Goal: Task Accomplishment & Management: Manage account settings

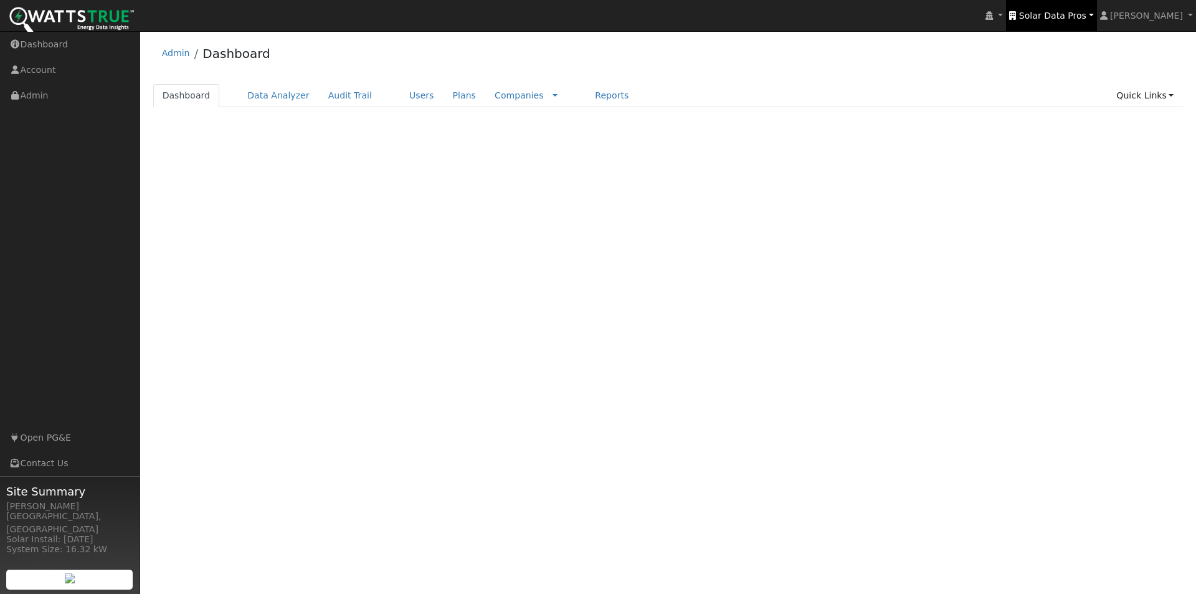
click at [762, 17] on span "Solar Data Pros" at bounding box center [1052, 16] width 67 height 10
click at [762, 16] on span "Solar Data Pros" at bounding box center [1052, 16] width 67 height 10
click at [762, 11] on span "Solar Data Pros" at bounding box center [1052, 16] width 67 height 10
click at [495, 95] on link "Companies" at bounding box center [519, 95] width 49 height 10
click at [400, 93] on link "Users" at bounding box center [422, 95] width 44 height 23
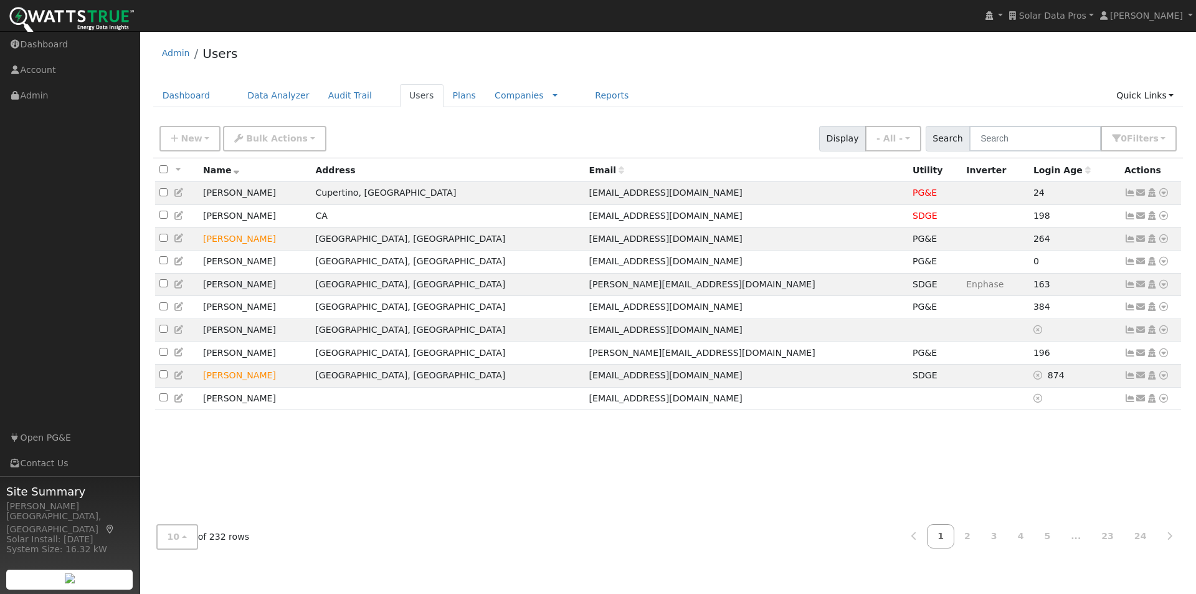
drag, startPoint x: 655, startPoint y: 34, endPoint x: 691, endPoint y: 56, distance: 42.0
click at [655, 34] on div "User Profile First name Last name Email Email Notifications No Emails No Emails…" at bounding box center [668, 312] width 1056 height 563
click at [1065, 17] on span "Solar Data Pros" at bounding box center [1052, 16] width 67 height 10
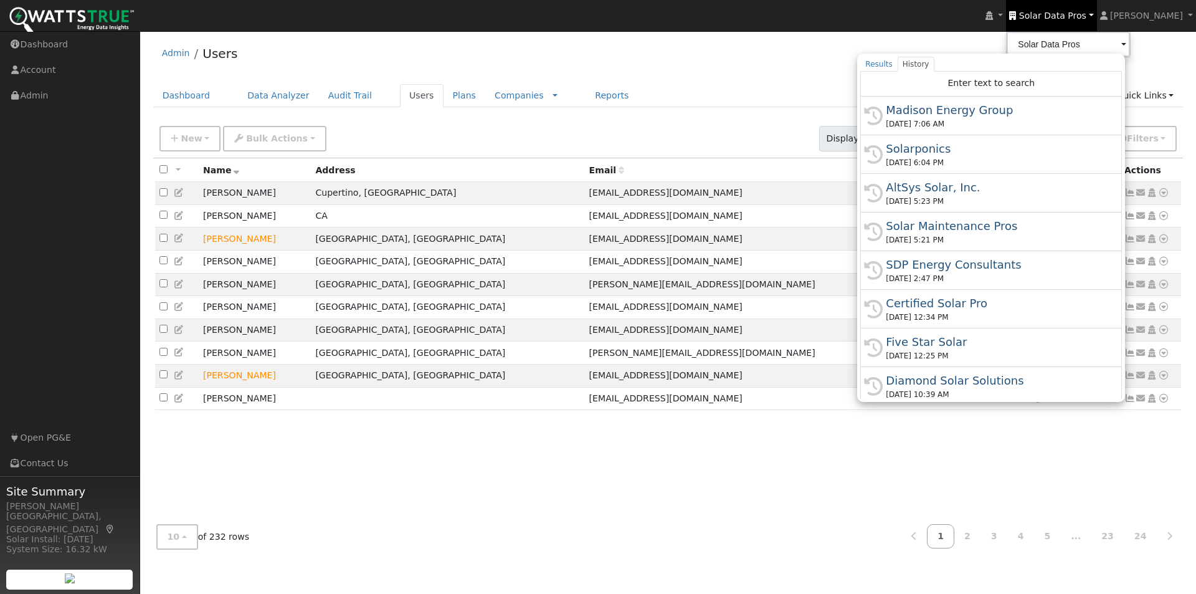
drag, startPoint x: 956, startPoint y: 262, endPoint x: 725, endPoint y: 158, distance: 252.7
click at [941, 257] on div "SDP Energy Consultants" at bounding box center [997, 264] width 222 height 17
type input "SDP Energy Consultants"
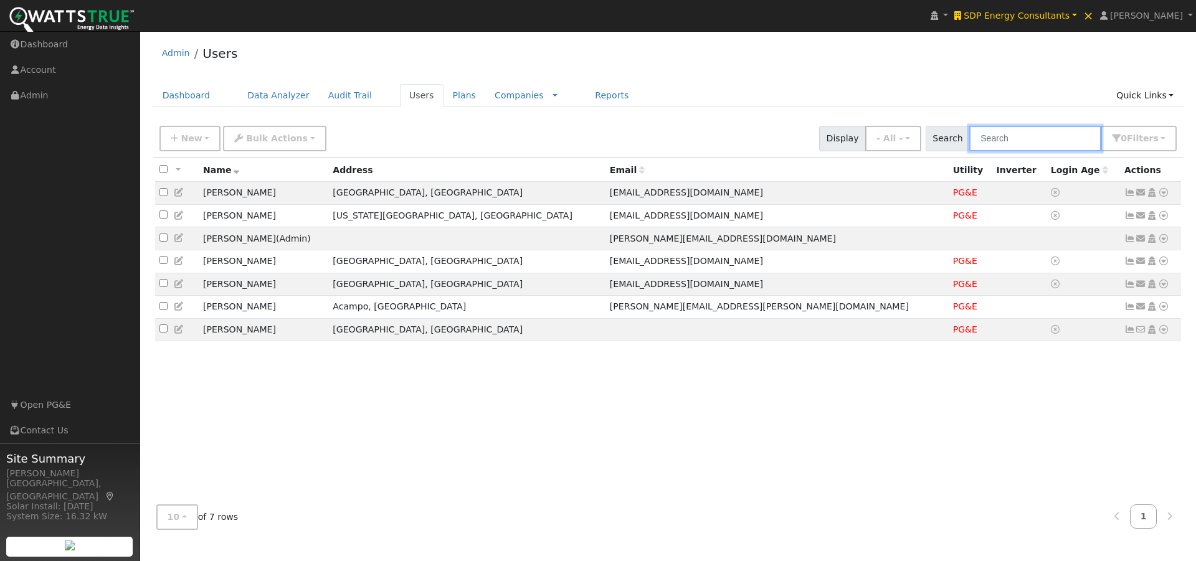
click at [1051, 139] on input "text" at bounding box center [1036, 139] width 132 height 26
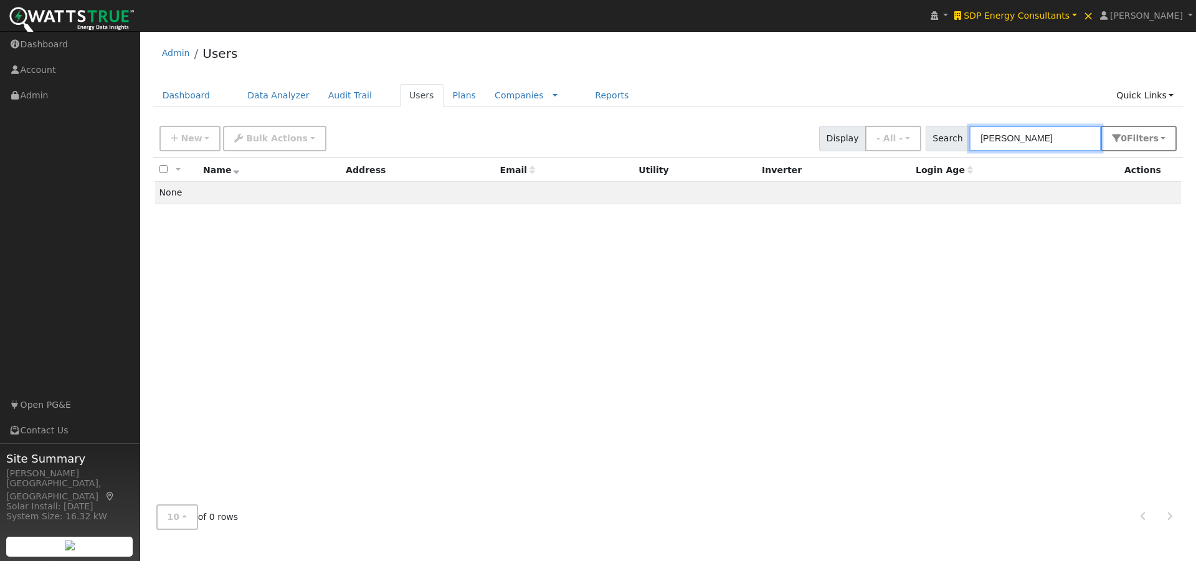
type input "shahab hillyer"
click at [1153, 143] on span "Filter s" at bounding box center [1143, 138] width 32 height 10
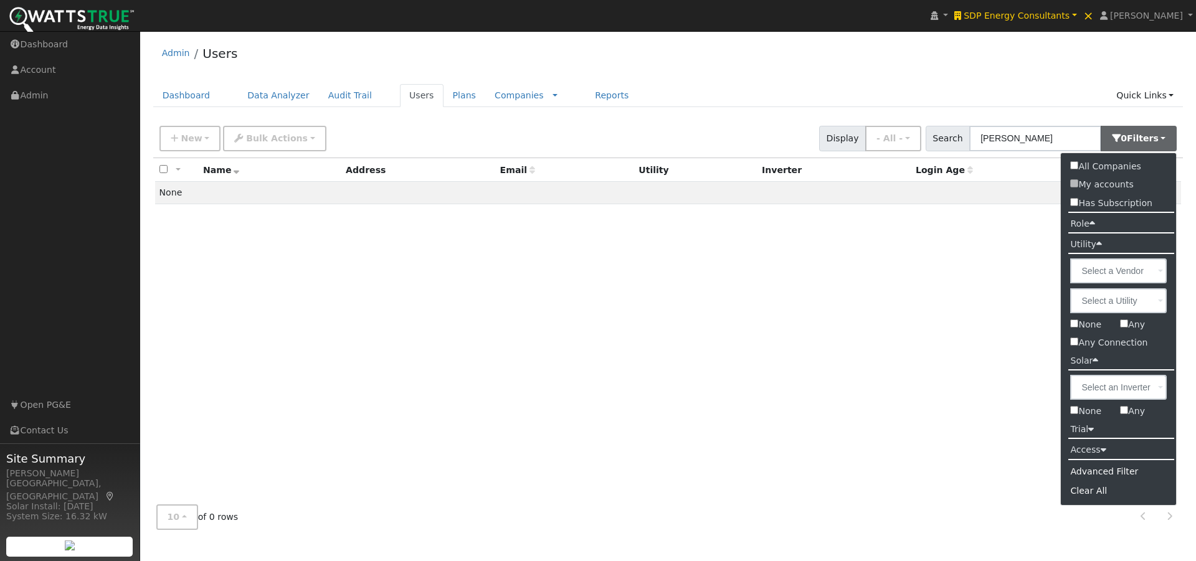
click at [1074, 166] on input "All Companies" at bounding box center [1074, 165] width 8 height 8
checkbox input "true"
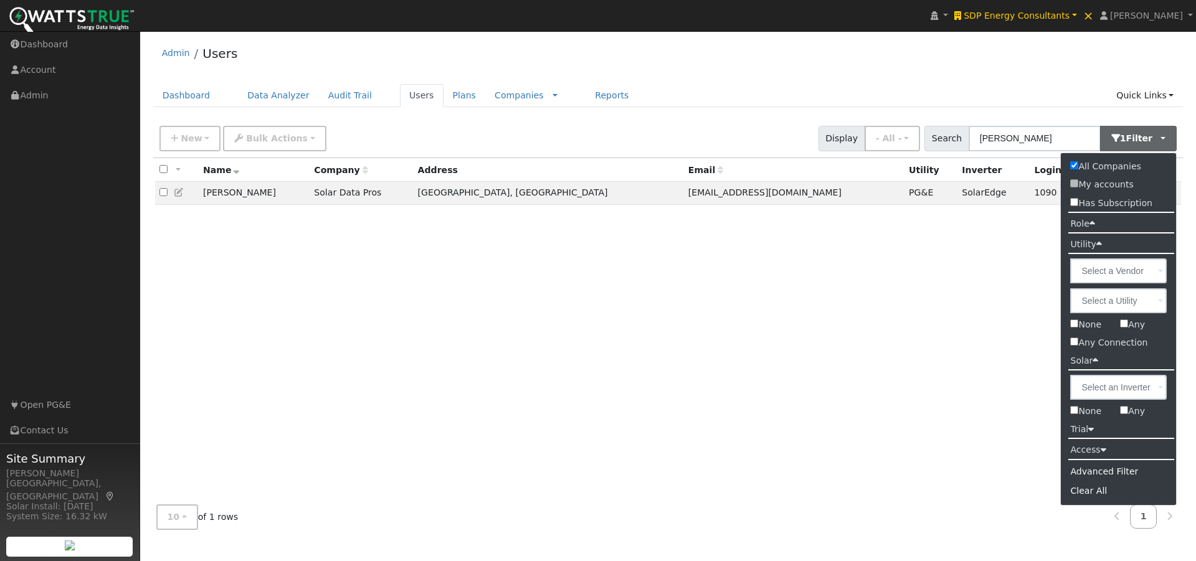
click at [978, 316] on div "All None All on page None on page Name Company Address Email Utility Inverter L…" at bounding box center [668, 326] width 1031 height 337
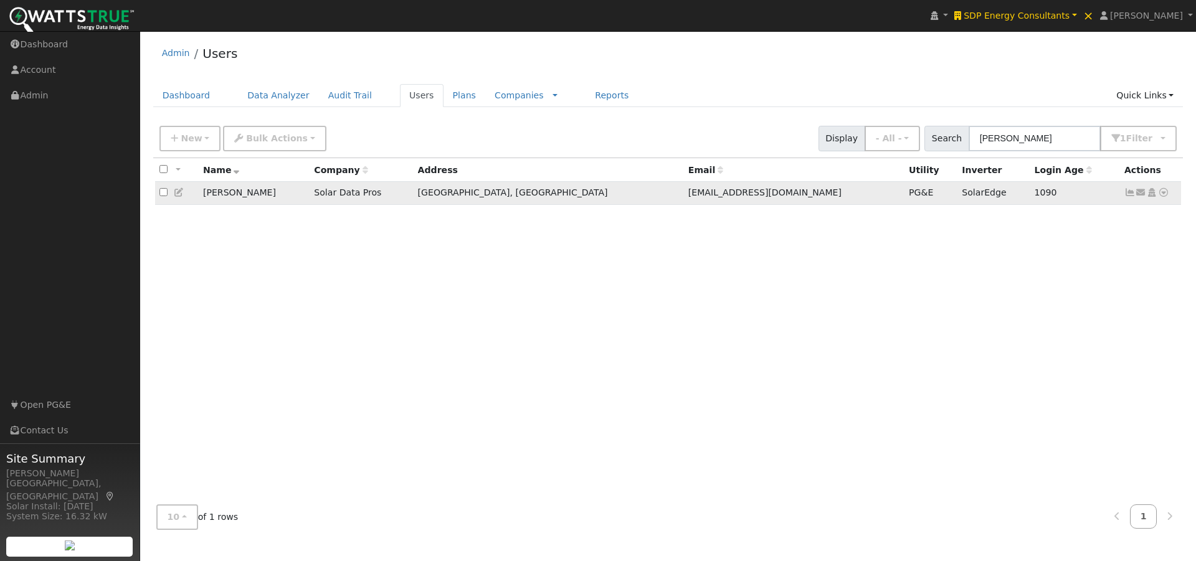
click at [1128, 195] on icon at bounding box center [1130, 192] width 11 height 9
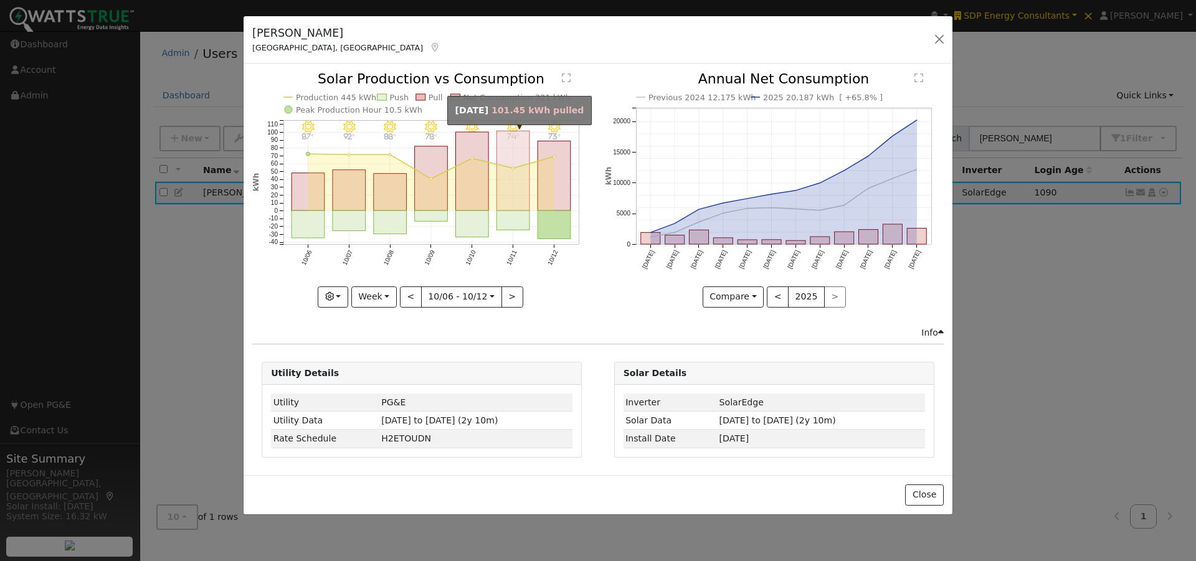
click at [514, 147] on rect "onclick=""" at bounding box center [513, 171] width 33 height 80
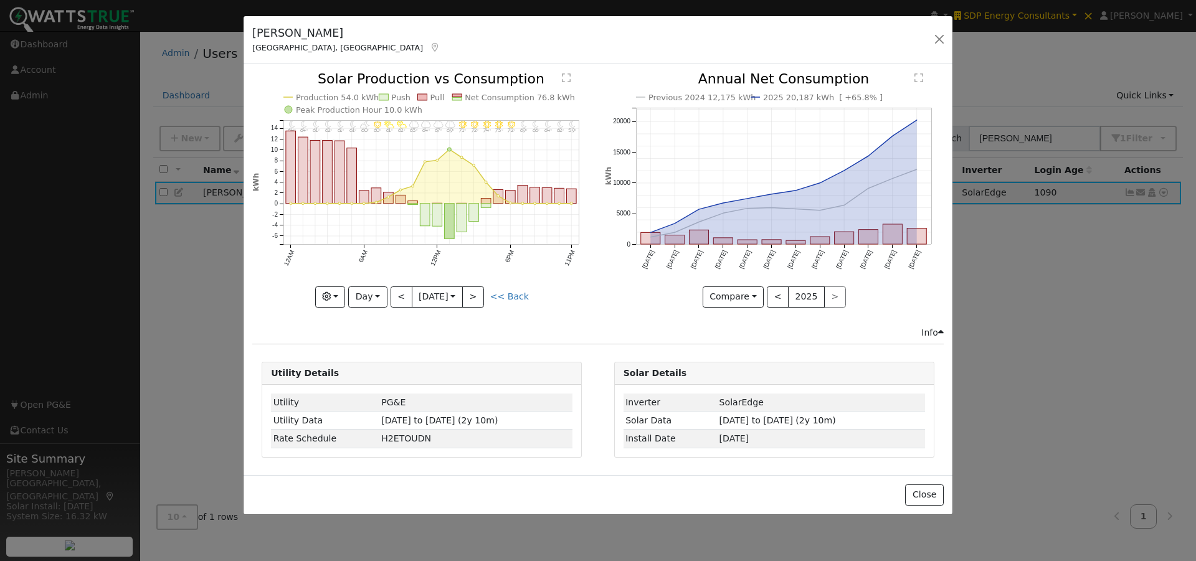
click at [470, 95] on text "Net Consumption 76.8 kWh" at bounding box center [520, 97] width 110 height 9
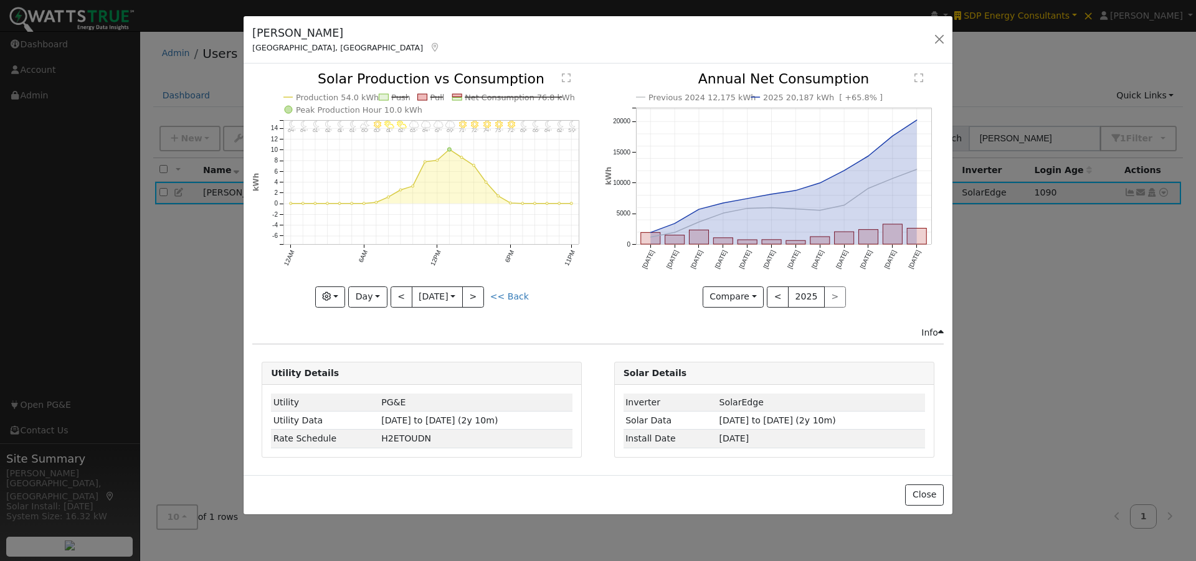
click at [470, 97] on line at bounding box center [514, 97] width 98 height 0
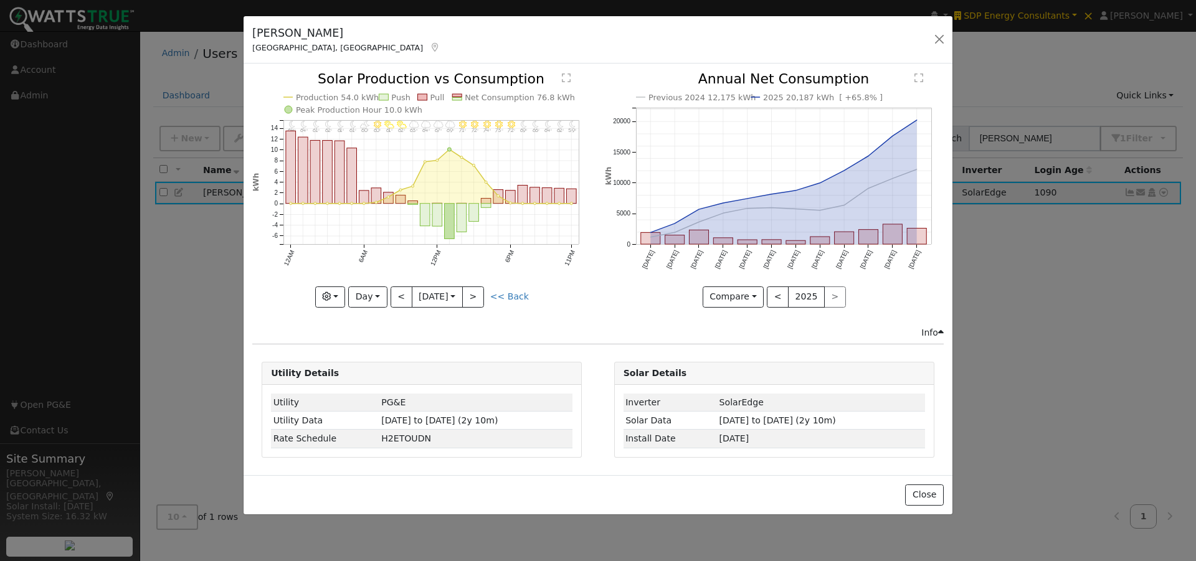
click at [338, 97] on text "Production 54.0 kWh" at bounding box center [337, 97] width 83 height 9
click at [348, 99] on g "Production 54.0 kWh" at bounding box center [330, 97] width 95 height 9
click at [331, 95] on text "Production 54.0 kWh" at bounding box center [337, 97] width 83 height 9
click at [376, 298] on button "Day" at bounding box center [367, 297] width 39 height 21
click at [376, 336] on link "Week" at bounding box center [392, 339] width 87 height 17
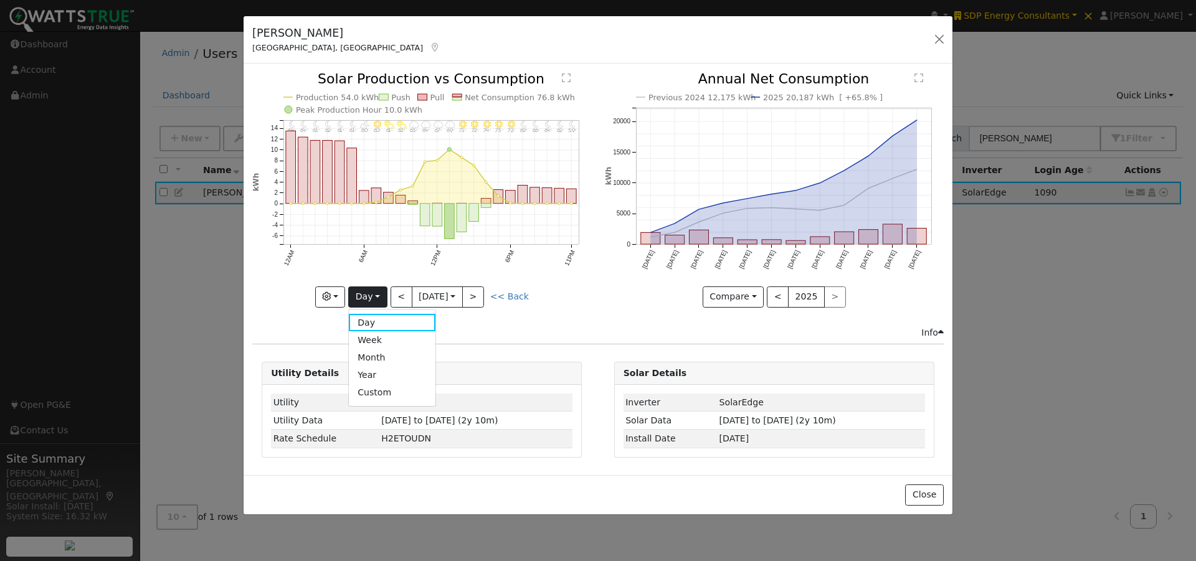
type input "2025-10-06"
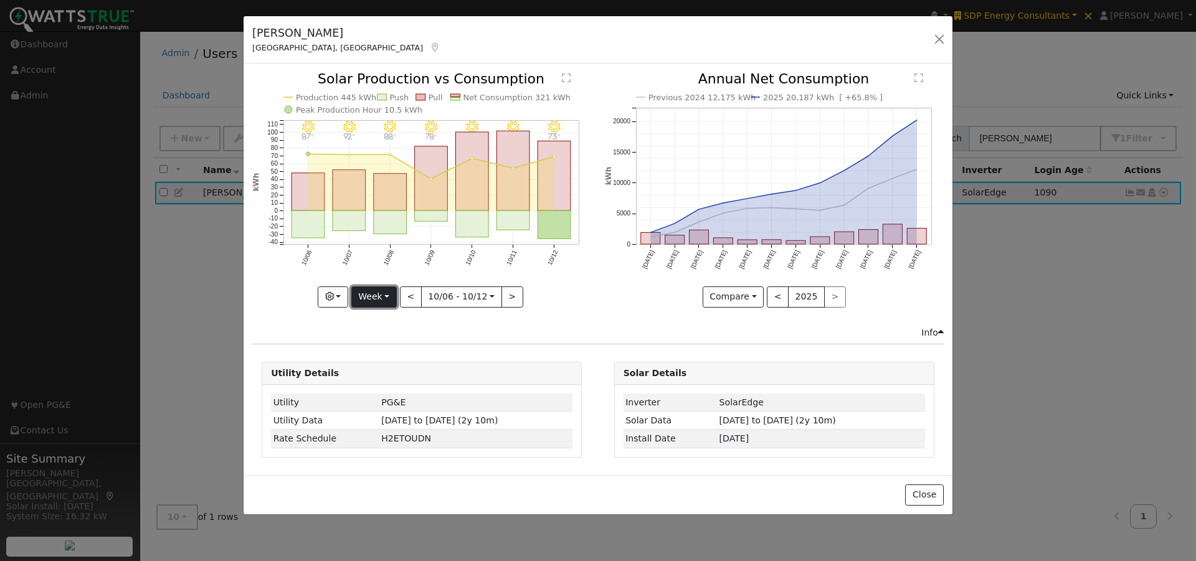
click at [372, 293] on button "Week" at bounding box center [373, 297] width 45 height 21
drag, startPoint x: 383, startPoint y: 394, endPoint x: 439, endPoint y: 363, distance: 64.1
click at [383, 394] on link "Custom" at bounding box center [395, 392] width 87 height 17
click at [536, 295] on button "day" at bounding box center [535, 297] width 39 height 21
click at [533, 323] on link "Hour" at bounding box center [560, 322] width 87 height 17
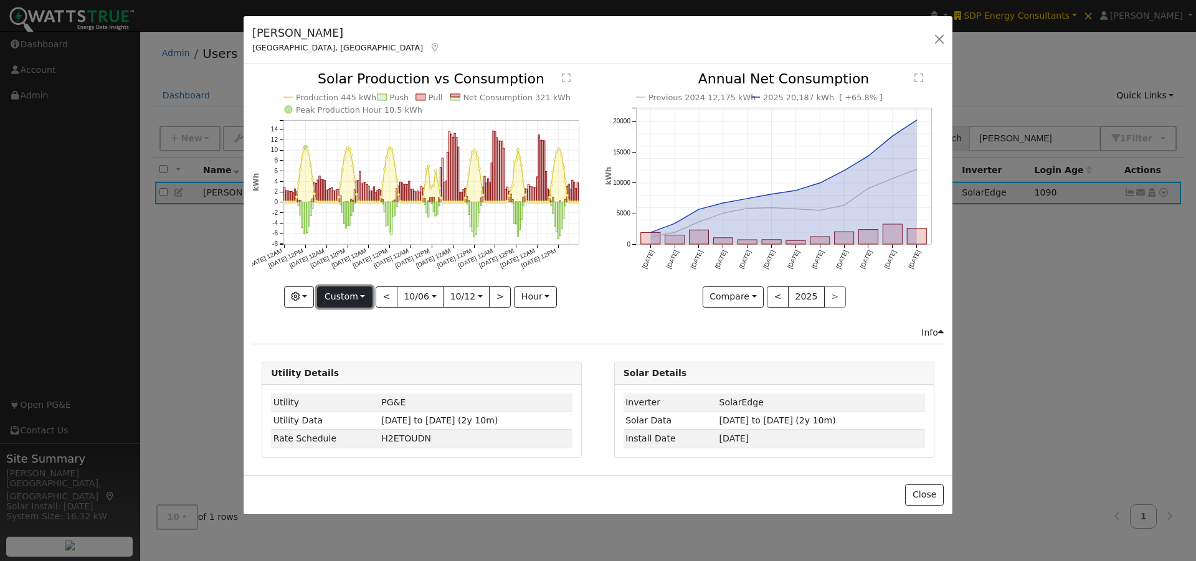
drag, startPoint x: 345, startPoint y: 288, endPoint x: 345, endPoint y: 302, distance: 14.3
click at [345, 289] on button "Custom" at bounding box center [344, 297] width 55 height 21
drag, startPoint x: 342, startPoint y: 356, endPoint x: 417, endPoint y: 348, distance: 75.2
click at [345, 355] on link "Month" at bounding box center [361, 357] width 87 height 17
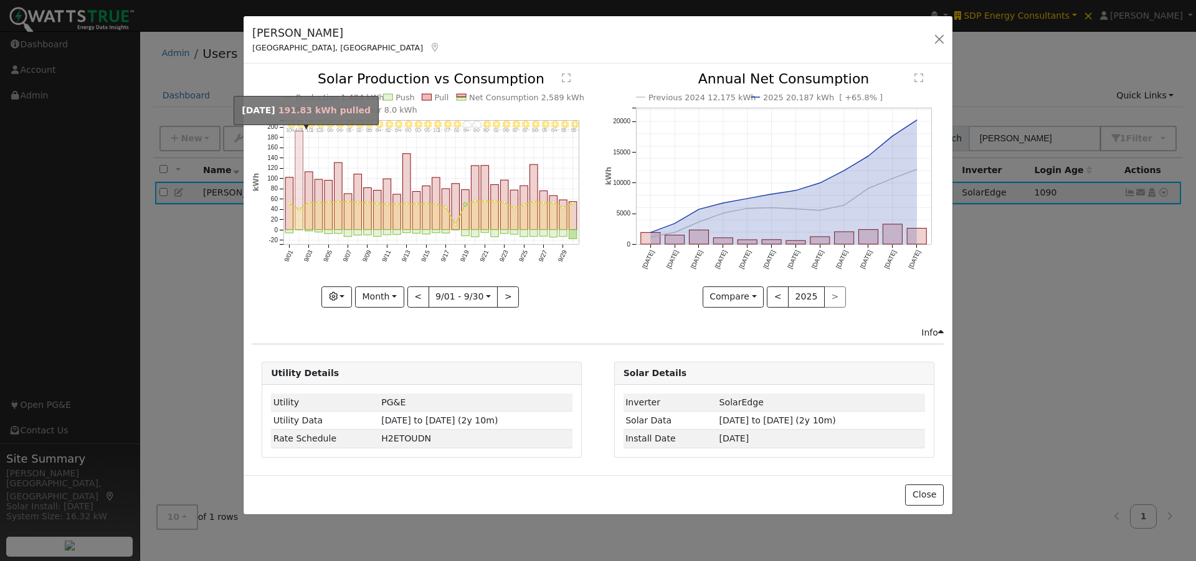
click at [299, 150] on rect "onclick=""" at bounding box center [299, 180] width 8 height 99
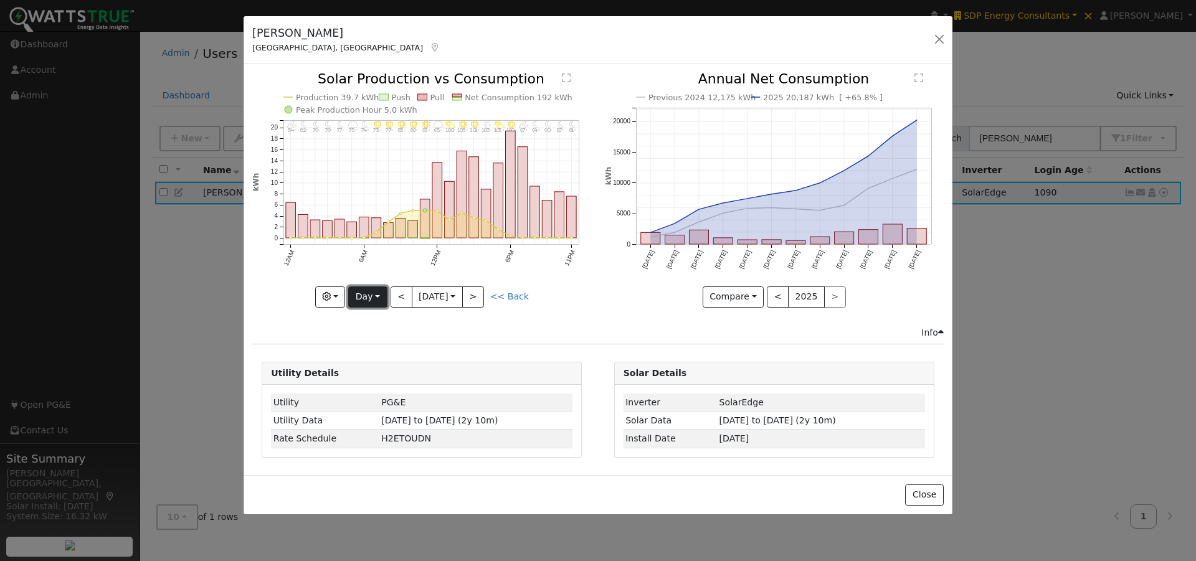
click at [372, 300] on button "Day" at bounding box center [367, 297] width 39 height 21
drag, startPoint x: 373, startPoint y: 375, endPoint x: 375, endPoint y: 360, distance: 15.1
click at [373, 373] on link "Year" at bounding box center [392, 374] width 87 height 17
type input "2024-10-01"
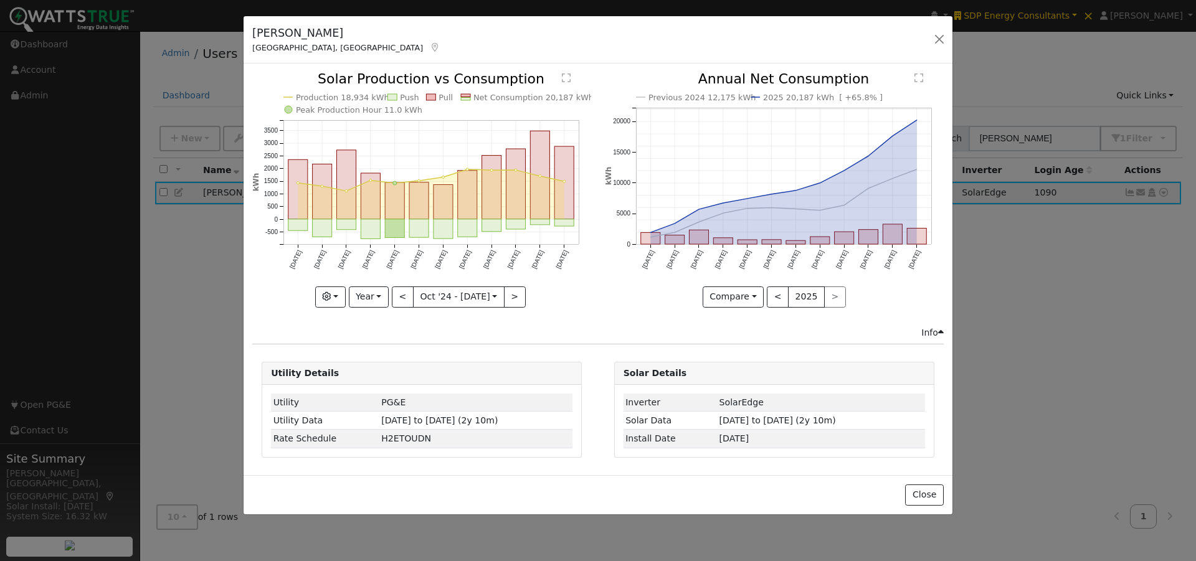
click at [504, 99] on text "Net Consumption 20,187 kWh" at bounding box center [534, 97] width 120 height 9
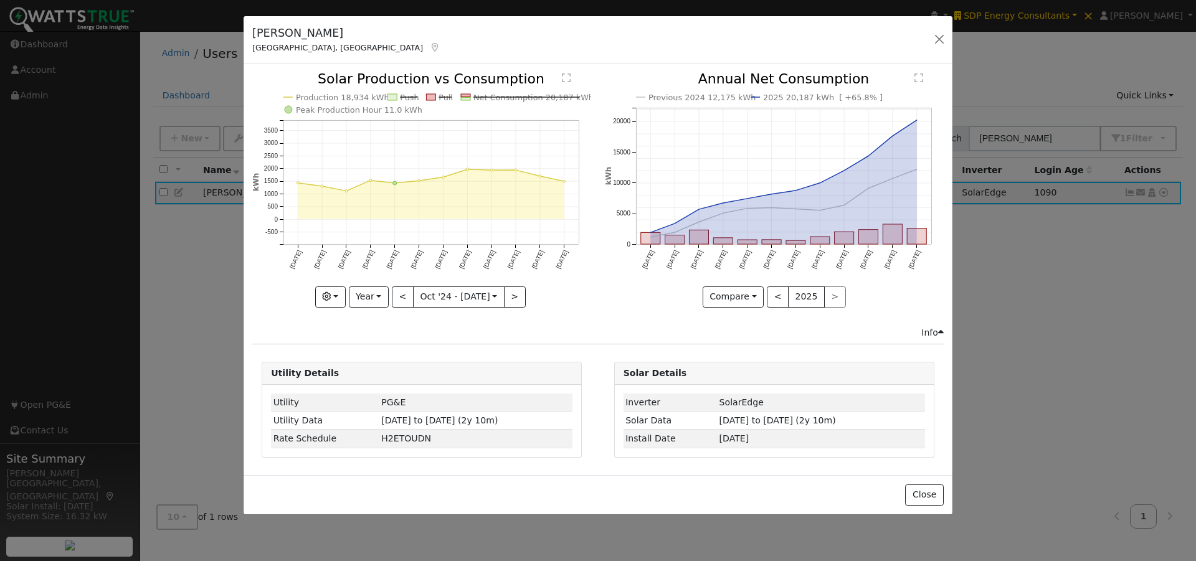
click at [506, 97] on line at bounding box center [527, 97] width 107 height 0
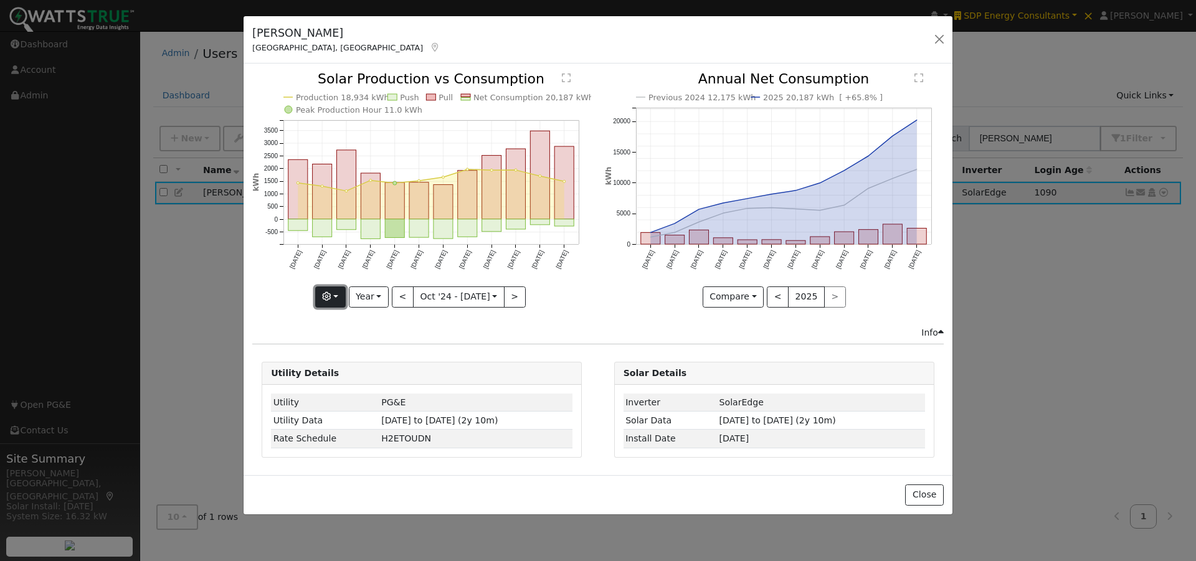
click at [341, 298] on button "button" at bounding box center [330, 297] width 31 height 21
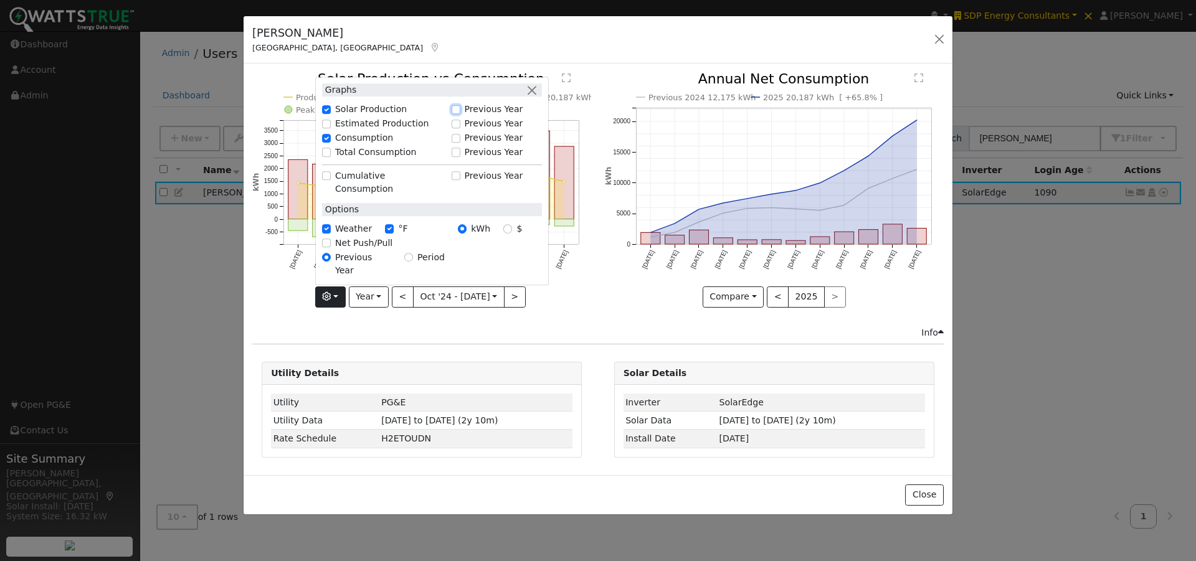
click at [459, 114] on input "Previous Year" at bounding box center [456, 109] width 9 height 9
checkbox input "true"
click at [603, 310] on div "Previous 2024 12,175 kWh 2025 20,187 kWh [ +65.8% ] Oct '24 Nov '24 Dec '24 Jan…" at bounding box center [774, 199] width 352 height 254
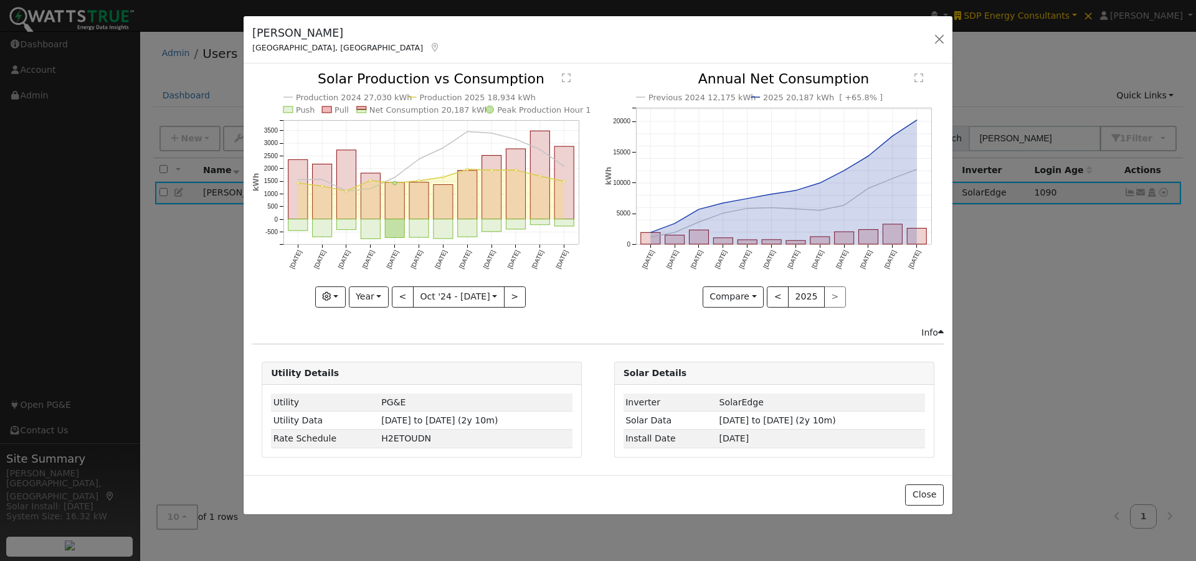
click at [411, 107] on text "Net Consumption 20,187 kWh" at bounding box center [429, 109] width 120 height 9
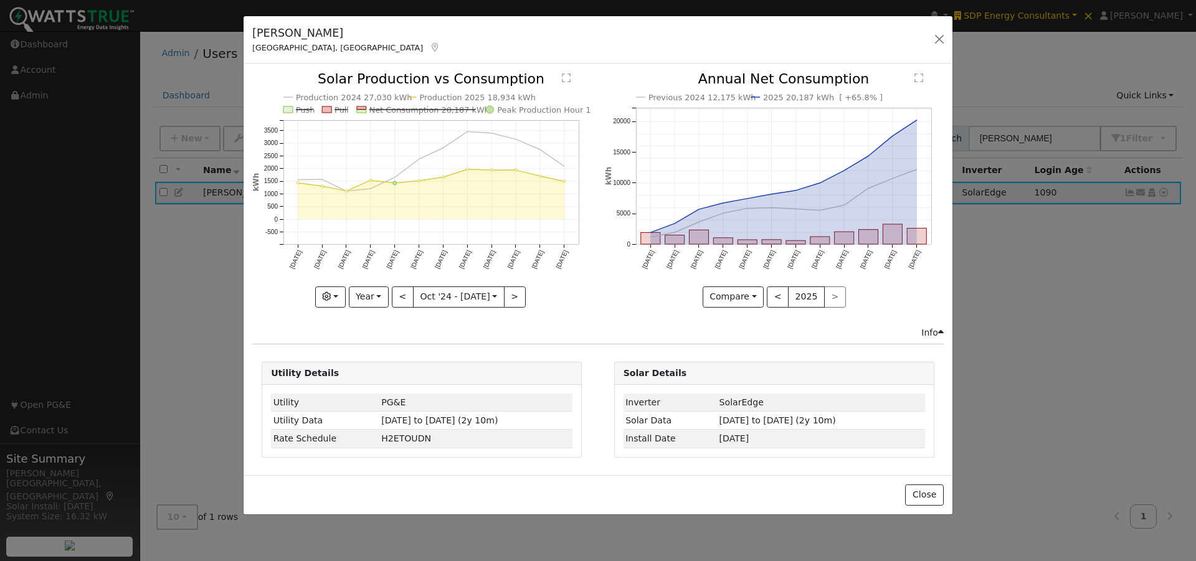
click at [427, 107] on text "Net Consumption 20,187 kWh" at bounding box center [429, 109] width 120 height 9
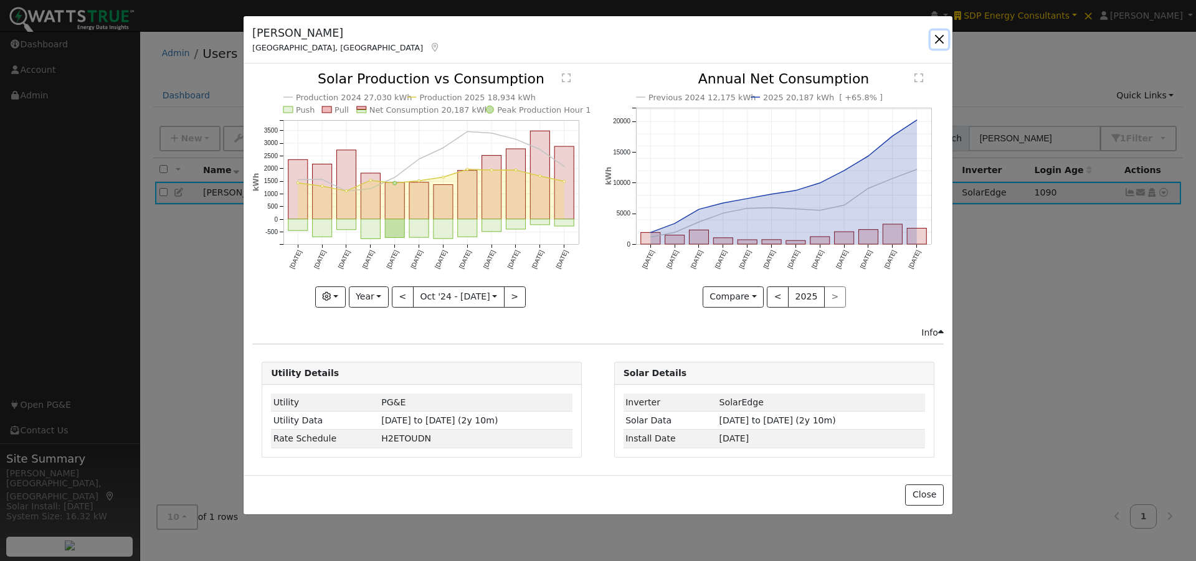
click at [943, 39] on button "button" at bounding box center [939, 39] width 17 height 17
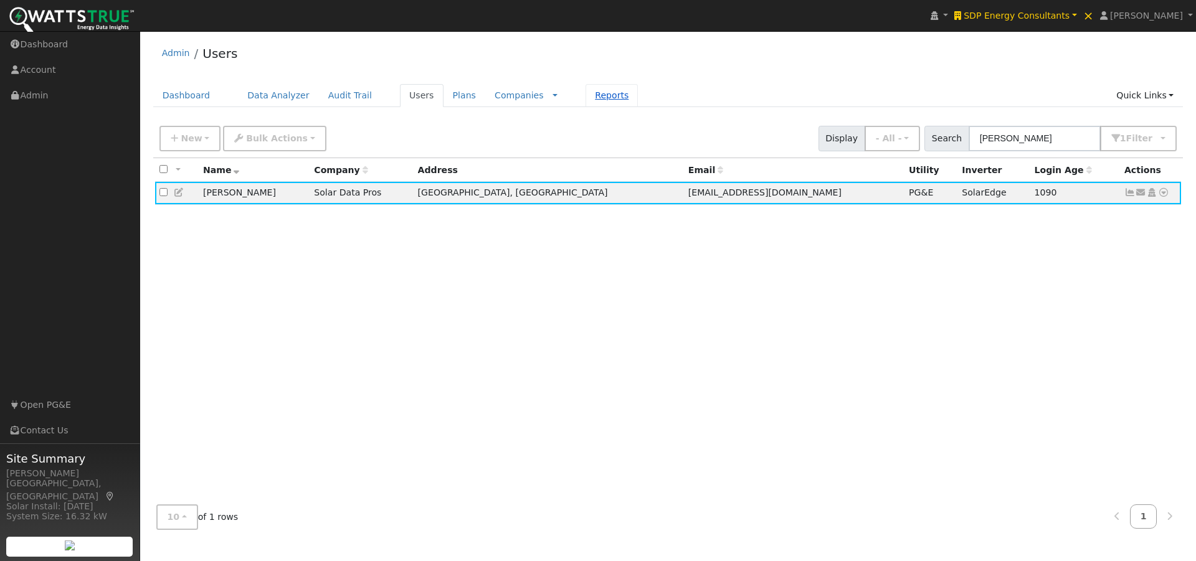
click at [586, 93] on link "Reports" at bounding box center [612, 95] width 52 height 23
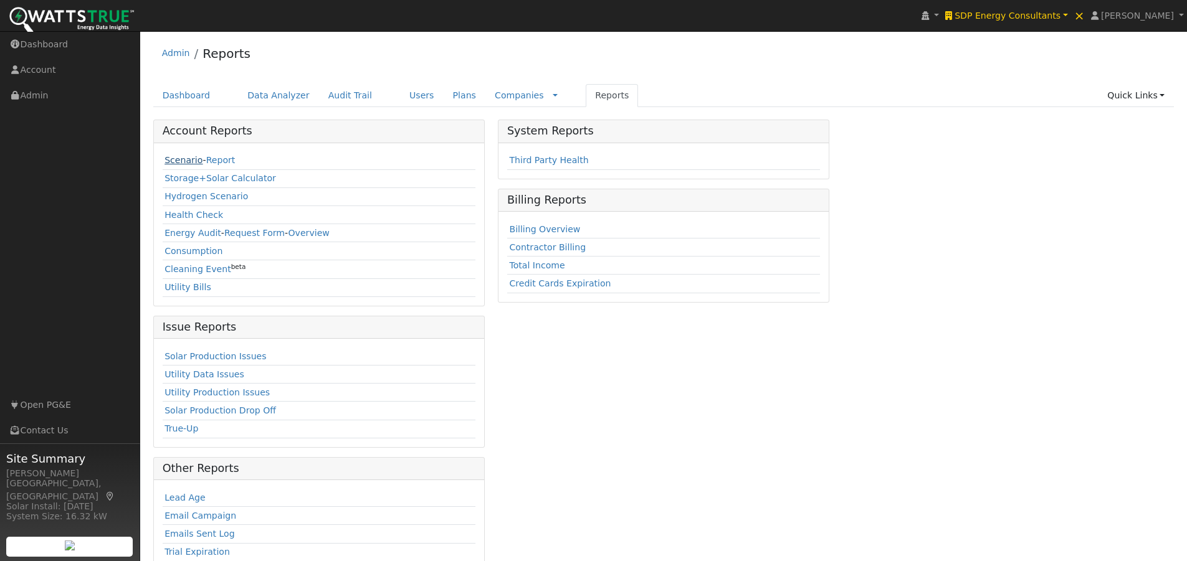
click at [175, 159] on link "Scenario" at bounding box center [183, 160] width 38 height 10
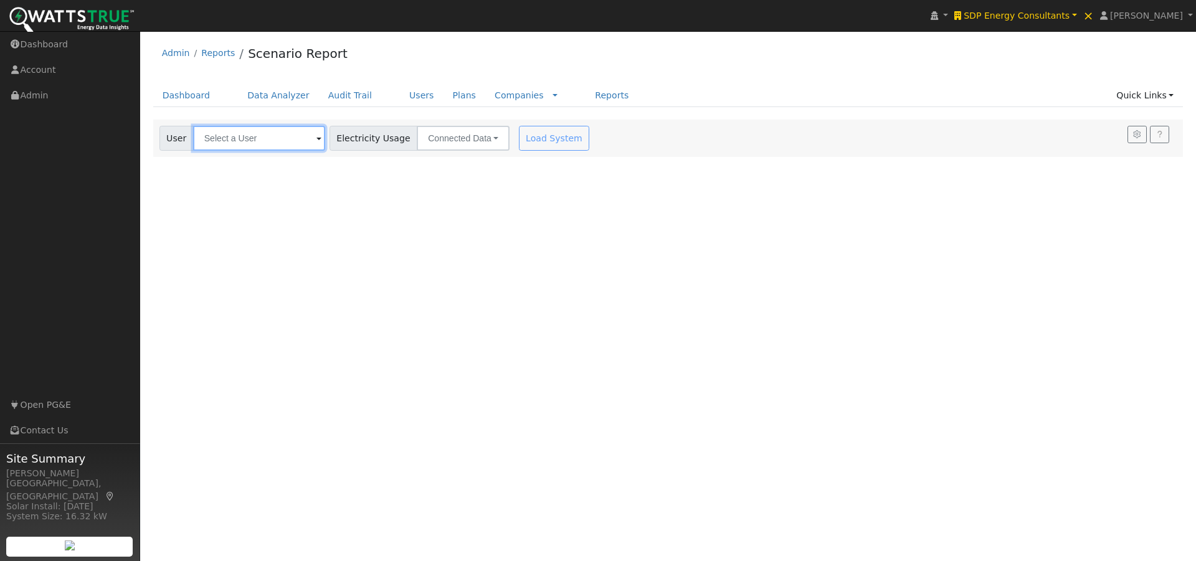
click at [284, 135] on input "text" at bounding box center [259, 138] width 132 height 25
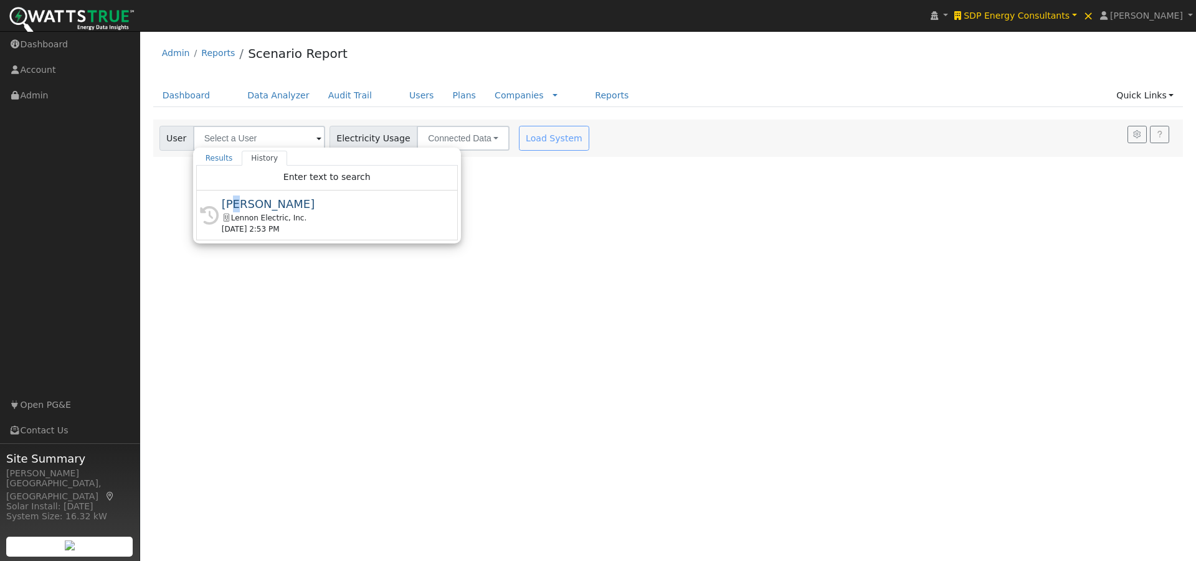
click at [236, 204] on div "[PERSON_NAME]" at bounding box center [333, 204] width 222 height 17
type input "Sam Asmar"
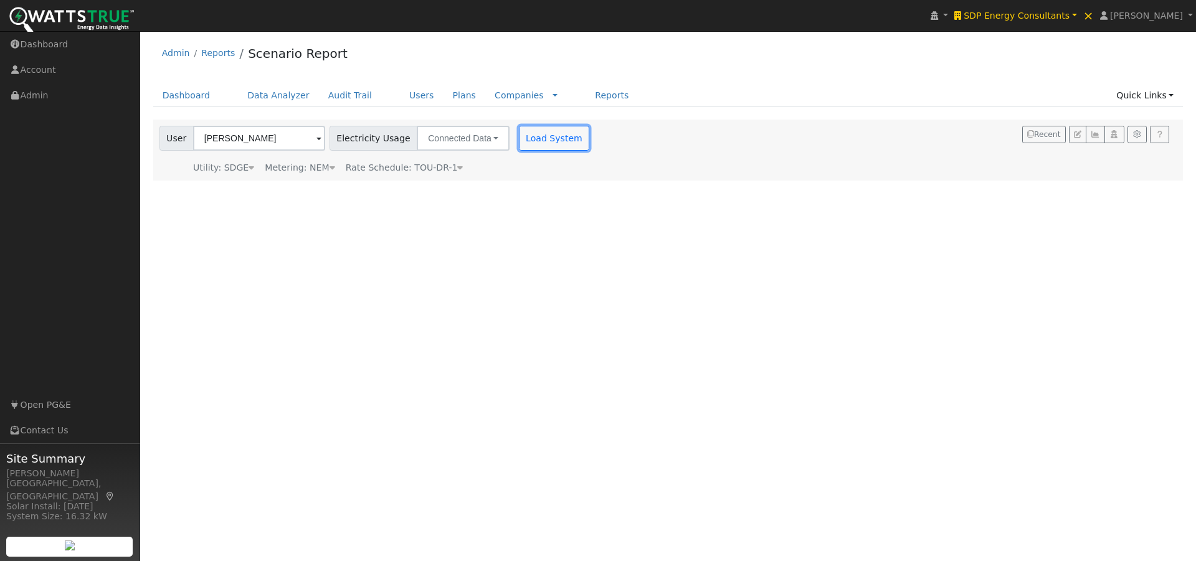
drag, startPoint x: 534, startPoint y: 136, endPoint x: 745, endPoint y: 118, distance: 211.3
click at [544, 132] on button "Load System" at bounding box center [554, 138] width 71 height 25
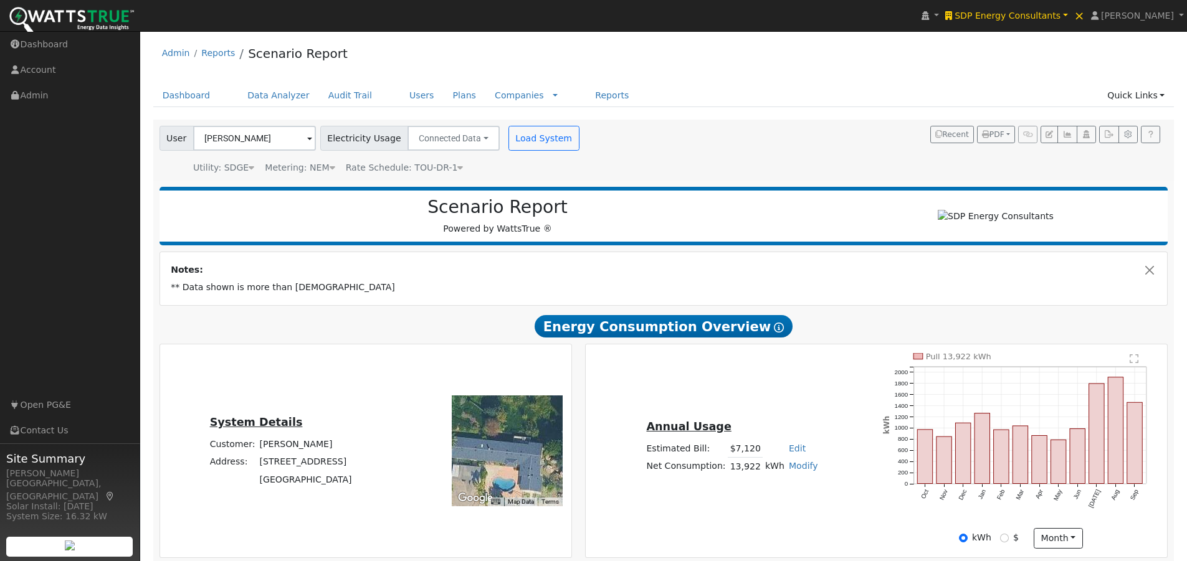
scroll to position [62, 0]
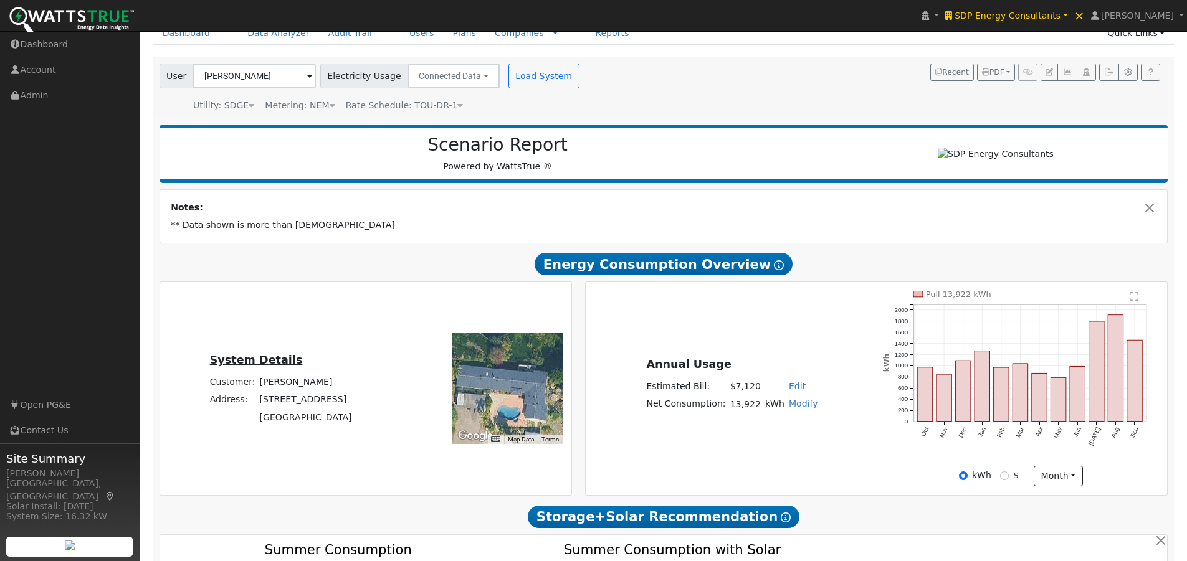
drag, startPoint x: 503, startPoint y: 383, endPoint x: 508, endPoint y: 369, distance: 14.6
click at [508, 369] on div at bounding box center [507, 388] width 111 height 111
drag, startPoint x: 534, startPoint y: 383, endPoint x: 536, endPoint y: 391, distance: 8.3
click at [536, 391] on div at bounding box center [507, 388] width 111 height 111
click at [1145, 212] on button "Close" at bounding box center [1149, 207] width 13 height 13
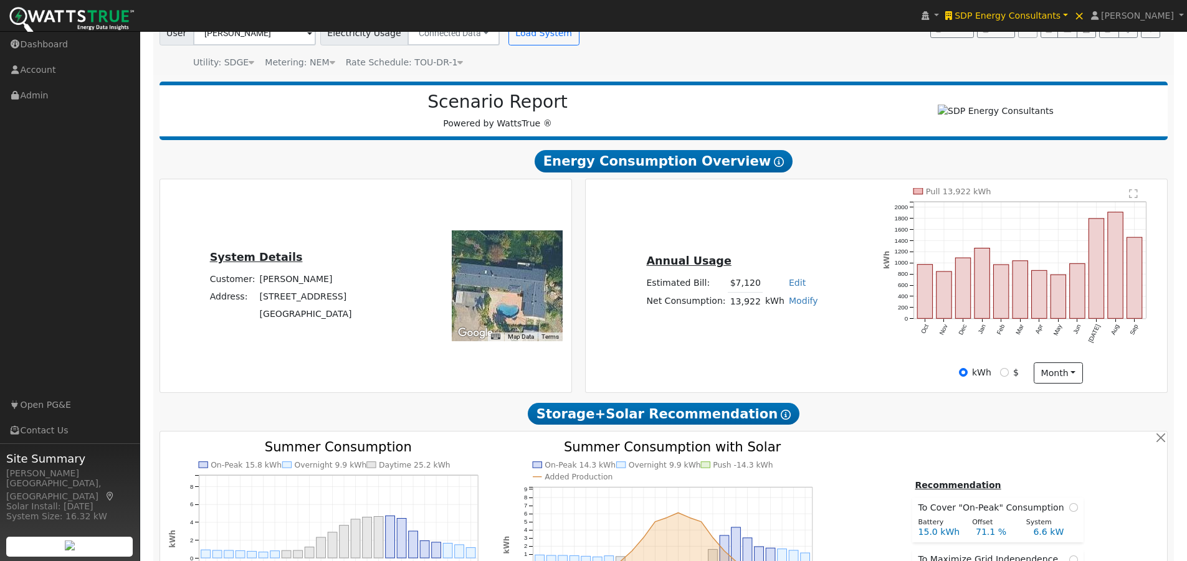
scroll to position [125, 0]
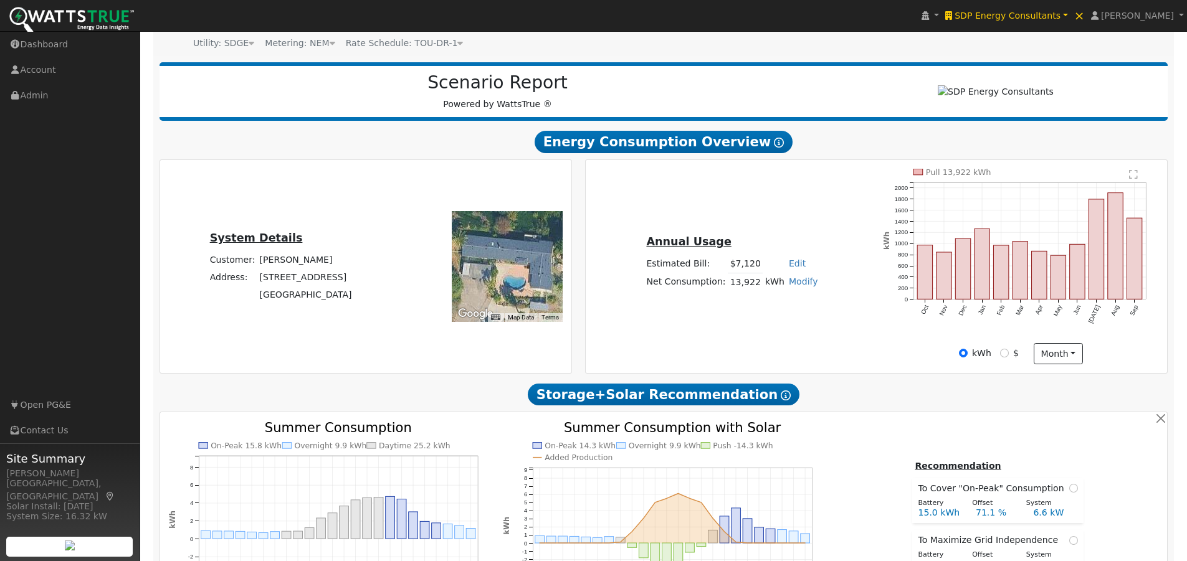
drag, startPoint x: 495, startPoint y: 270, endPoint x: 531, endPoint y: 281, distance: 38.4
click at [502, 262] on div at bounding box center [507, 266] width 111 height 111
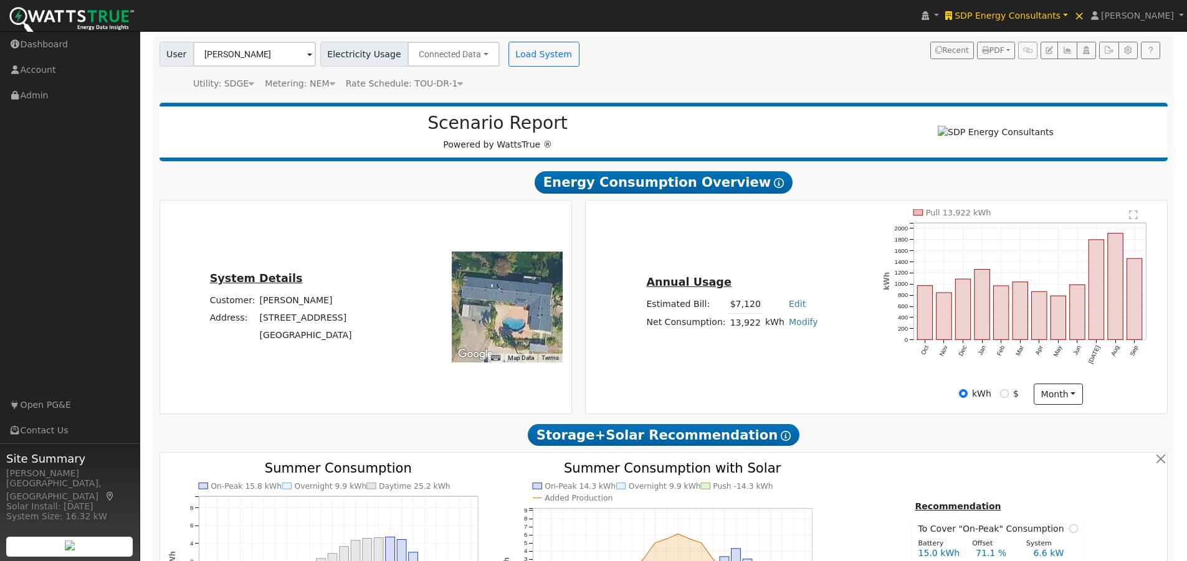
scroll to position [62, 0]
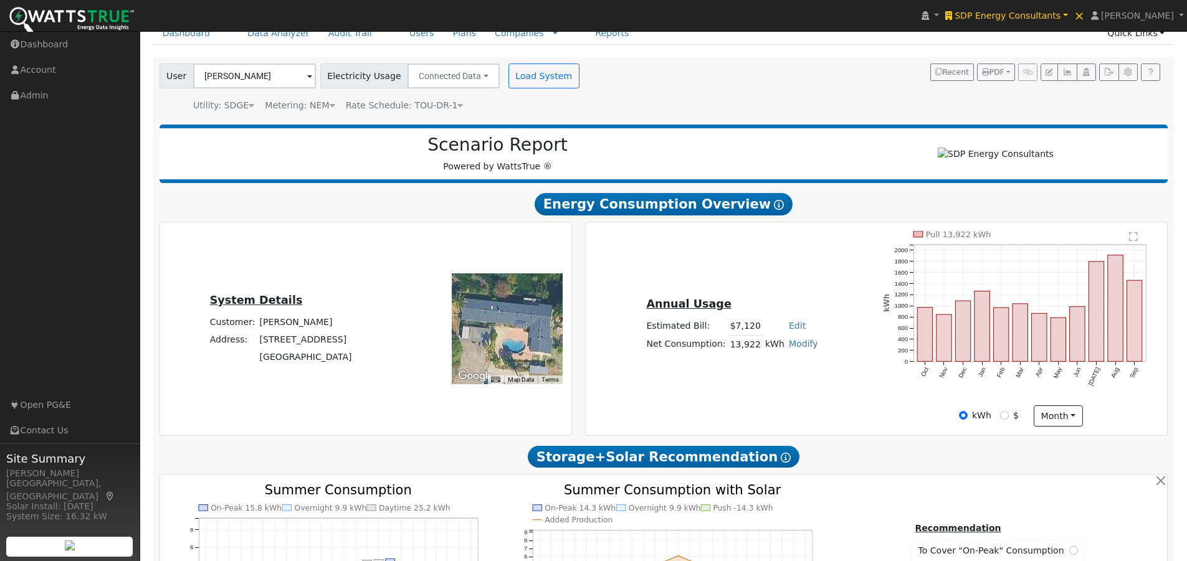
click at [457, 105] on icon at bounding box center [460, 105] width 6 height 9
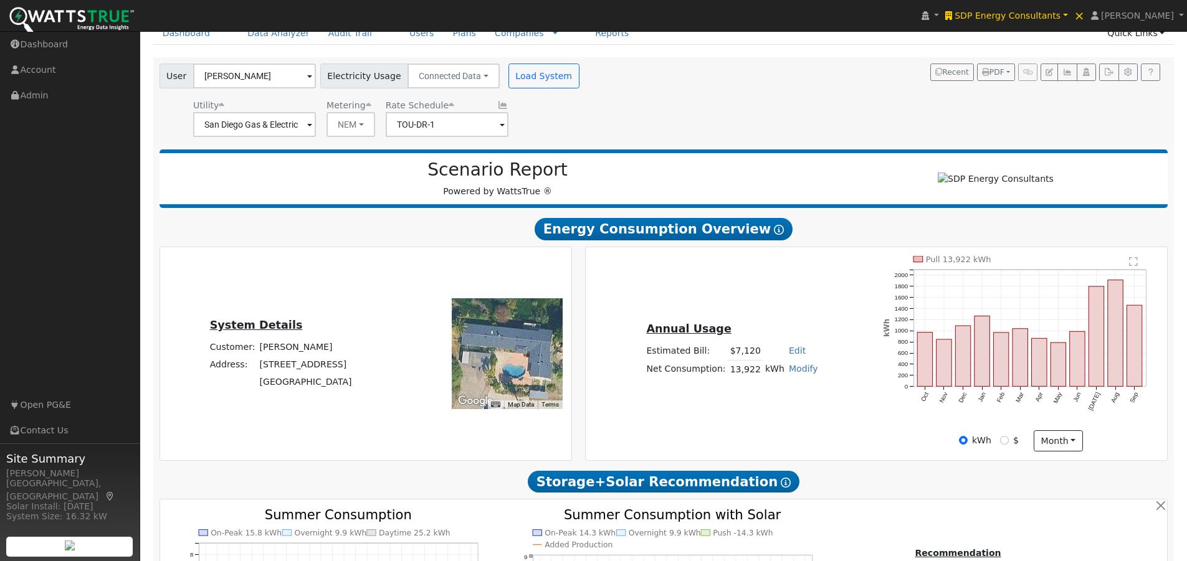
click at [497, 107] on icon at bounding box center [502, 105] width 11 height 9
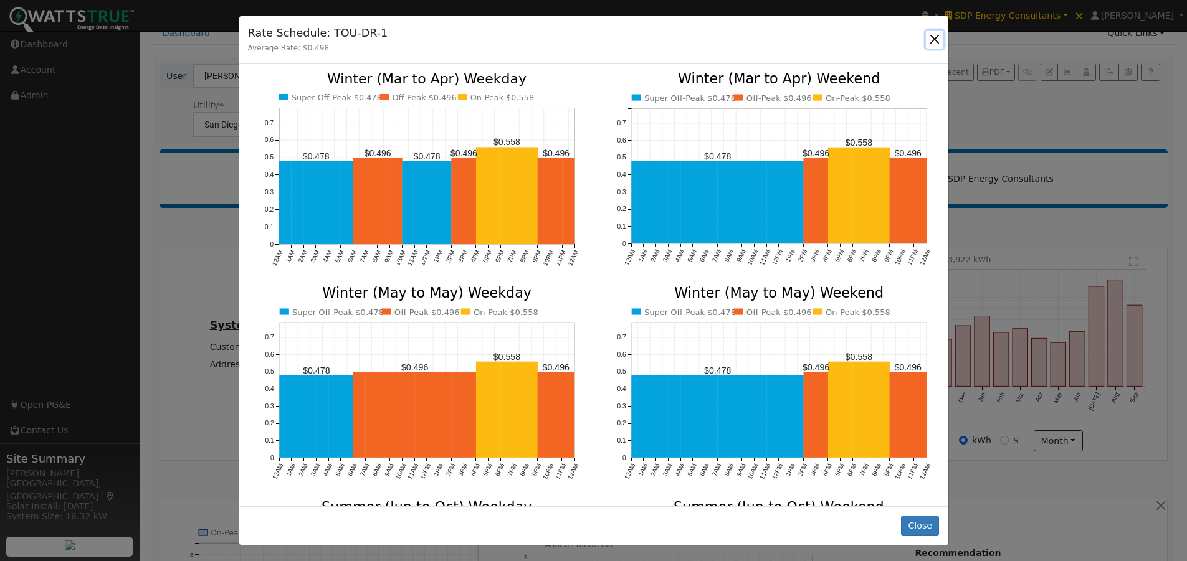
click at [934, 36] on button "button" at bounding box center [934, 39] width 17 height 17
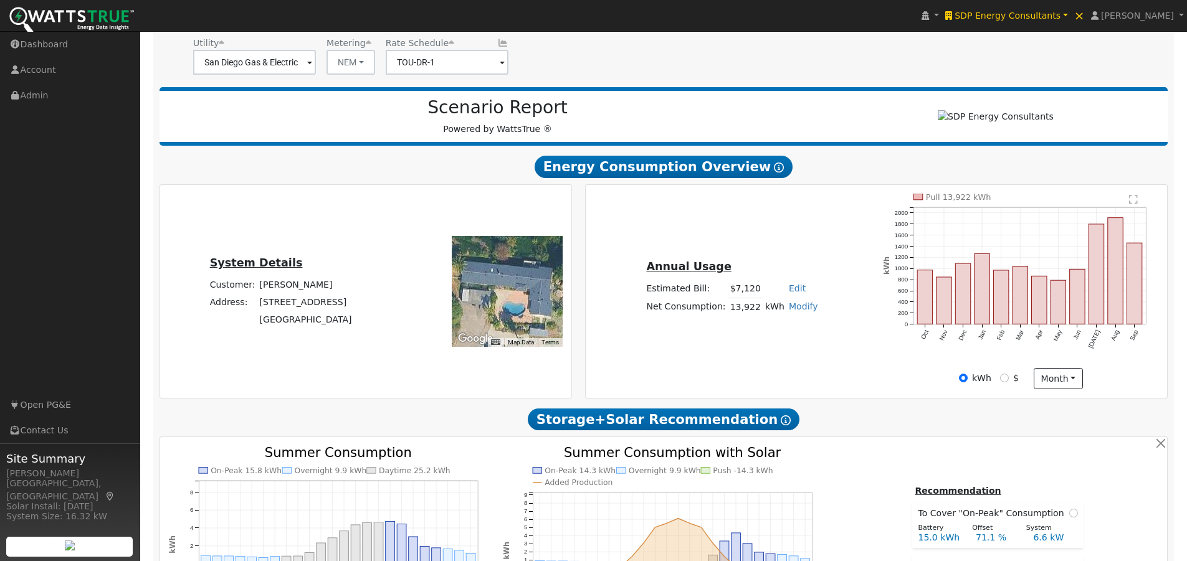
scroll to position [187, 0]
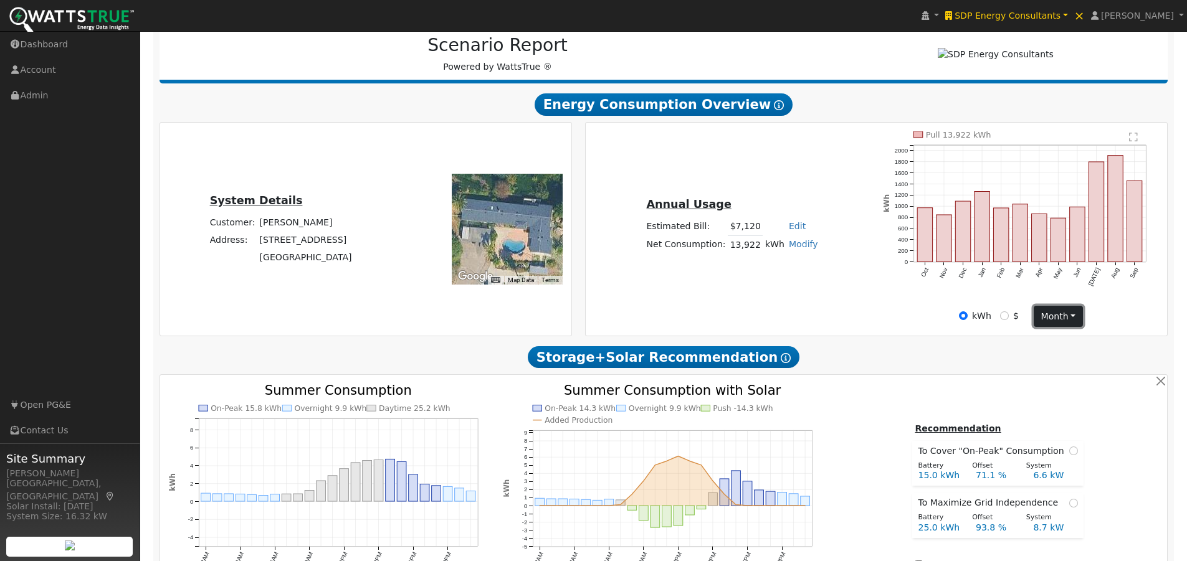
click at [1064, 325] on button "month" at bounding box center [1058, 316] width 49 height 21
click at [1046, 345] on link "Day" at bounding box center [1077, 341] width 87 height 17
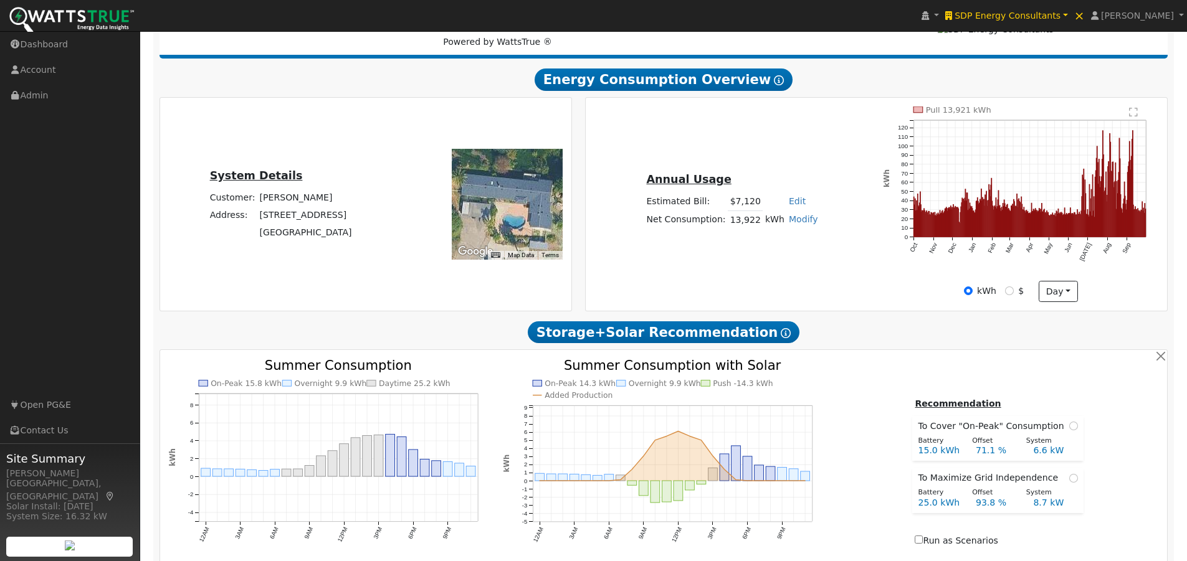
click at [1133, 117] on text "" at bounding box center [1134, 112] width 9 height 10
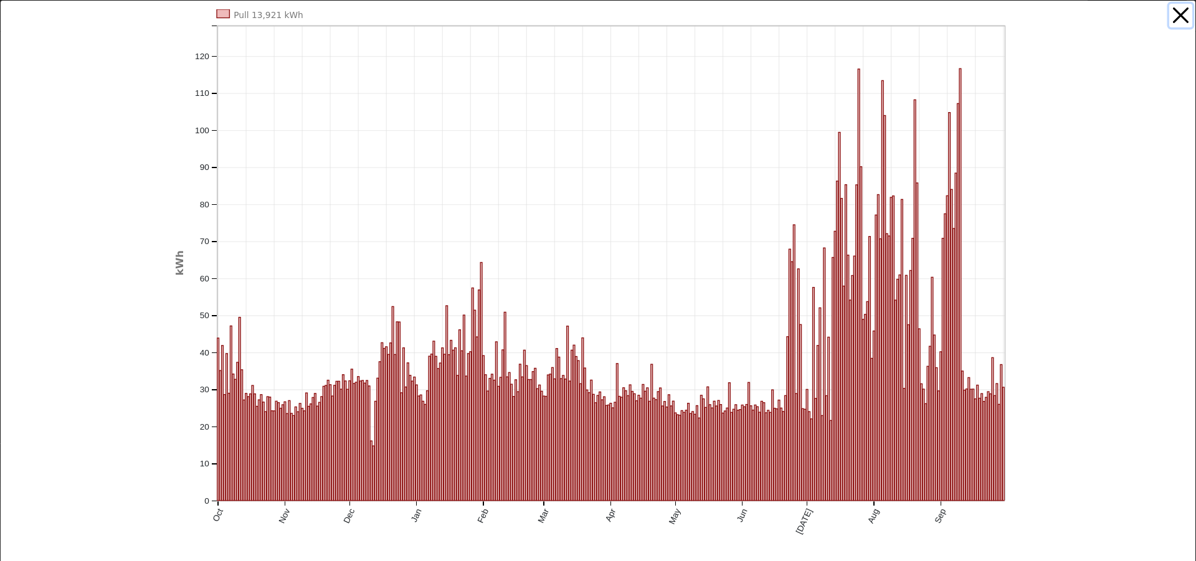
click at [1170, 10] on button "button" at bounding box center [1182, 16] width 24 height 24
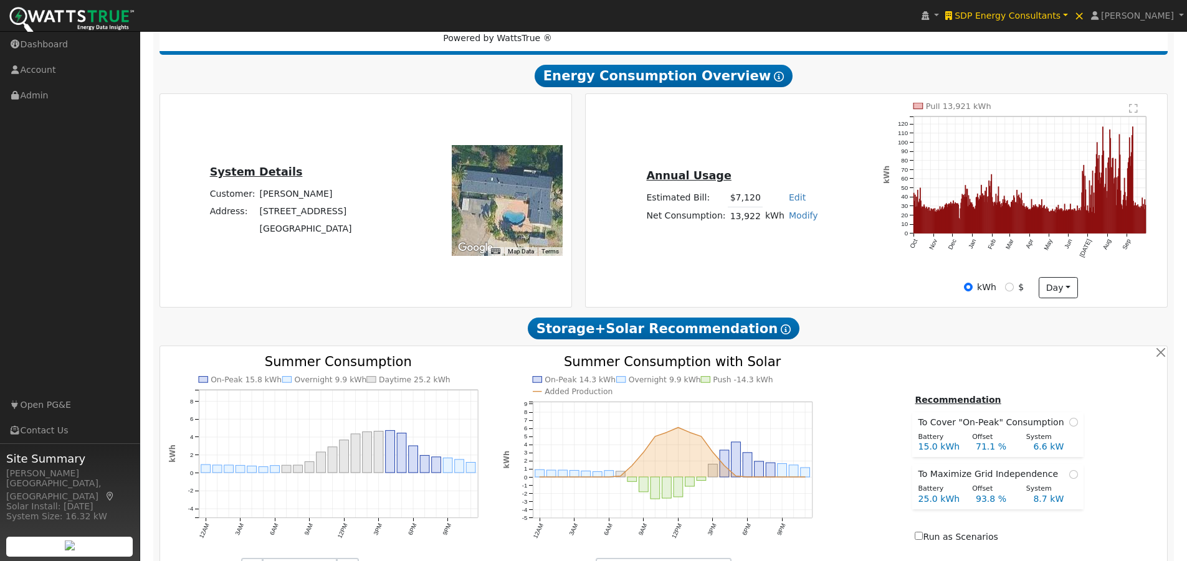
scroll to position [249, 0]
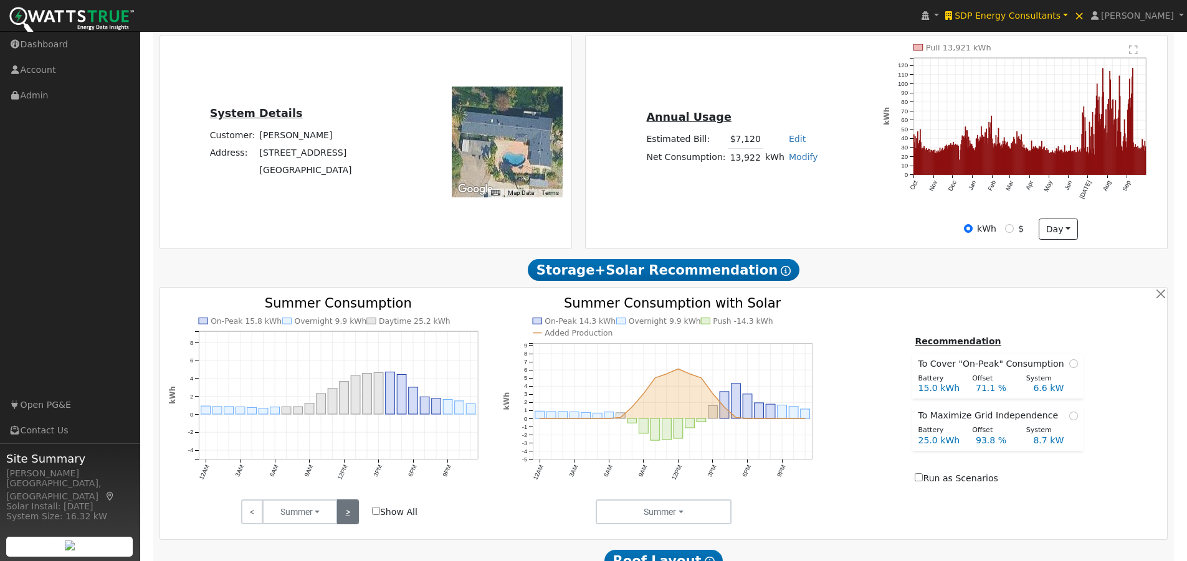
click at [350, 515] on link ">" at bounding box center [347, 512] width 22 height 25
click at [351, 514] on link ">" at bounding box center [347, 512] width 22 height 25
click at [376, 513] on input "Show All" at bounding box center [376, 511] width 8 height 8
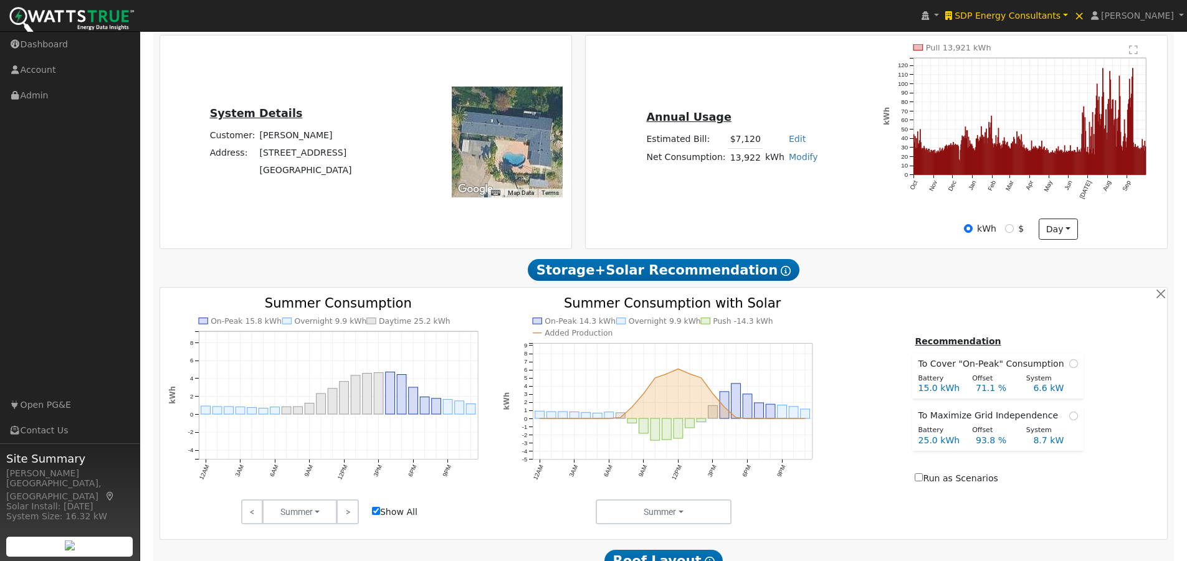
checkbox input "true"
click at [348, 516] on link ">" at bounding box center [347, 512] width 22 height 25
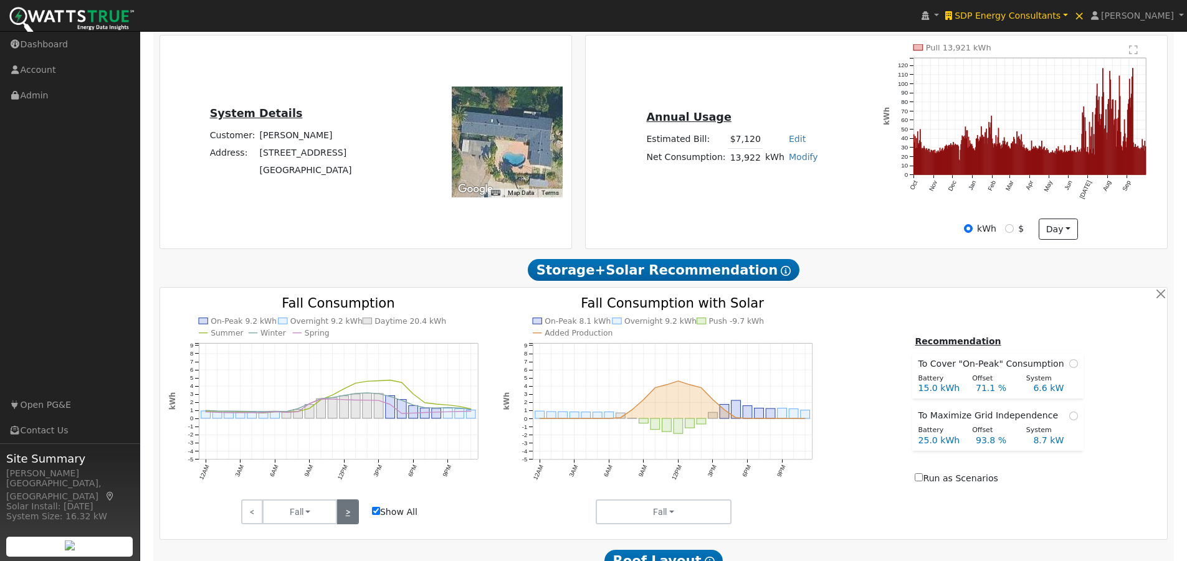
click at [348, 516] on link ">" at bounding box center [347, 512] width 22 height 25
click at [250, 515] on link "<" at bounding box center [252, 512] width 22 height 25
click at [349, 515] on link ">" at bounding box center [347, 512] width 22 height 25
click at [349, 513] on link ">" at bounding box center [347, 512] width 22 height 25
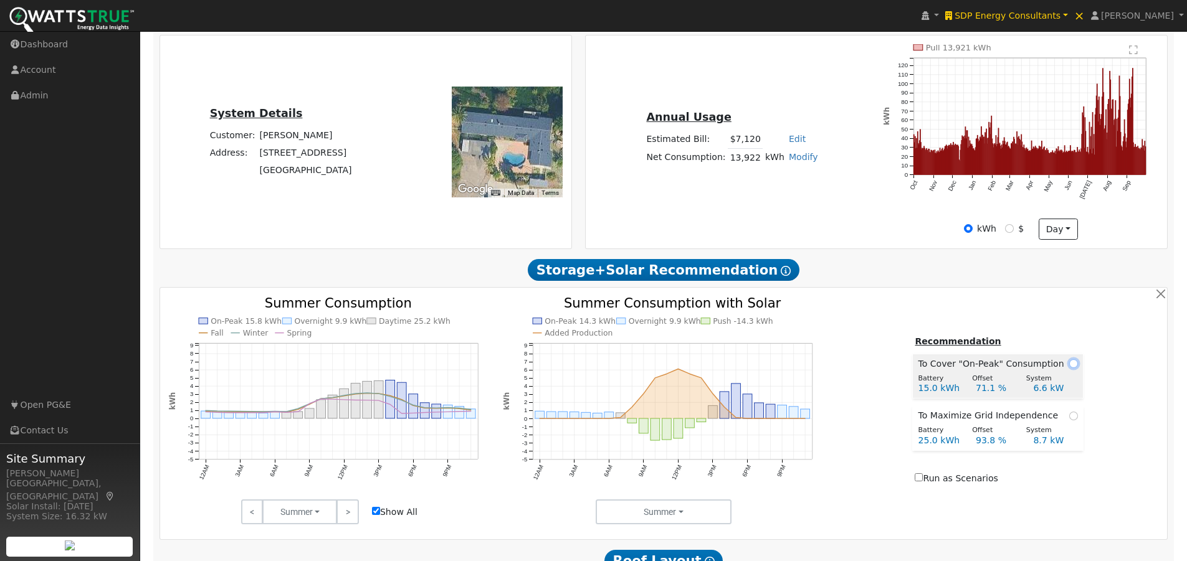
drag, startPoint x: 1069, startPoint y: 367, endPoint x: 1076, endPoint y: 369, distance: 7.9
click at [1069, 367] on input "radio" at bounding box center [1073, 364] width 9 height 9
radio input "true"
click at [1069, 420] on input "radio" at bounding box center [1073, 416] width 9 height 9
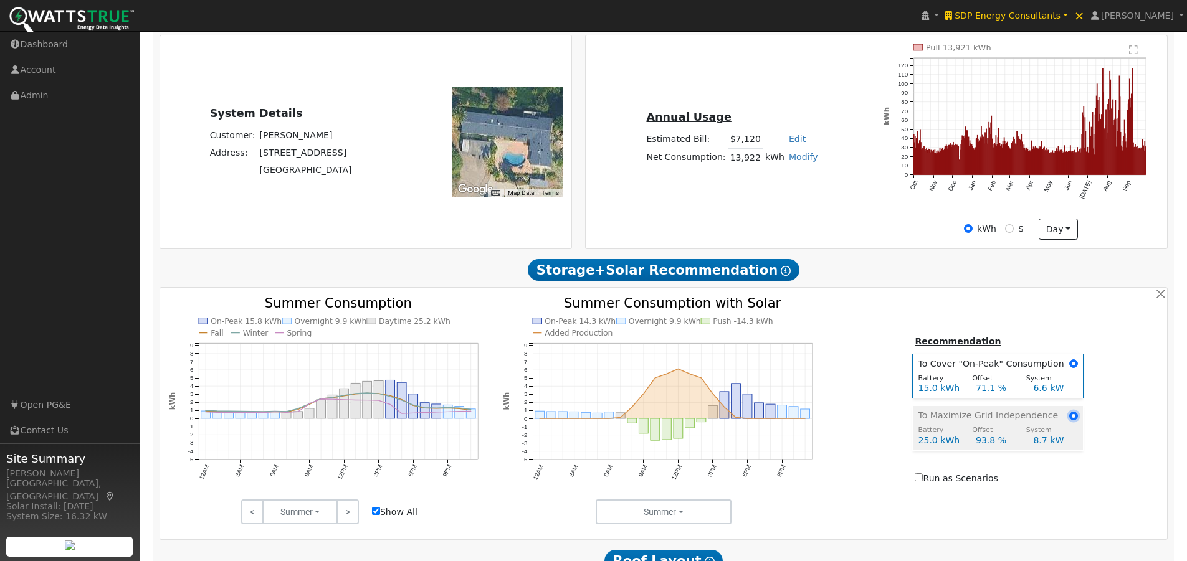
radio input "true"
radio input "false"
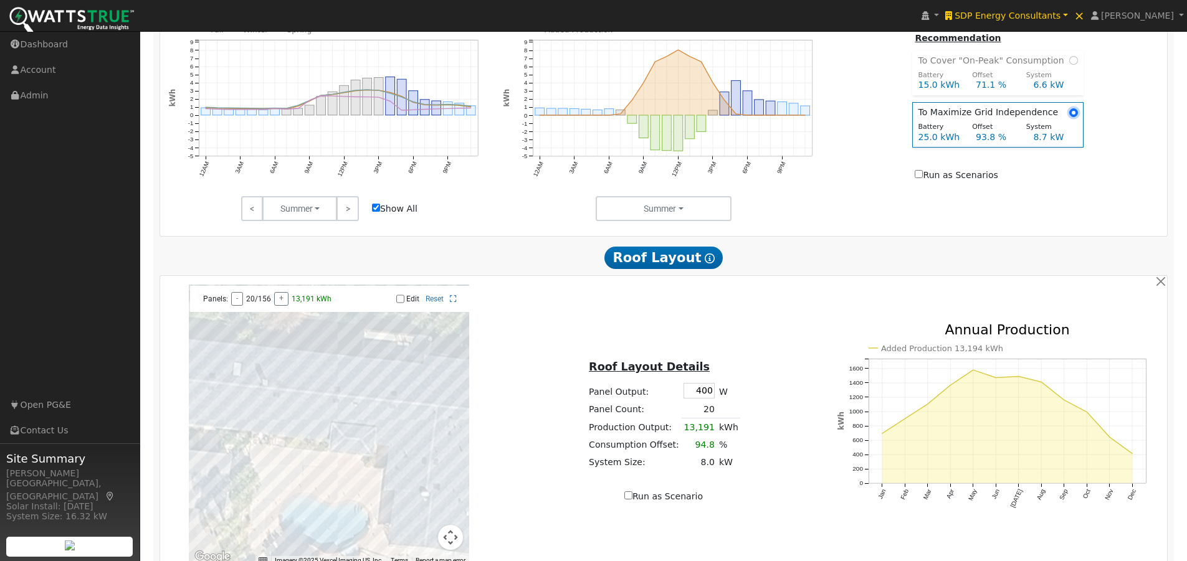
scroll to position [623, 0]
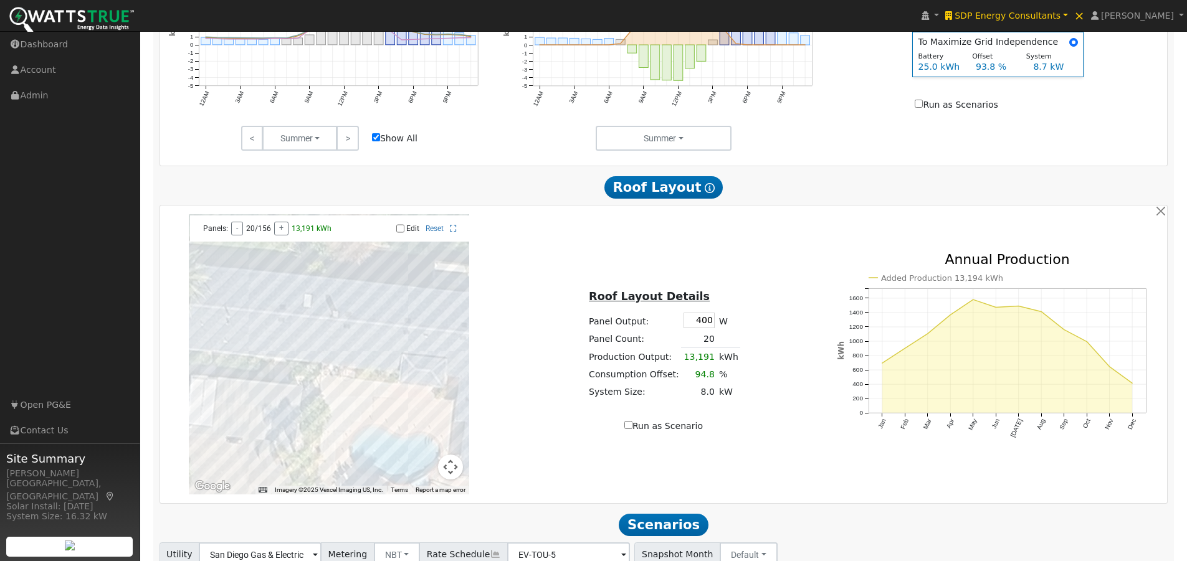
drag, startPoint x: 375, startPoint y: 366, endPoint x: 447, endPoint y: 368, distance: 71.7
click at [447, 368] on div at bounding box center [329, 354] width 280 height 280
click at [398, 233] on input "Edit" at bounding box center [400, 228] width 8 height 9
click at [262, 338] on div at bounding box center [329, 354] width 280 height 280
click at [267, 355] on div at bounding box center [329, 354] width 280 height 280
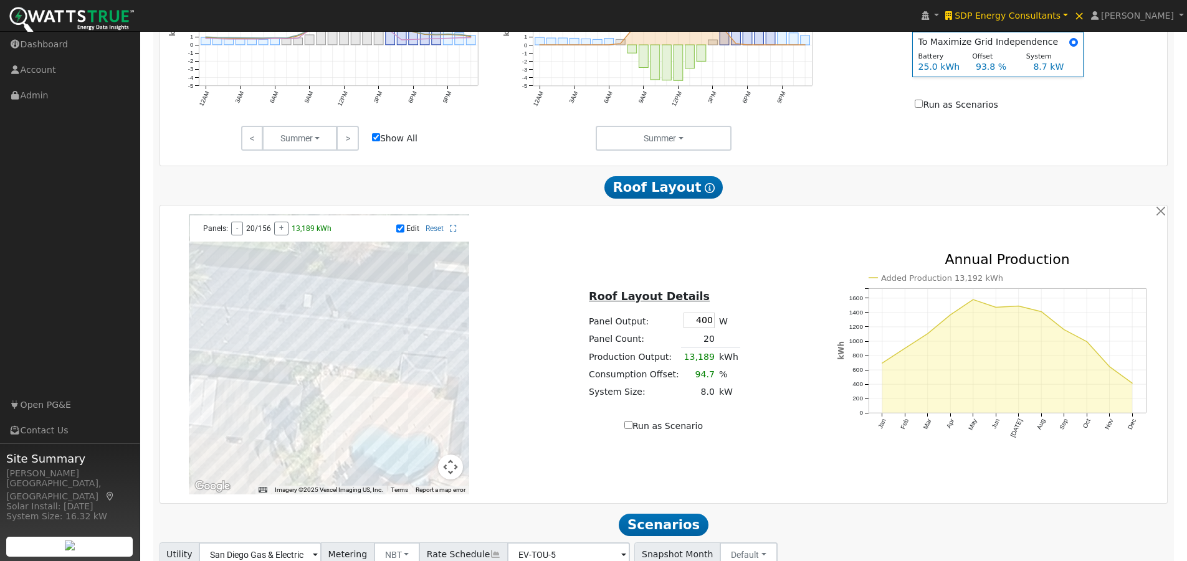
click at [289, 344] on div at bounding box center [329, 354] width 280 height 280
click at [394, 357] on div at bounding box center [329, 354] width 280 height 280
click at [385, 356] on div at bounding box center [329, 354] width 280 height 280
click at [360, 371] on div at bounding box center [329, 354] width 280 height 280
click at [352, 366] on div at bounding box center [329, 354] width 280 height 280
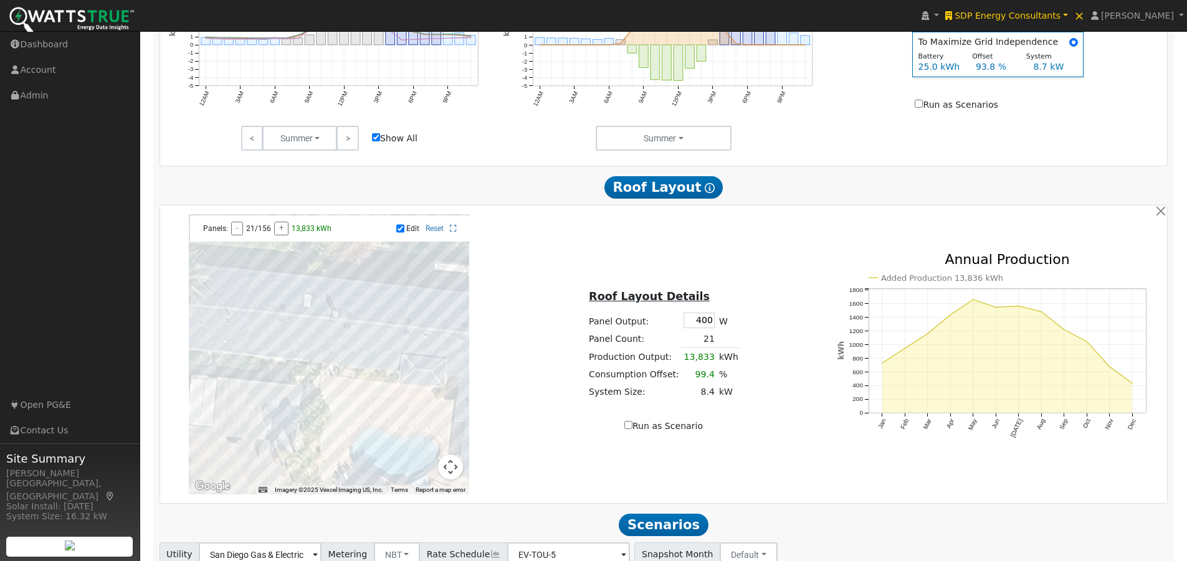
drag, startPoint x: 376, startPoint y: 351, endPoint x: 405, endPoint y: 328, distance: 37.7
click at [376, 351] on div at bounding box center [329, 354] width 280 height 280
click at [397, 233] on input "Edit" at bounding box center [400, 228] width 8 height 9
checkbox input "false"
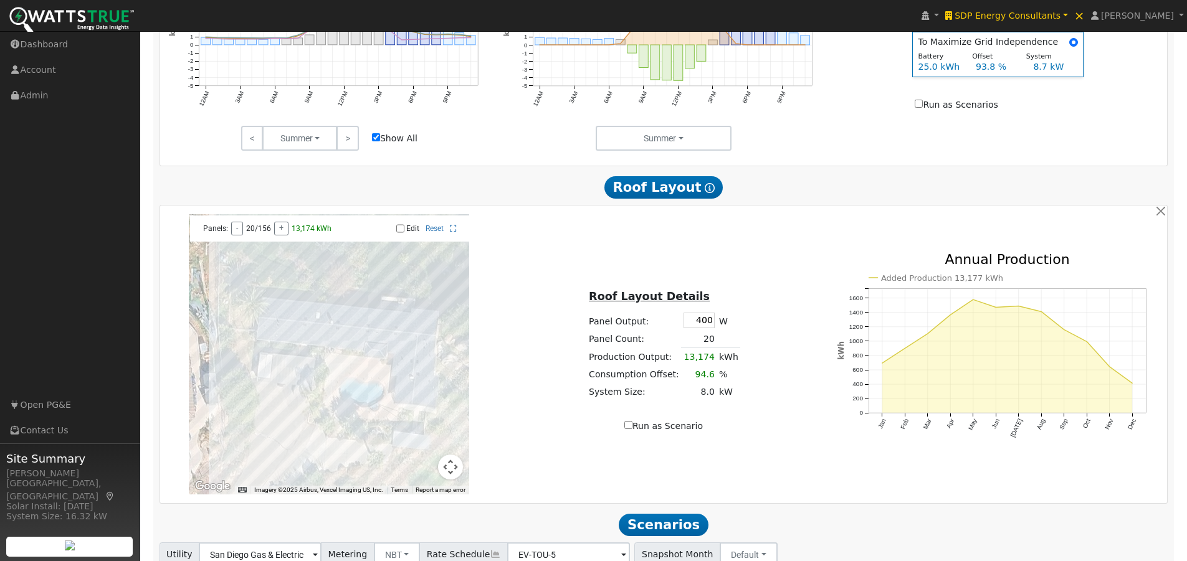
drag, startPoint x: 408, startPoint y: 292, endPoint x: 361, endPoint y: 312, distance: 50.8
click at [361, 312] on div at bounding box center [329, 354] width 280 height 280
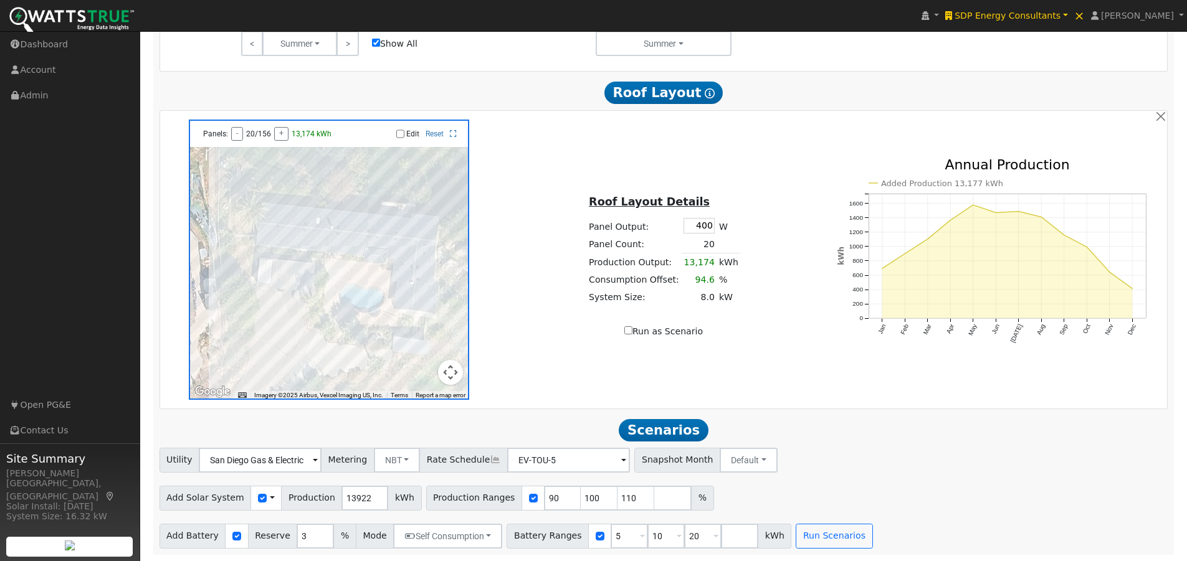
scroll to position [724, 0]
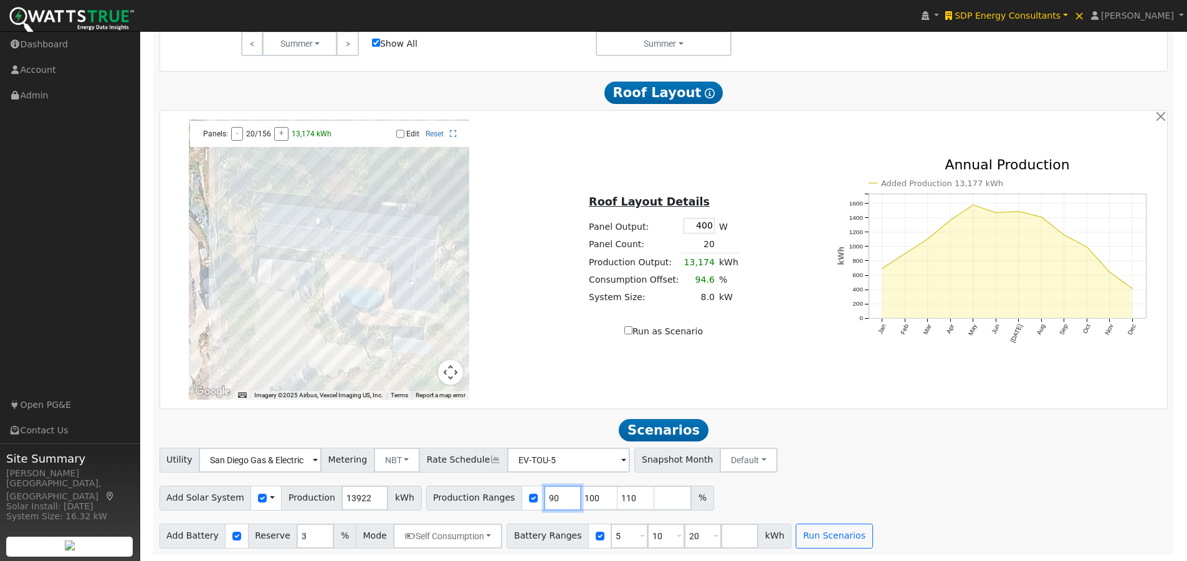
drag, startPoint x: 539, startPoint y: 499, endPoint x: 507, endPoint y: 499, distance: 32.4
click at [508, 499] on div "Production Ranges 90 100 110 %" at bounding box center [570, 498] width 288 height 25
type input "100"
type input "110"
type input "100"
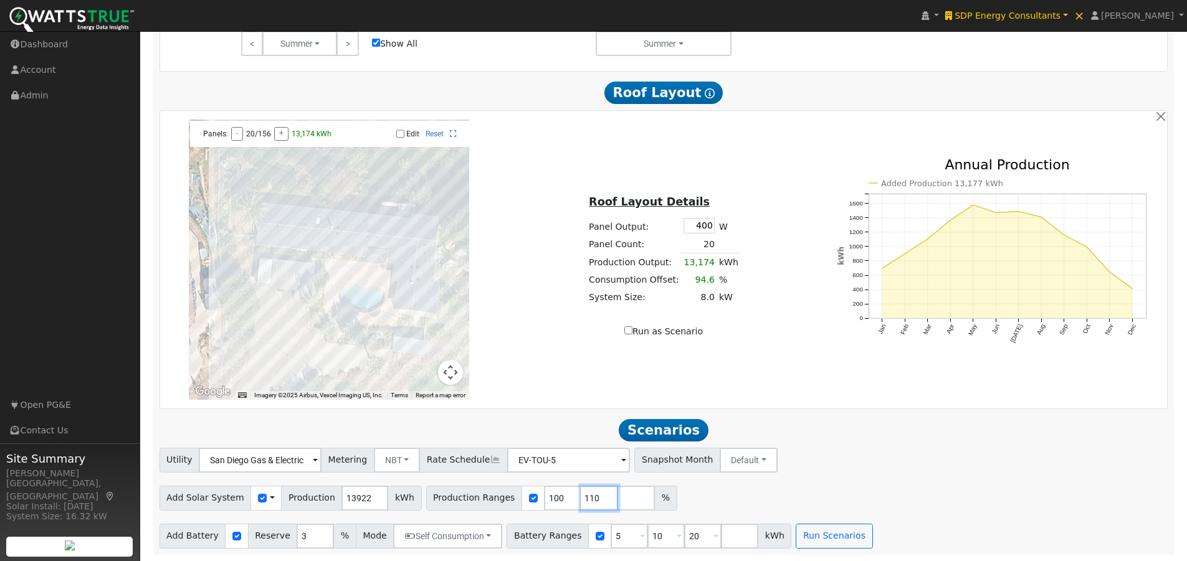
drag, startPoint x: 574, startPoint y: 498, endPoint x: 534, endPoint y: 497, distance: 40.5
click at [536, 503] on div "Production Ranges 100 110 %" at bounding box center [551, 498] width 251 height 25
click at [918, 426] on h2 "Scenarios Scenario" at bounding box center [664, 430] width 1009 height 23
click at [802, 524] on button "Run Scenarios" at bounding box center [834, 536] width 77 height 25
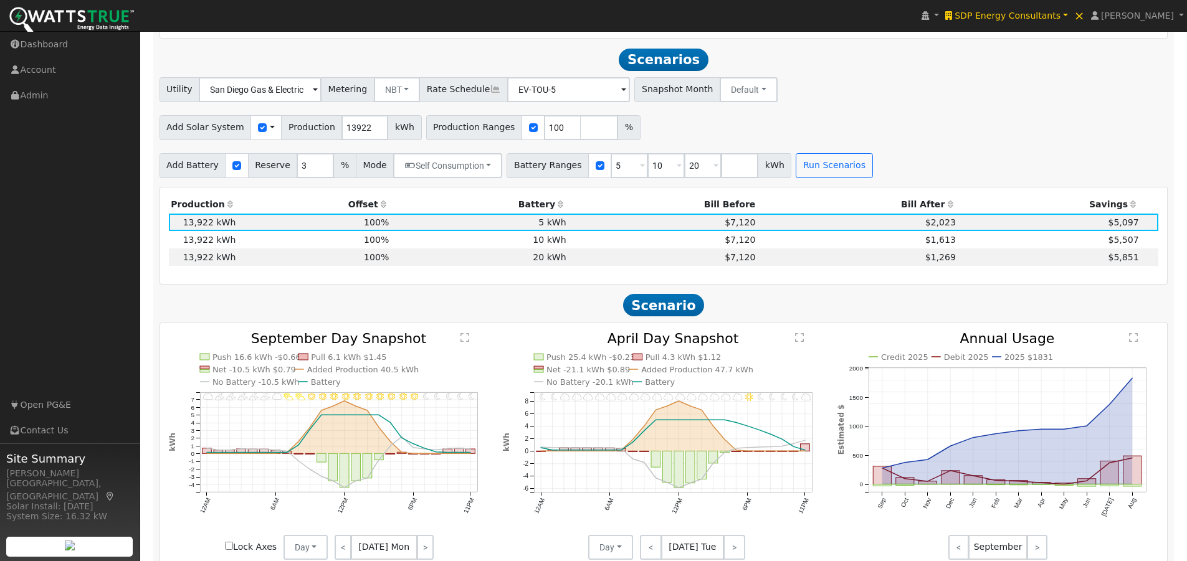
scroll to position [1105, 0]
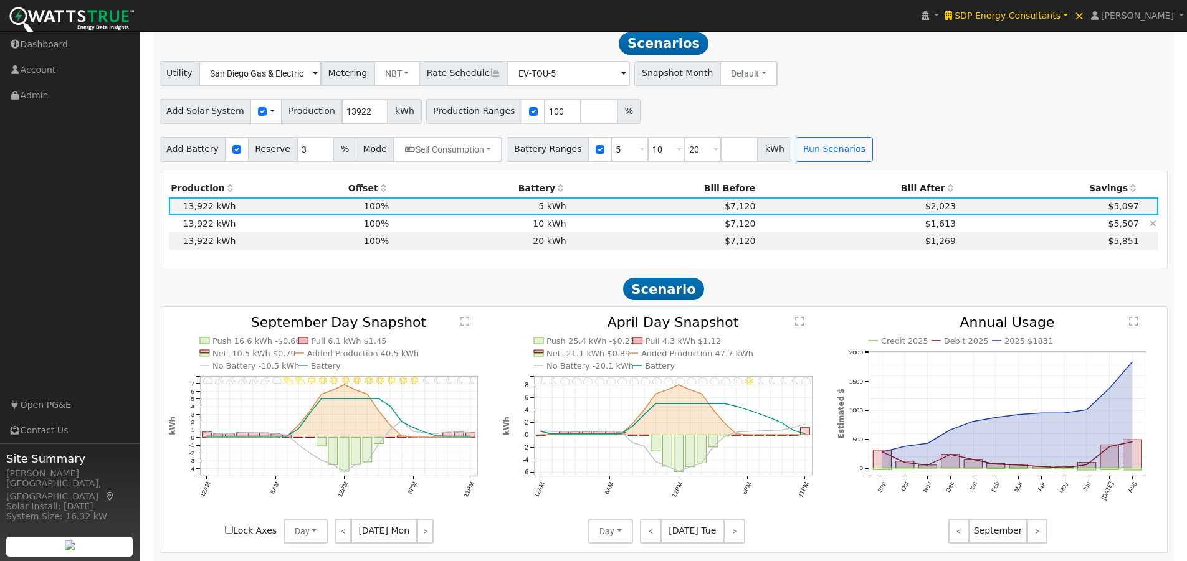
click at [560, 227] on td "10 kWh" at bounding box center [479, 223] width 177 height 17
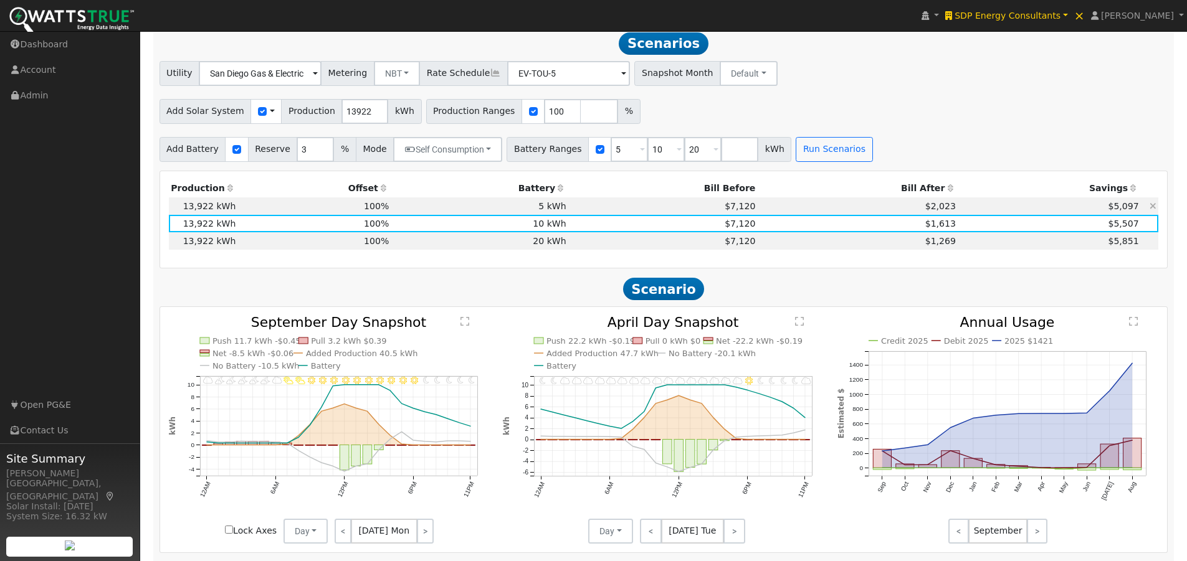
click at [553, 212] on td "5 kWh" at bounding box center [479, 206] width 177 height 17
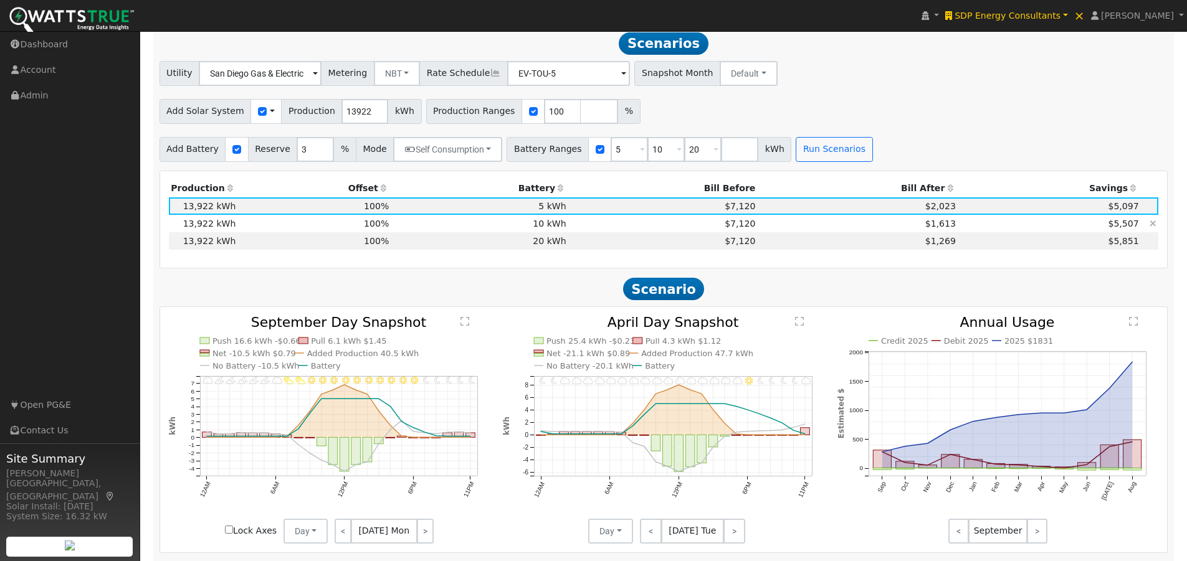
click at [541, 232] on td "10 kWh" at bounding box center [479, 223] width 177 height 17
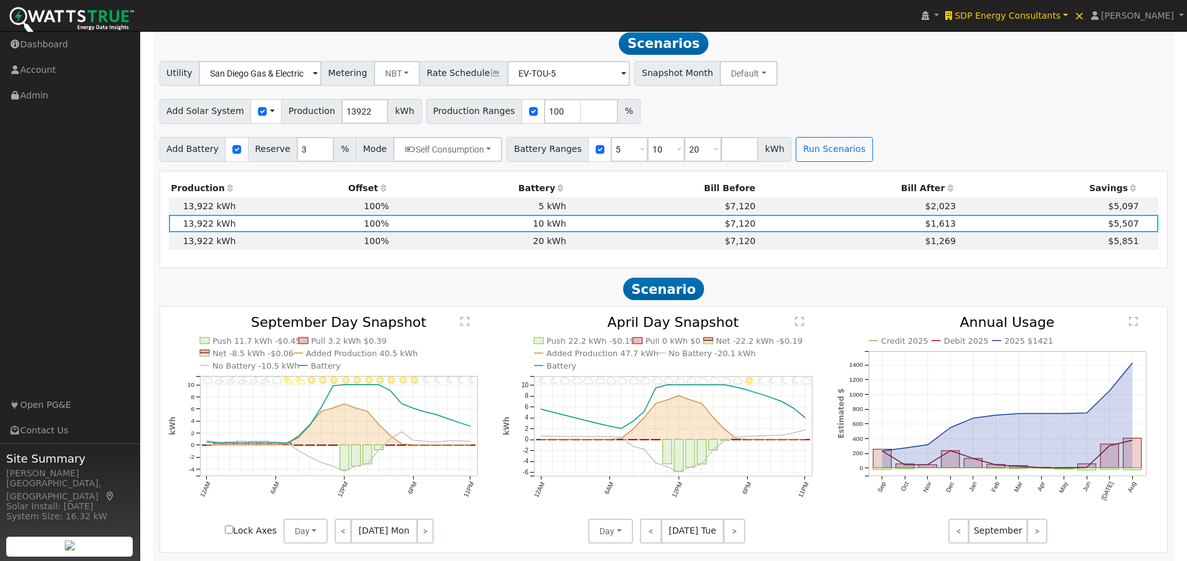
click at [800, 326] on text "" at bounding box center [799, 322] width 9 height 10
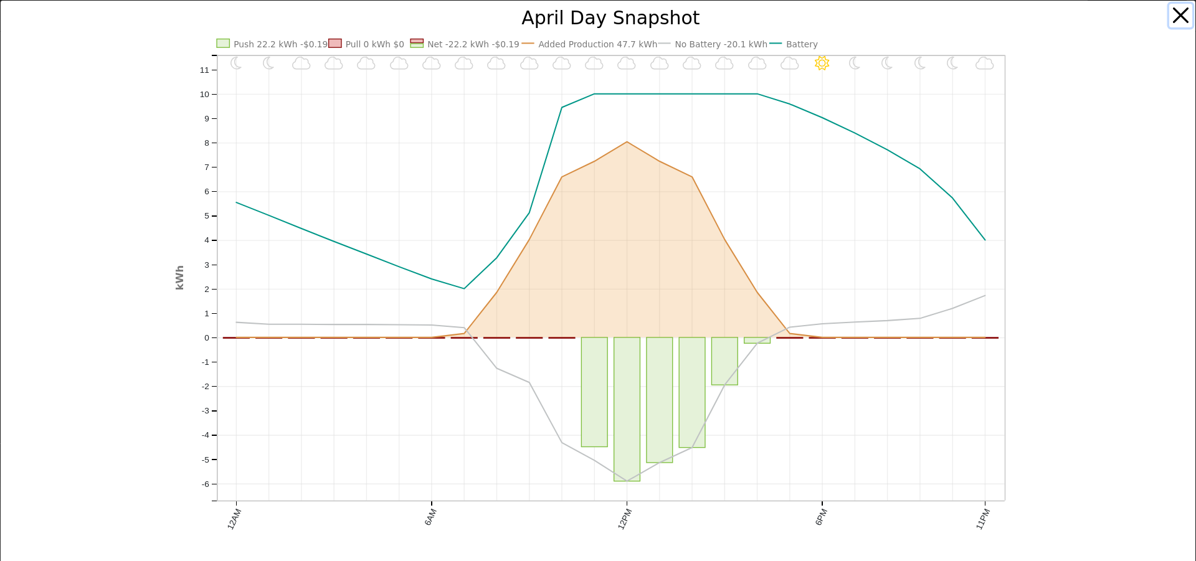
click at [1170, 14] on button "button" at bounding box center [1182, 16] width 24 height 24
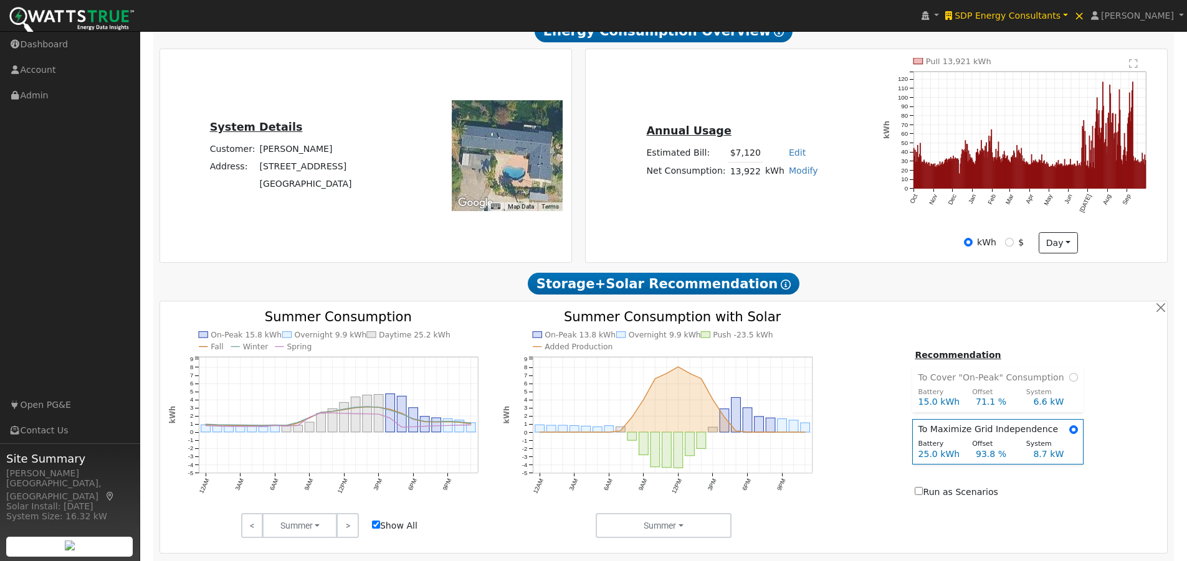
scroll to position [236, 0]
click at [793, 174] on link "Modify" at bounding box center [803, 170] width 29 height 10
click at [756, 196] on link "Add Consumption" at bounding box center [756, 191] width 104 height 17
type input "13922"
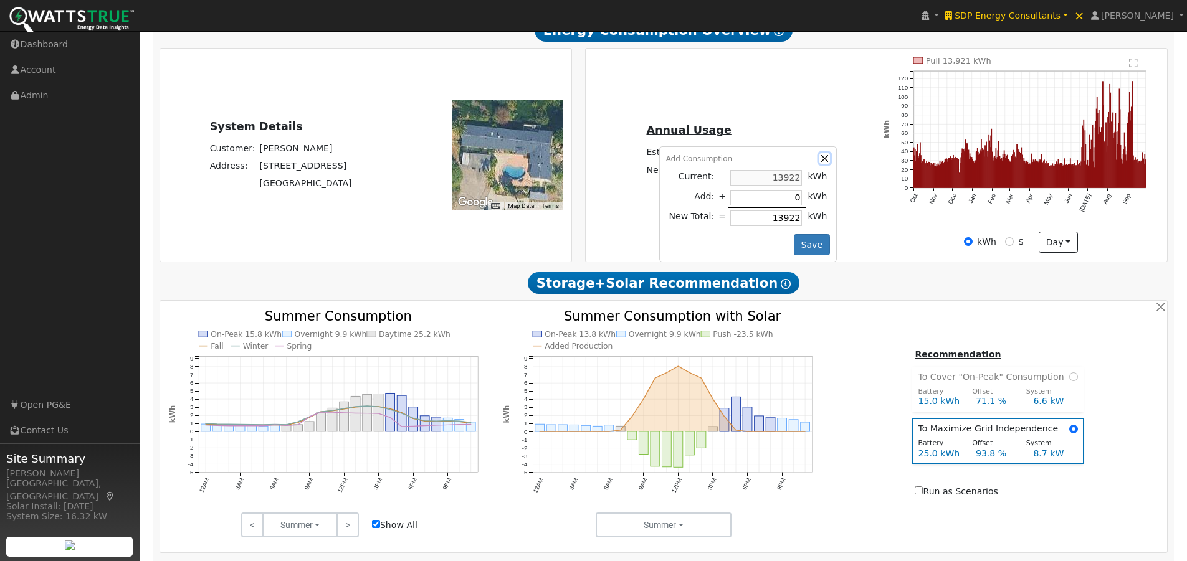
click at [819, 163] on button "button" at bounding box center [824, 158] width 11 height 11
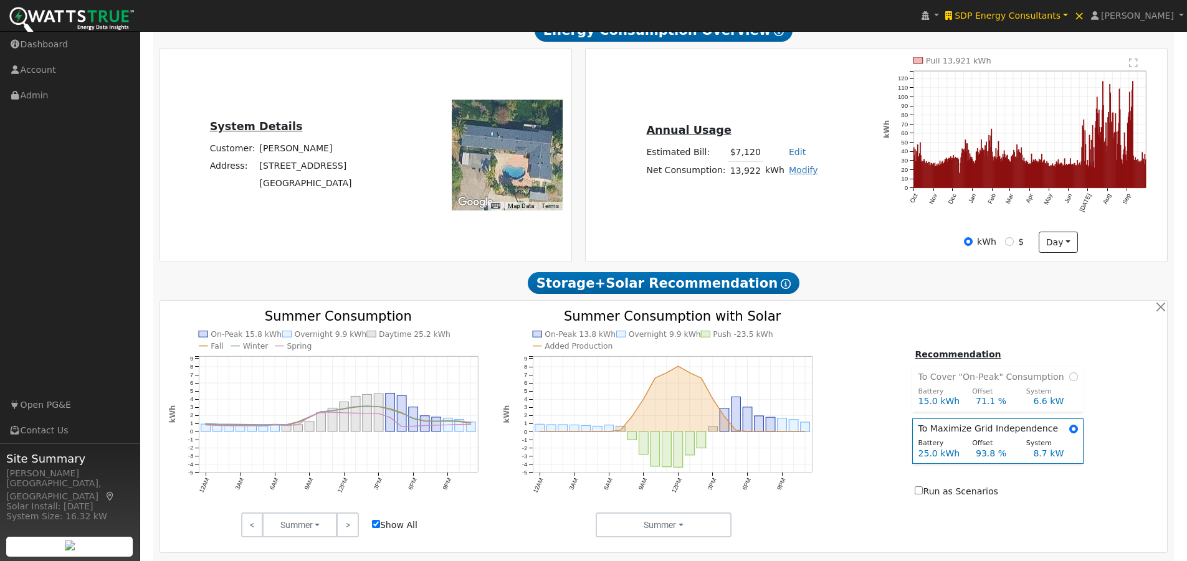
click at [798, 175] on link "Modify" at bounding box center [803, 170] width 29 height 10
click at [770, 227] on link "Add Electric Vehicle" at bounding box center [756, 217] width 104 height 17
type input "200"
click at [819, 159] on button "button" at bounding box center [824, 158] width 11 height 11
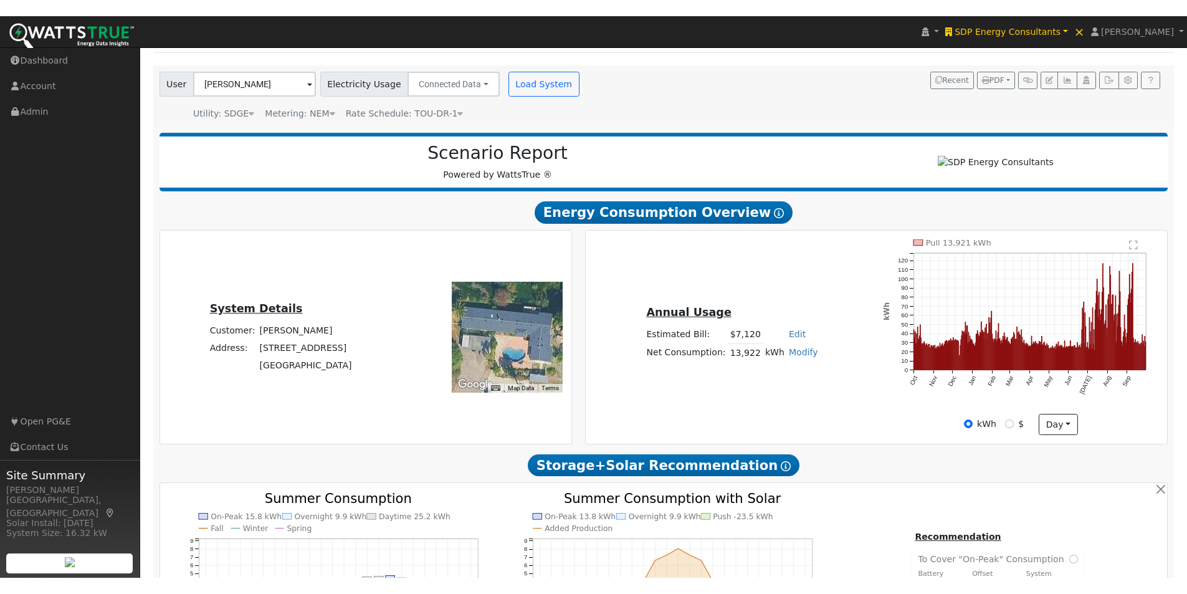
scroll to position [44, 0]
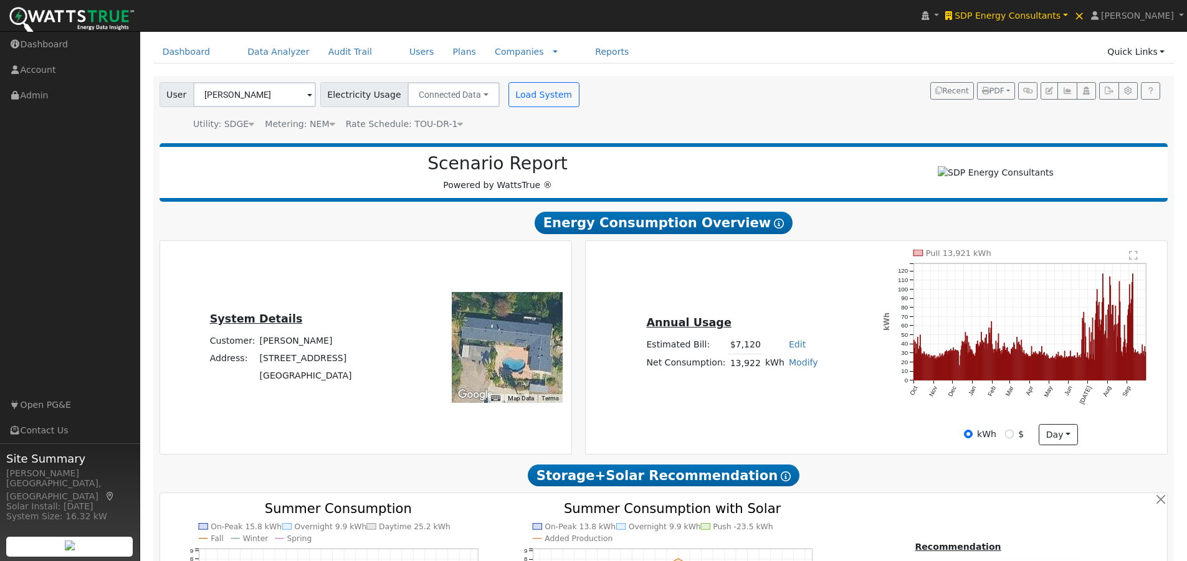
click at [249, 123] on icon at bounding box center [252, 124] width 6 height 9
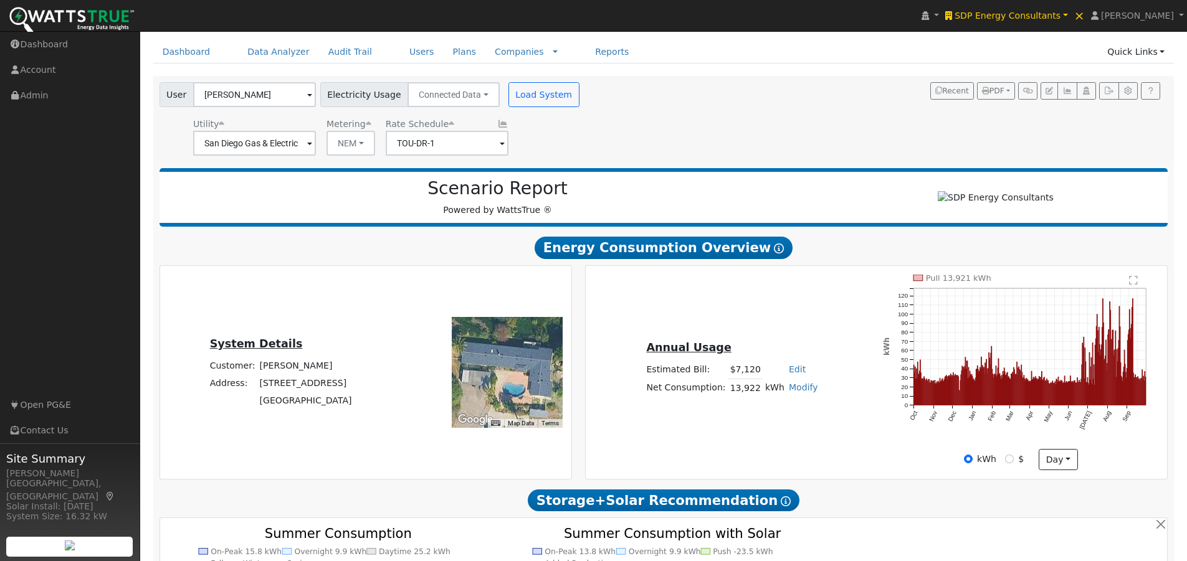
click at [307, 142] on span at bounding box center [309, 144] width 5 height 14
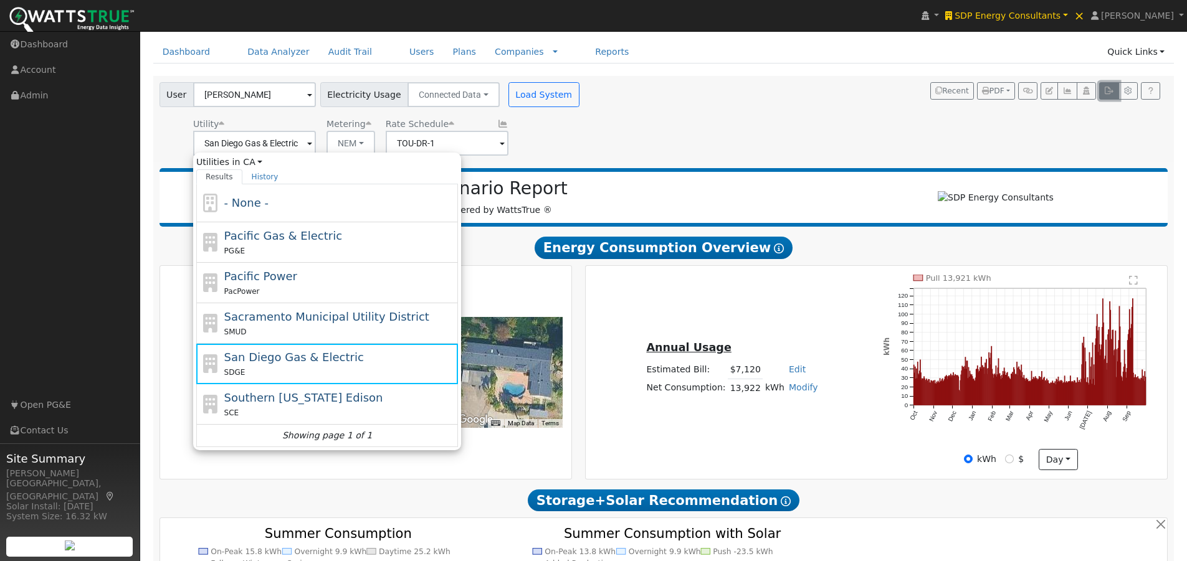
click at [1109, 92] on icon "button" at bounding box center [1108, 90] width 9 height 7
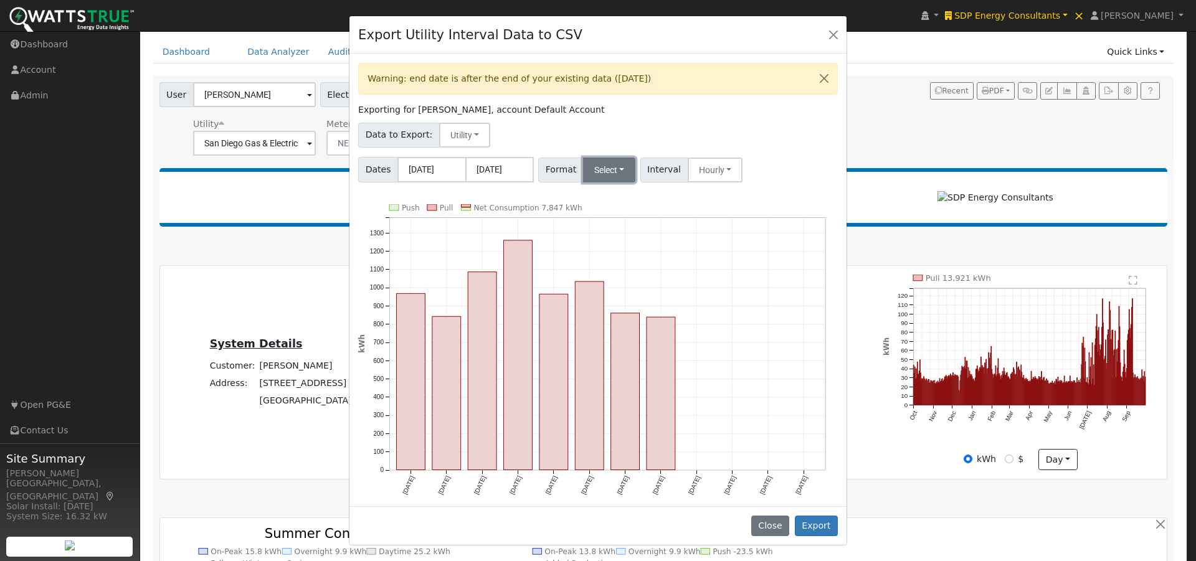
click at [605, 172] on button "Select" at bounding box center [609, 170] width 53 height 25
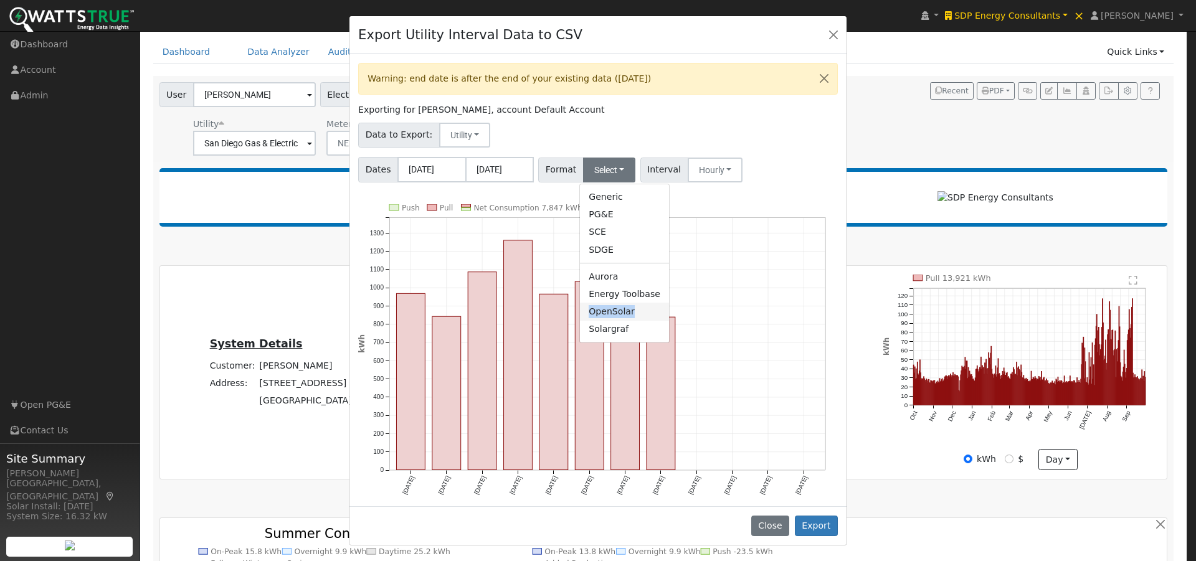
drag, startPoint x: 585, startPoint y: 311, endPoint x: 628, endPoint y: 312, distance: 43.0
click at [628, 312] on link "OpenSolar" at bounding box center [624, 311] width 89 height 17
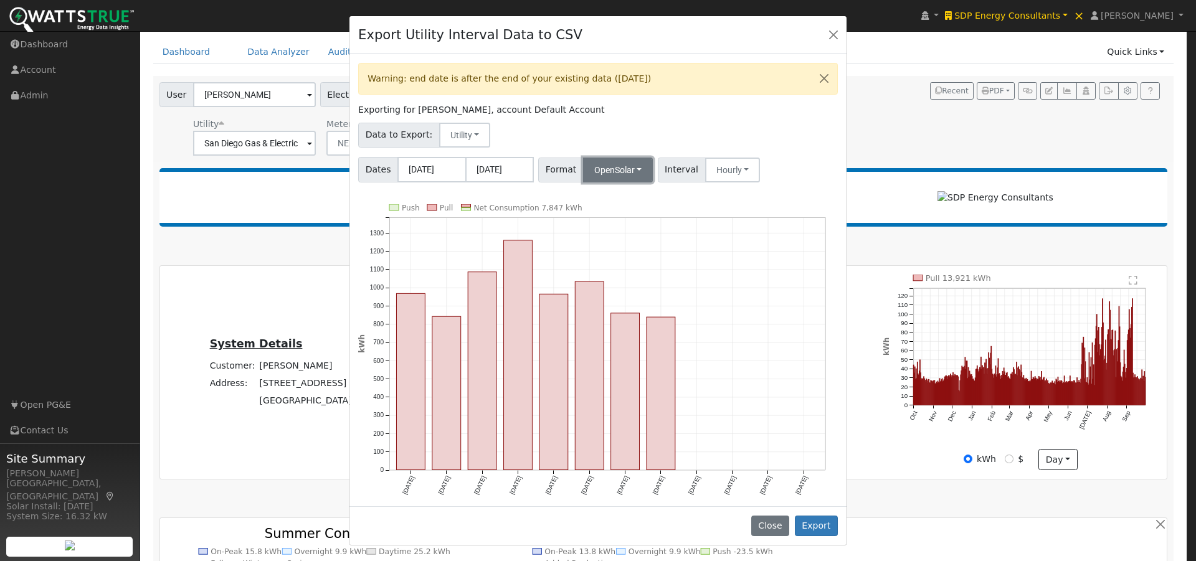
click at [628, 171] on button "OpenSolar" at bounding box center [618, 170] width 70 height 25
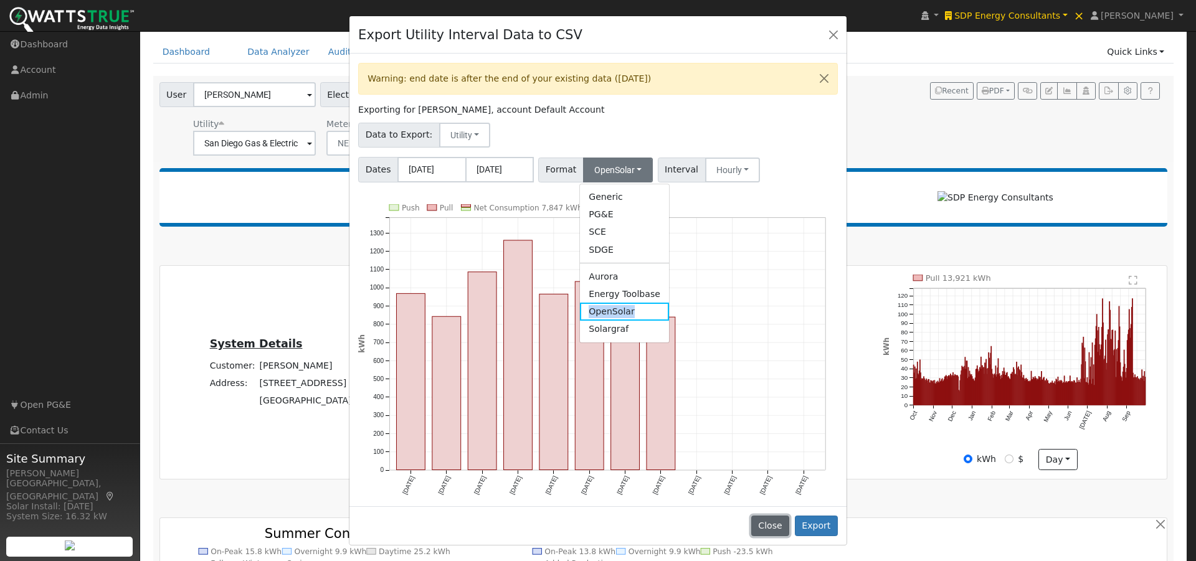
click at [776, 528] on button "Close" at bounding box center [770, 526] width 38 height 21
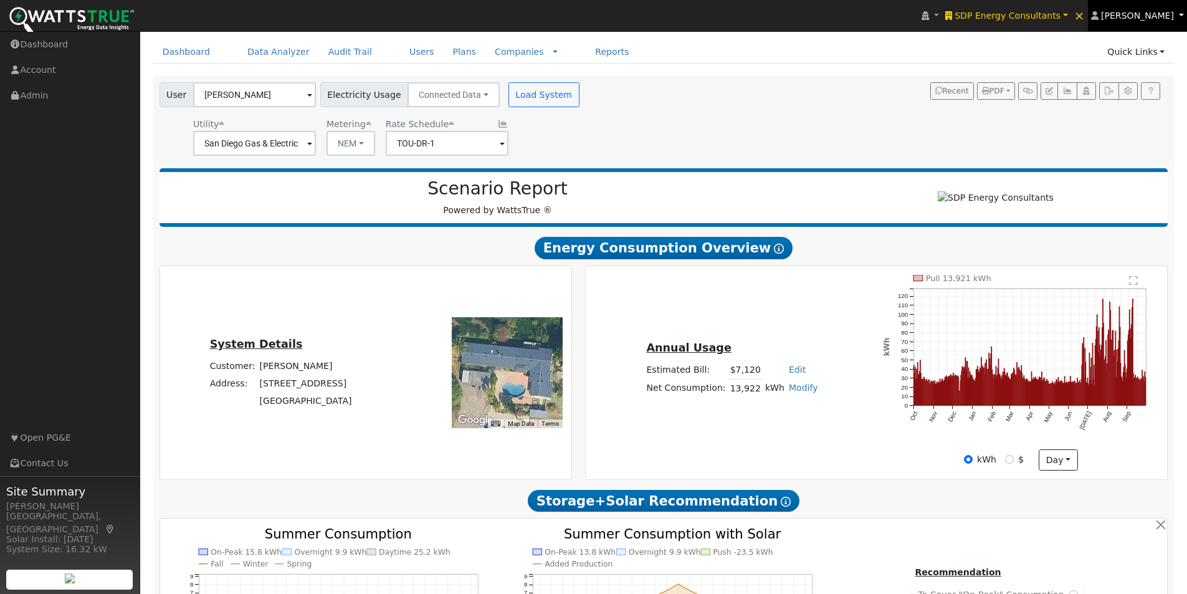
click at [1146, 16] on span "[PERSON_NAME]" at bounding box center [1137, 16] width 73 height 10
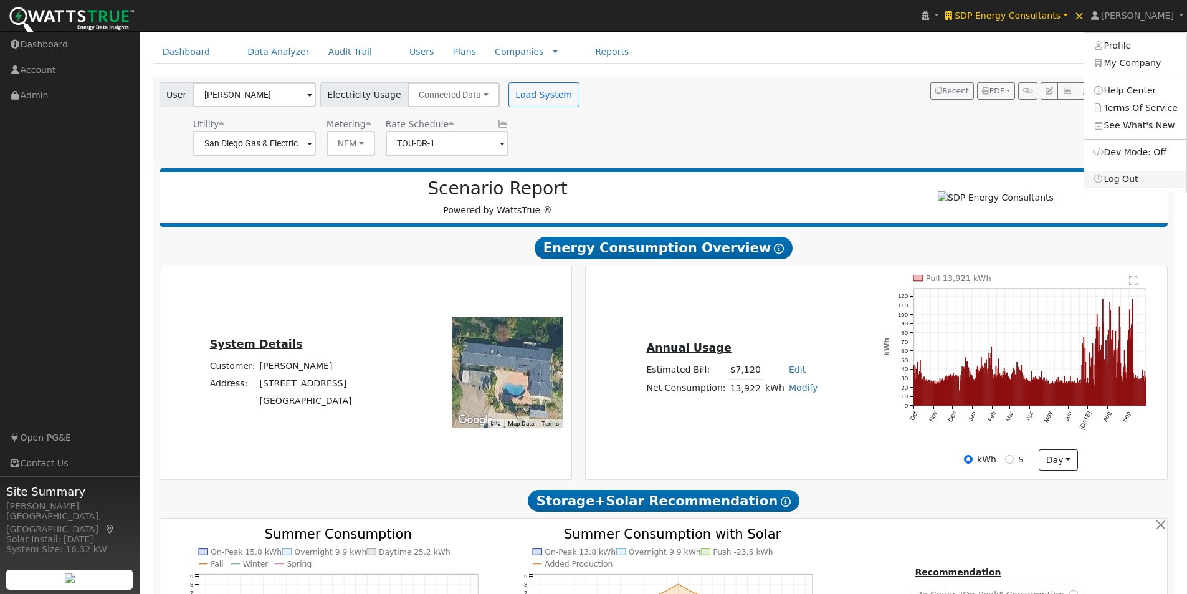
click at [1127, 181] on link "Log Out" at bounding box center [1135, 179] width 102 height 17
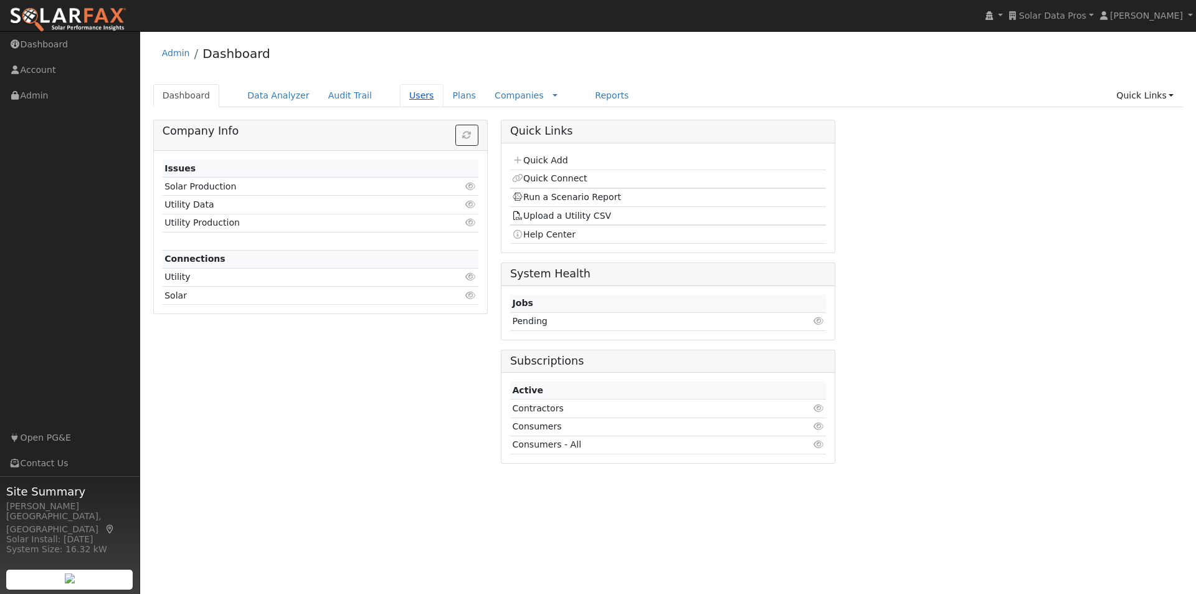
click at [400, 94] on link "Users" at bounding box center [422, 95] width 44 height 23
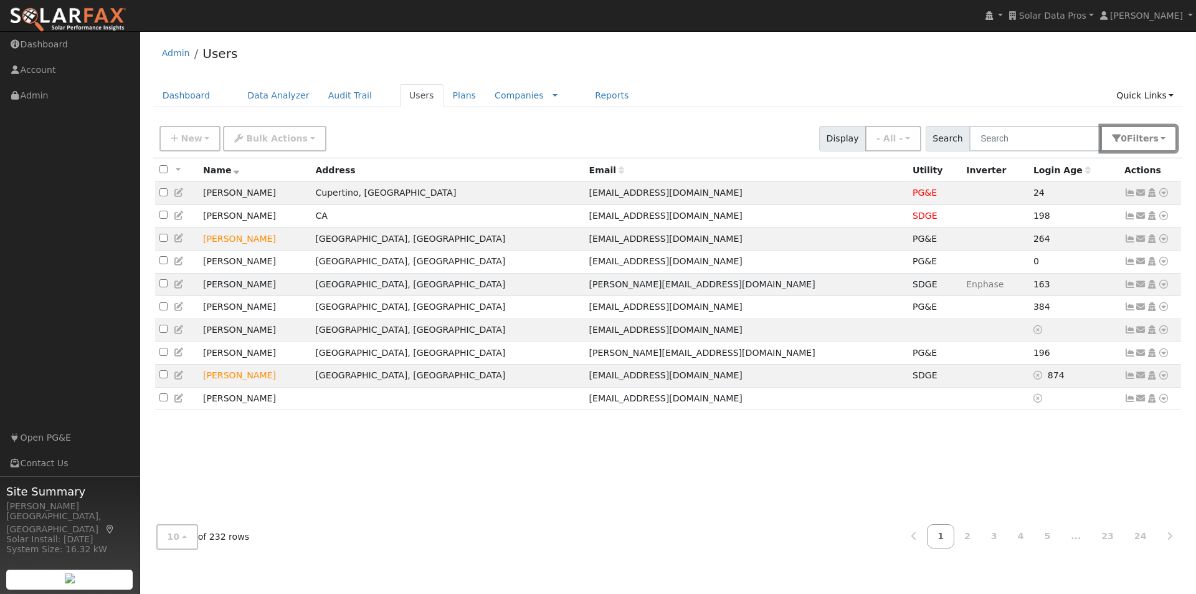
click at [1151, 136] on span "Filter s" at bounding box center [1143, 138] width 32 height 10
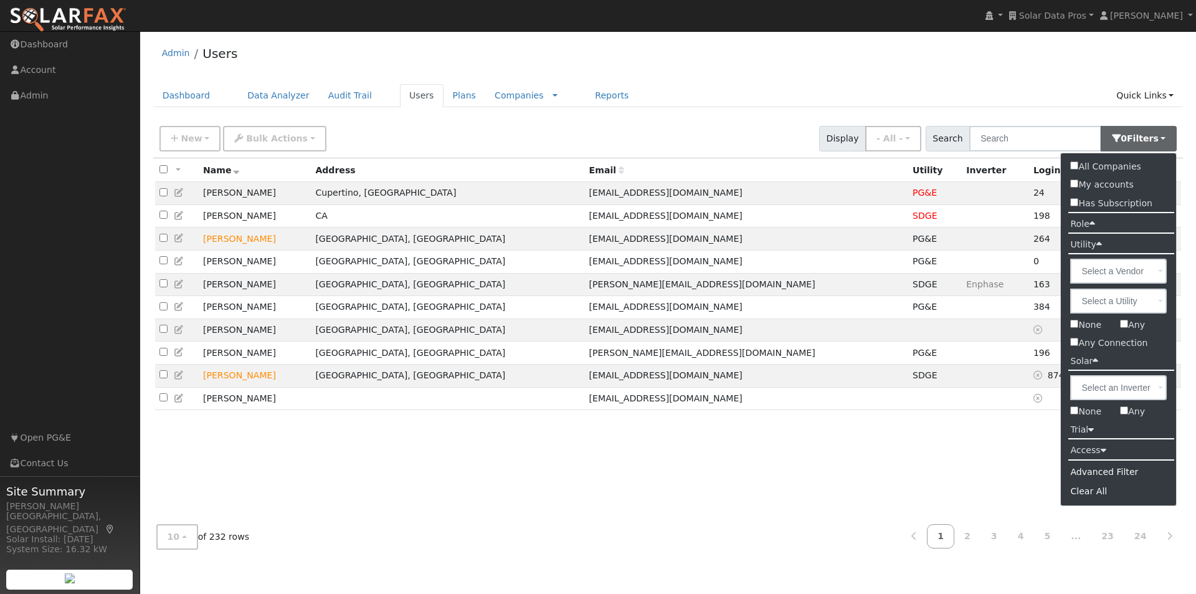
click at [1108, 469] on div "Advanced Filter" at bounding box center [1118, 471] width 115 height 19
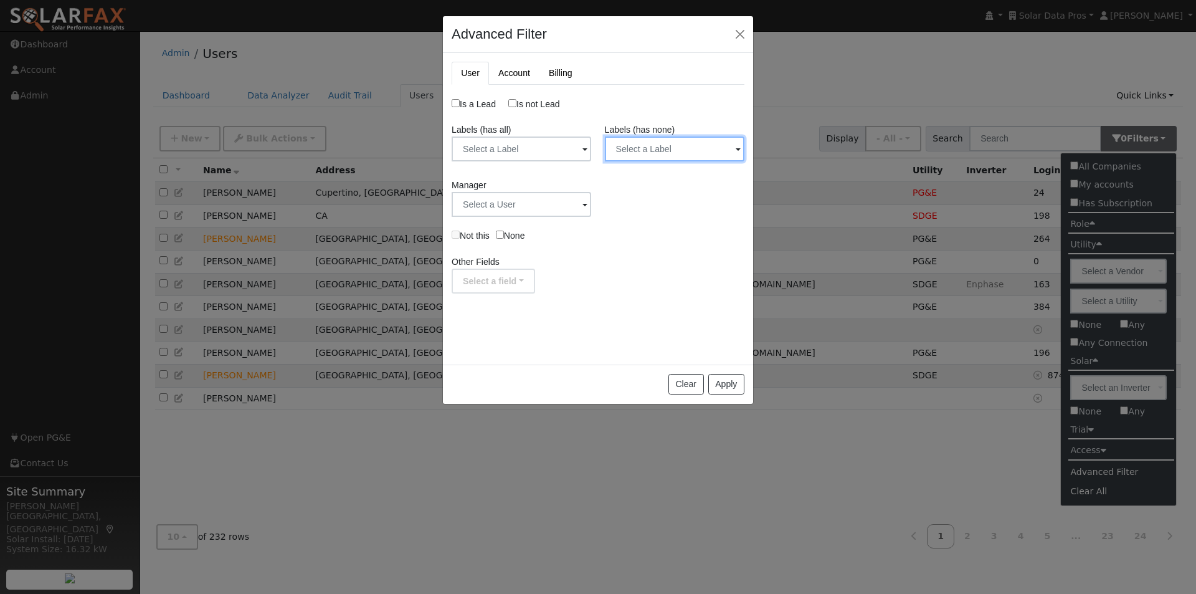
click at [694, 153] on input "text" at bounding box center [675, 148] width 140 height 25
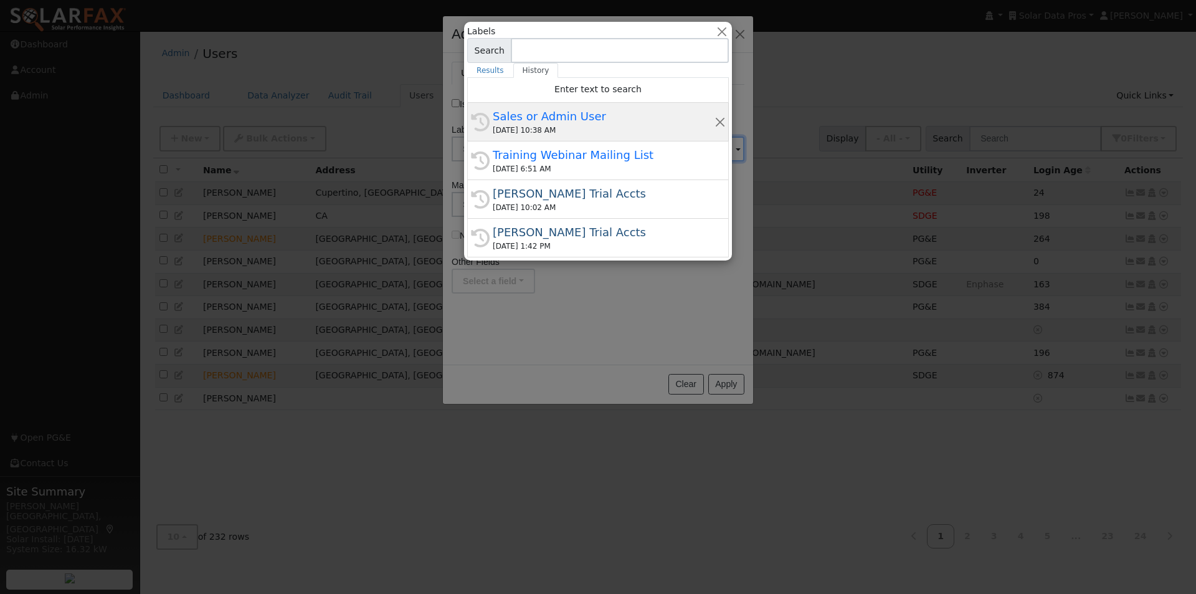
click at [530, 114] on div "Sales or Admin User" at bounding box center [604, 116] width 222 height 17
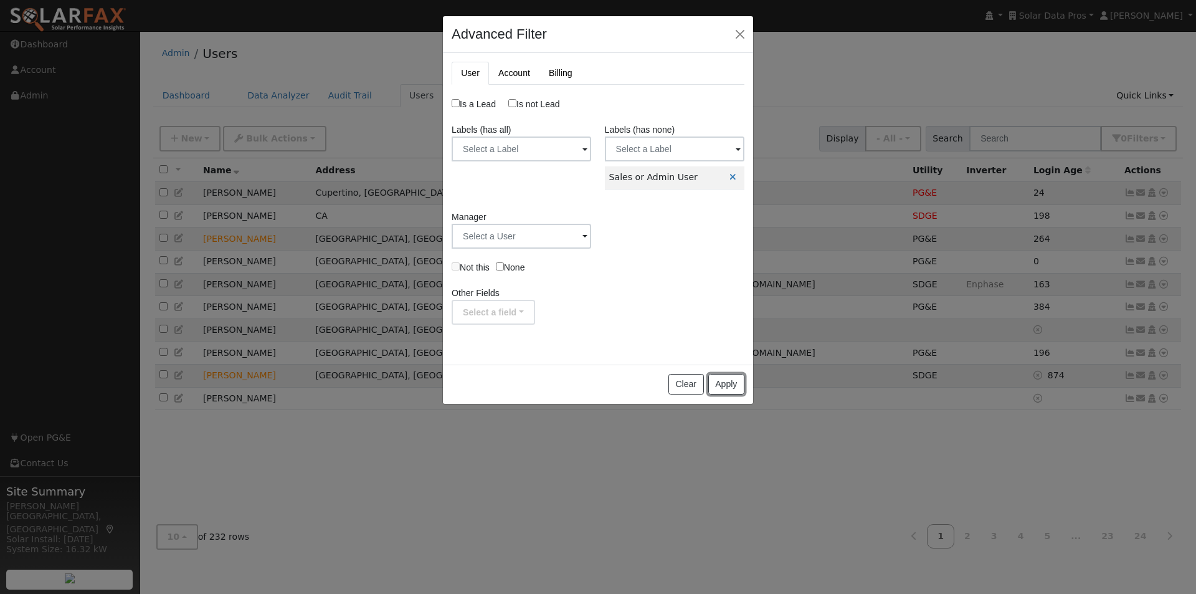
click at [725, 385] on button "Apply" at bounding box center [726, 384] width 36 height 21
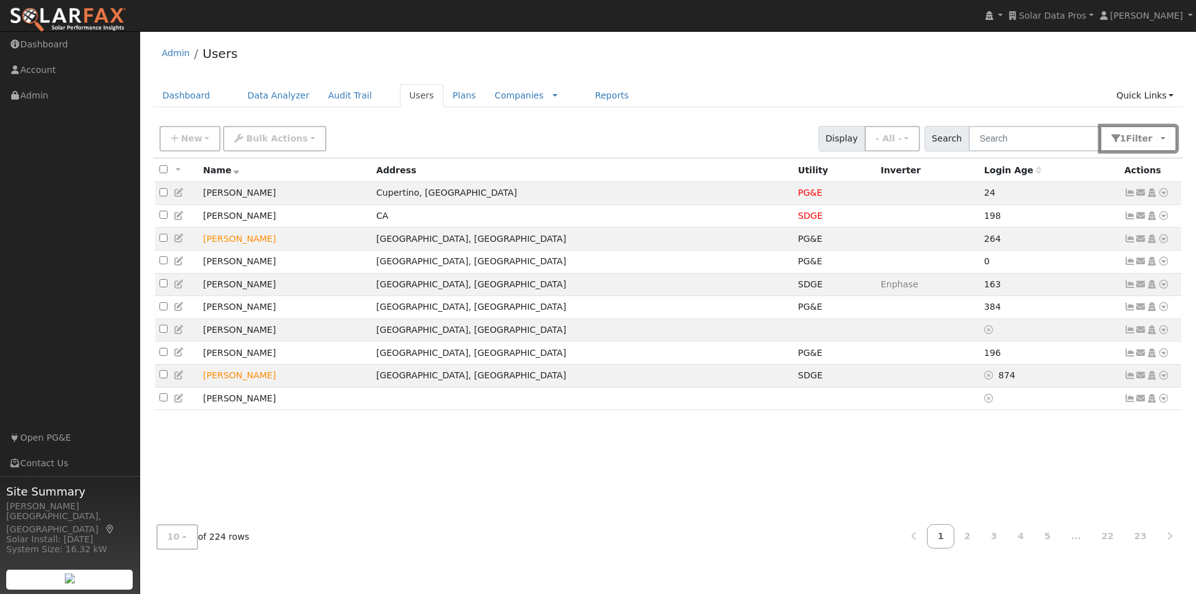
click at [1161, 138] on button "1 Filter" at bounding box center [1138, 139] width 77 height 26
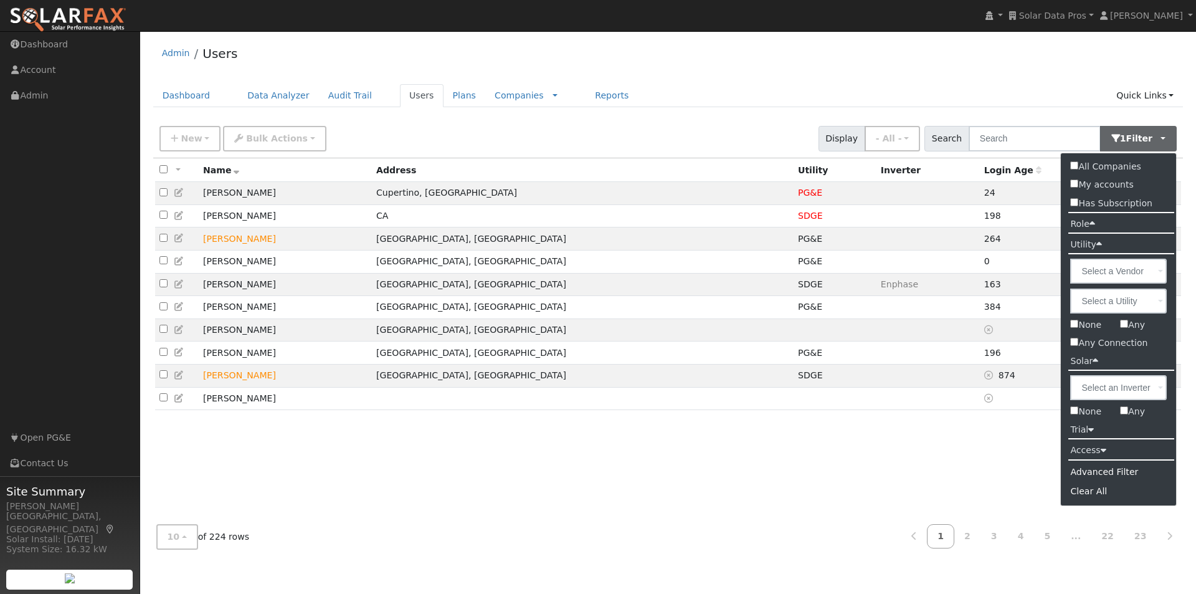
drag, startPoint x: 1075, startPoint y: 165, endPoint x: 817, endPoint y: 82, distance: 270.5
click at [1072, 164] on input "All Companies" at bounding box center [1074, 165] width 8 height 8
checkbox input "true"
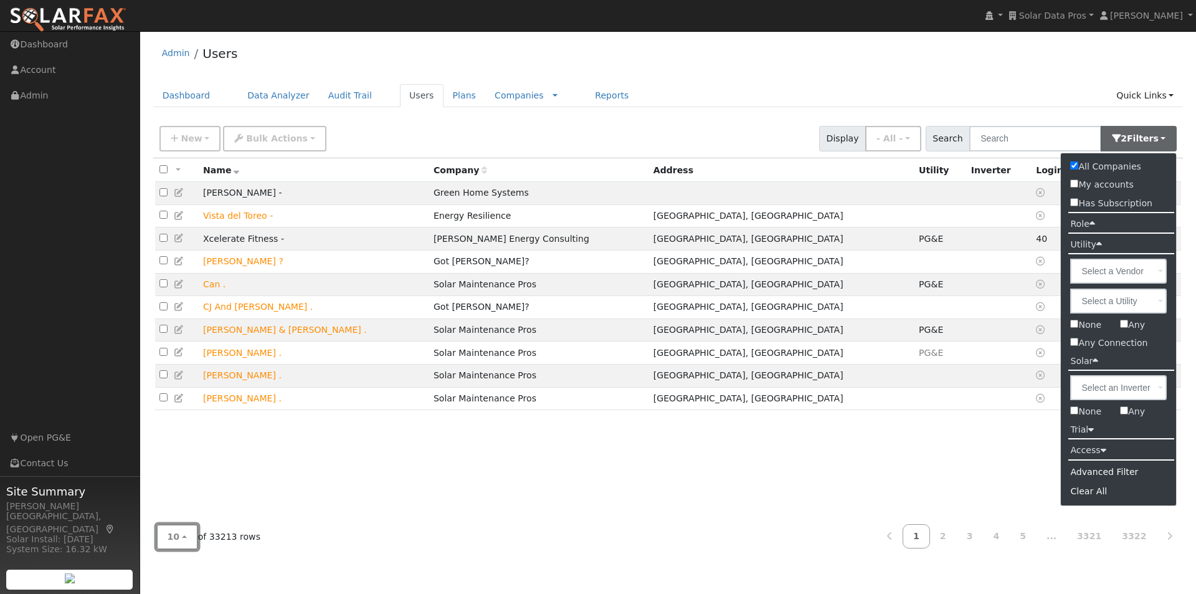
click at [171, 534] on span "10" at bounding box center [174, 536] width 12 height 10
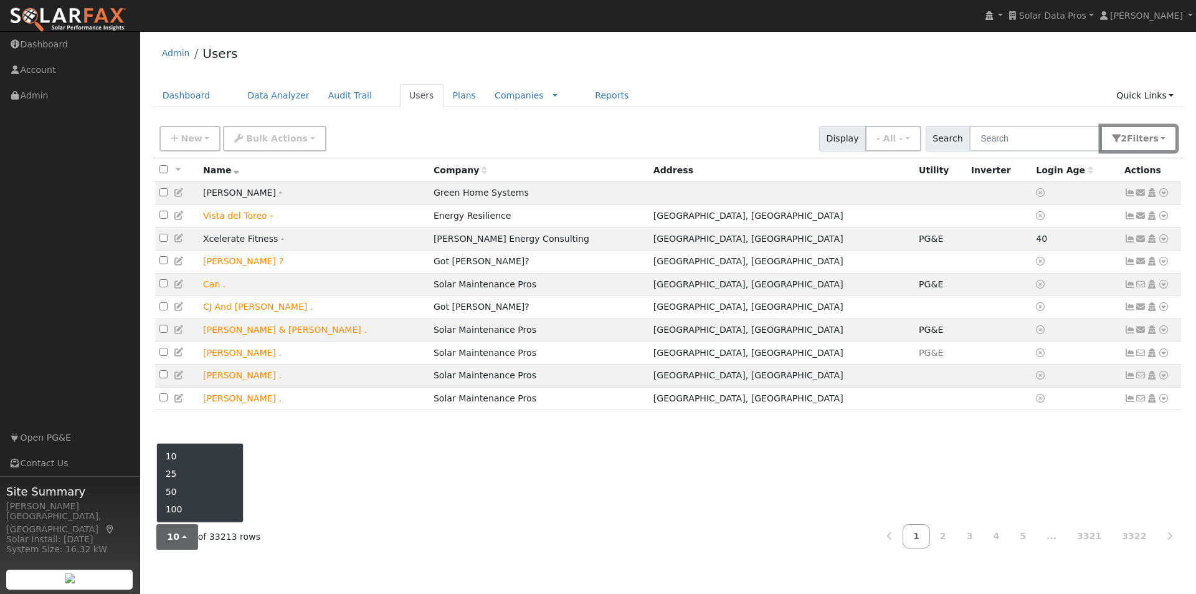
click at [1155, 140] on span "s" at bounding box center [1155, 138] width 5 height 10
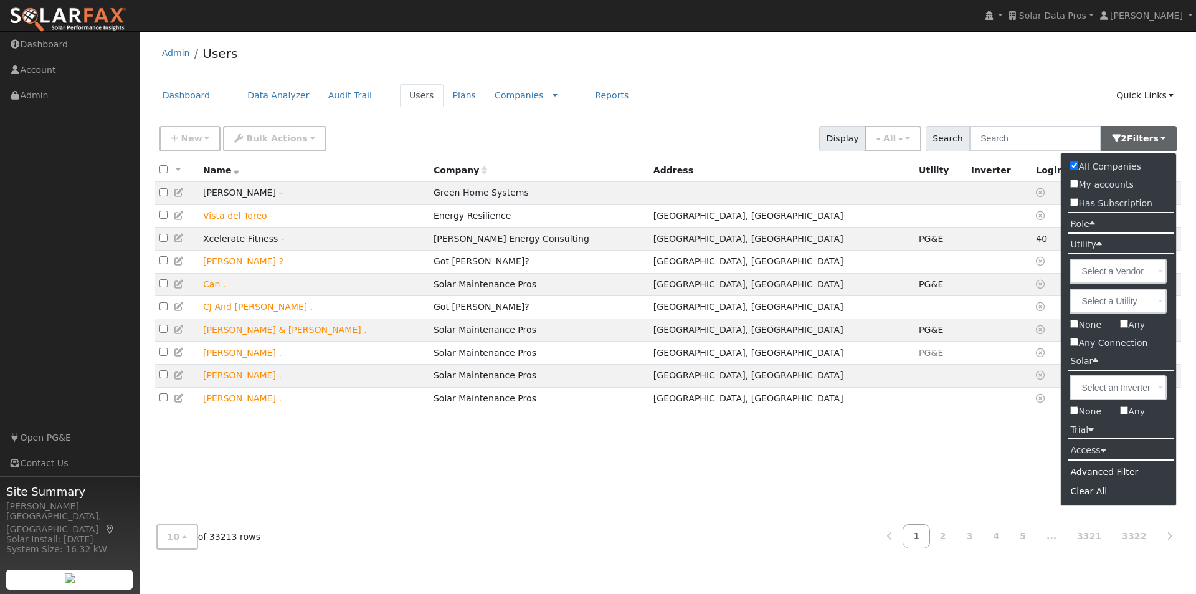
click at [1079, 221] on label "Role" at bounding box center [1082, 224] width 43 height 18
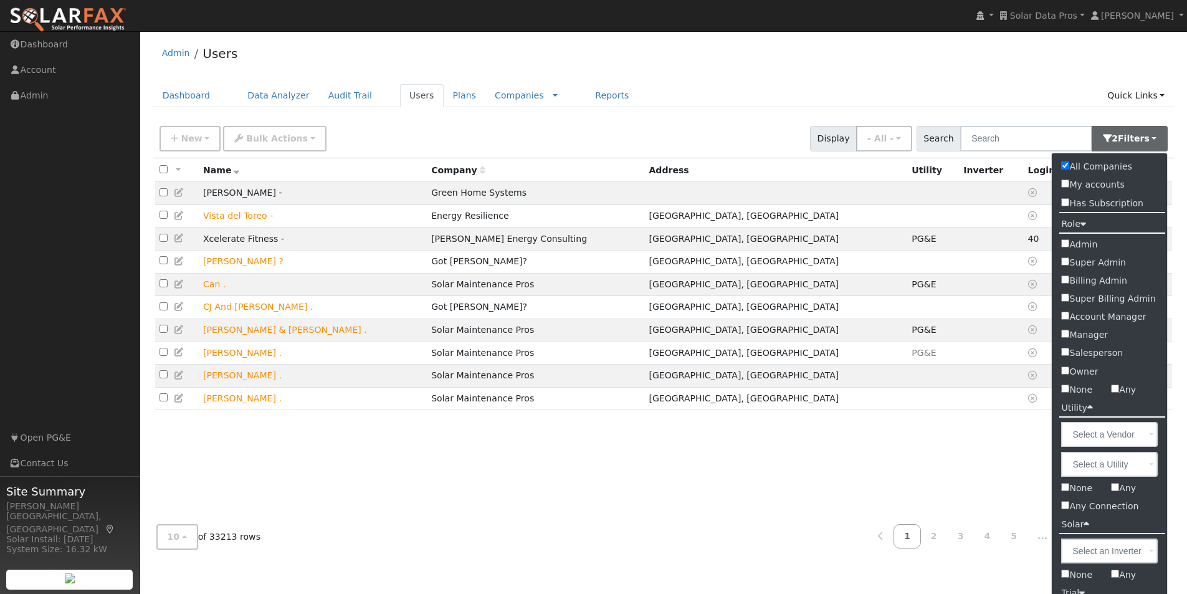
click at [1064, 244] on input "Admin" at bounding box center [1065, 243] width 8 height 8
checkbox input "true"
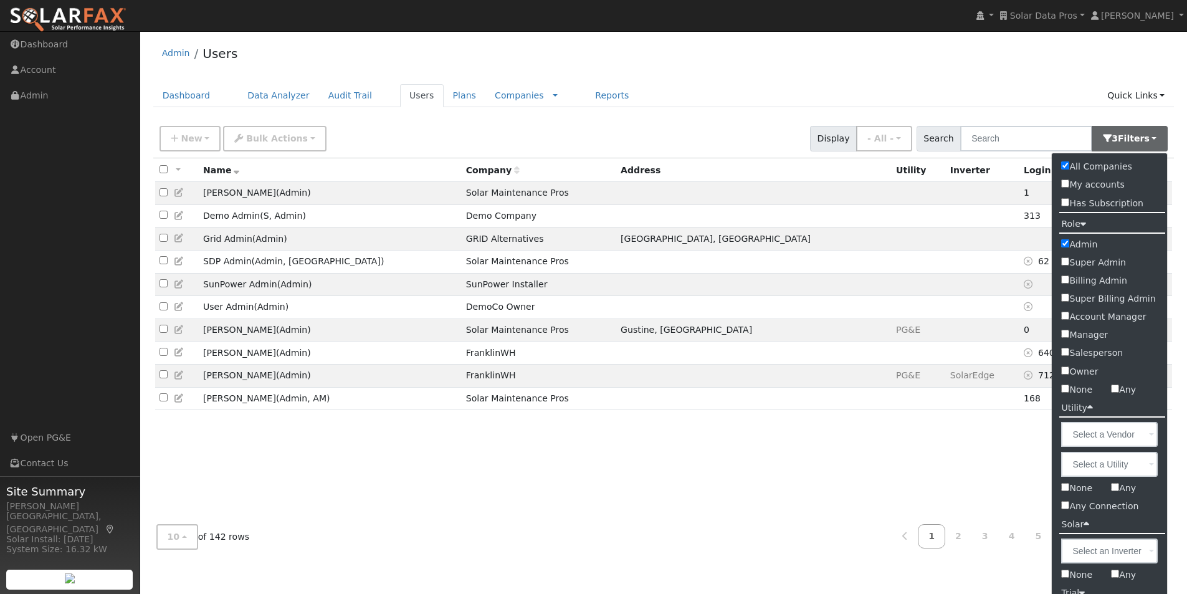
click at [809, 39] on div "Admin Users" at bounding box center [663, 56] width 1021 height 38
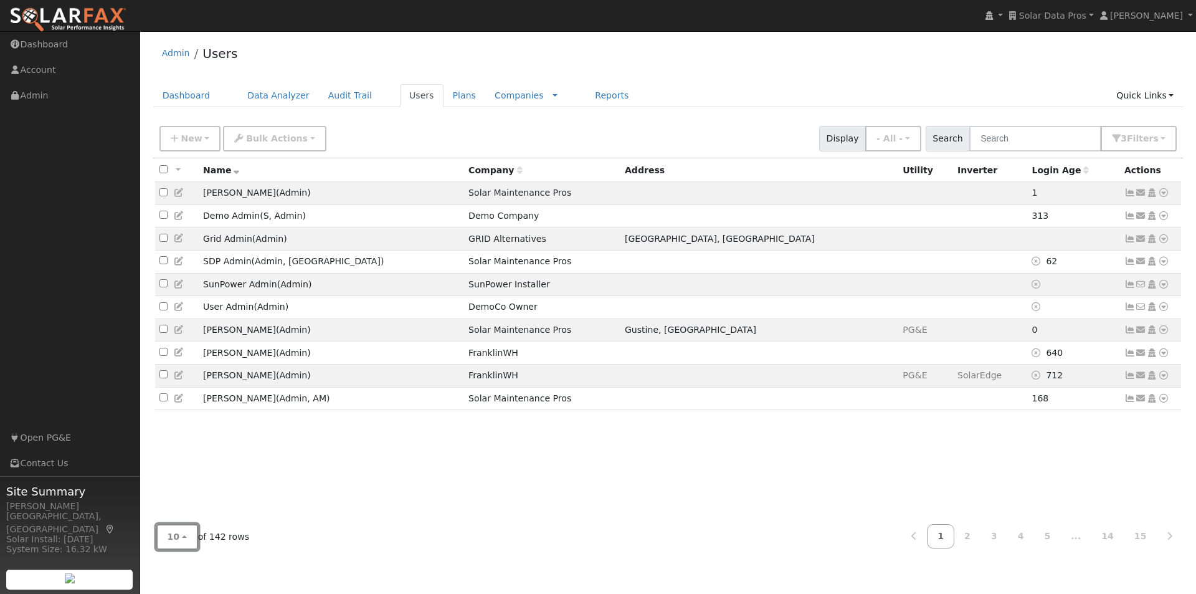
click at [181, 538] on button "10" at bounding box center [177, 537] width 42 height 26
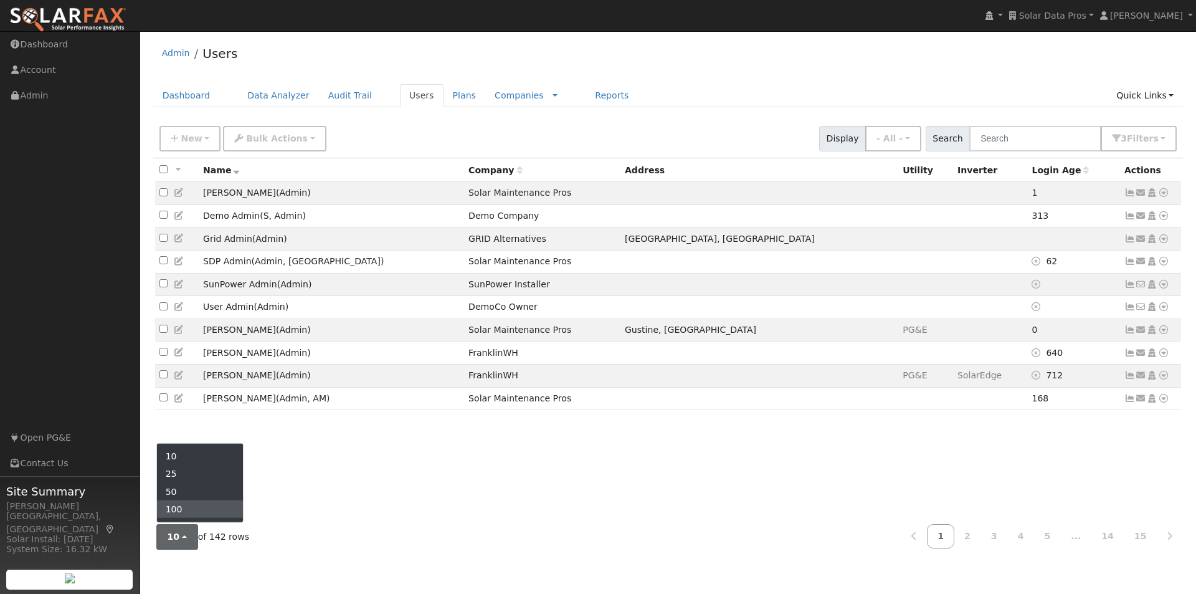
click at [183, 507] on link "100" at bounding box center [200, 508] width 87 height 17
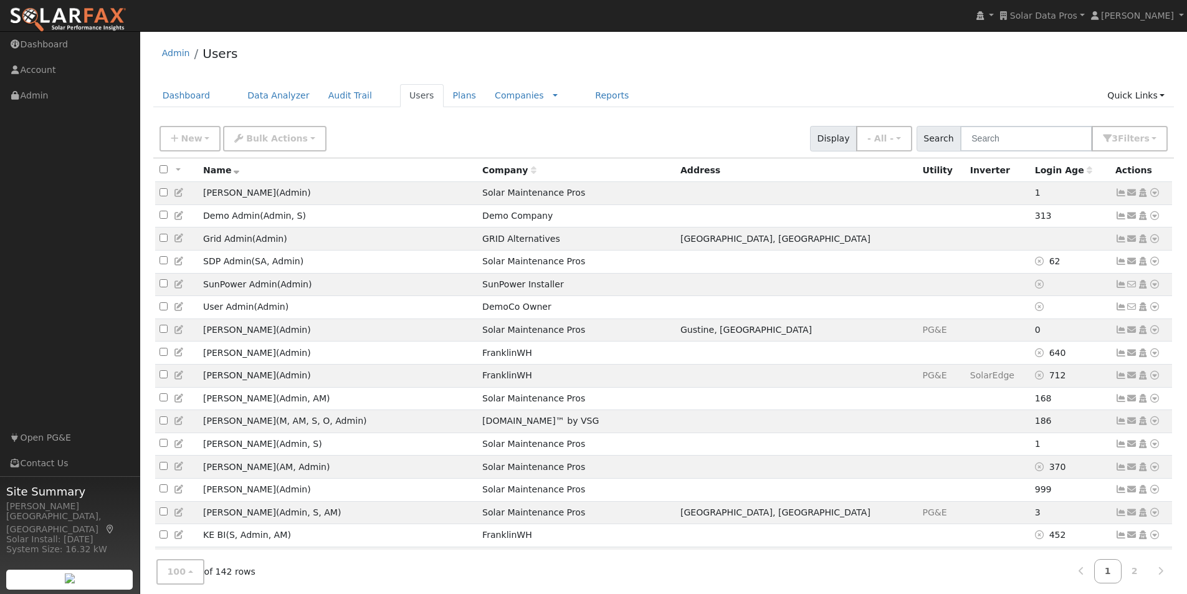
click at [536, 169] on icon at bounding box center [534, 170] width 6 height 9
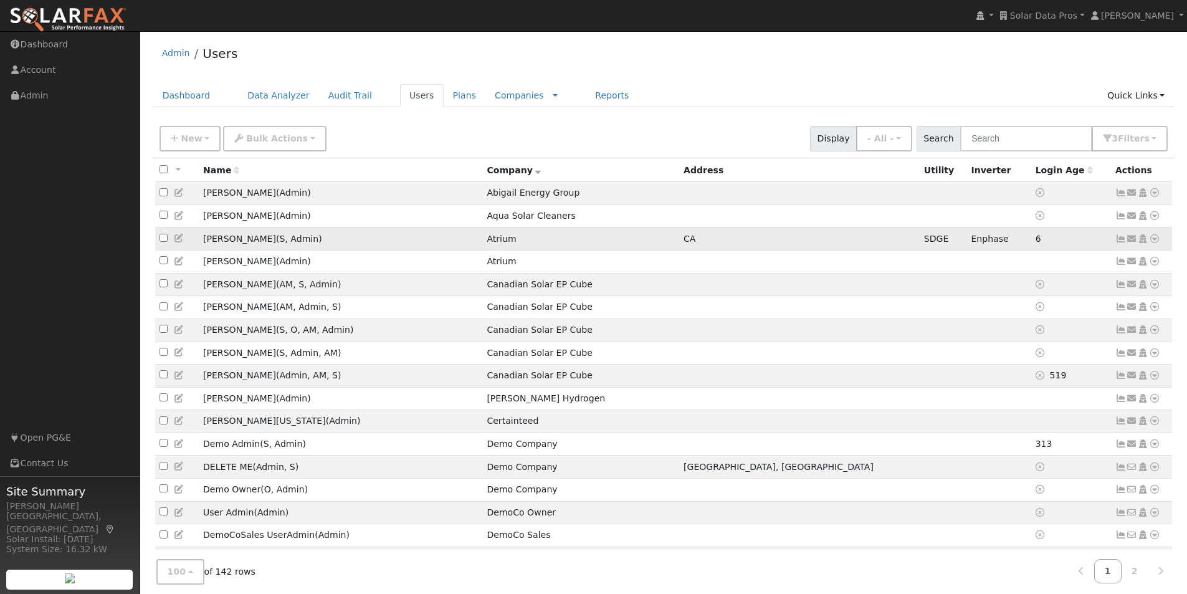
click at [178, 241] on icon at bounding box center [179, 238] width 11 height 9
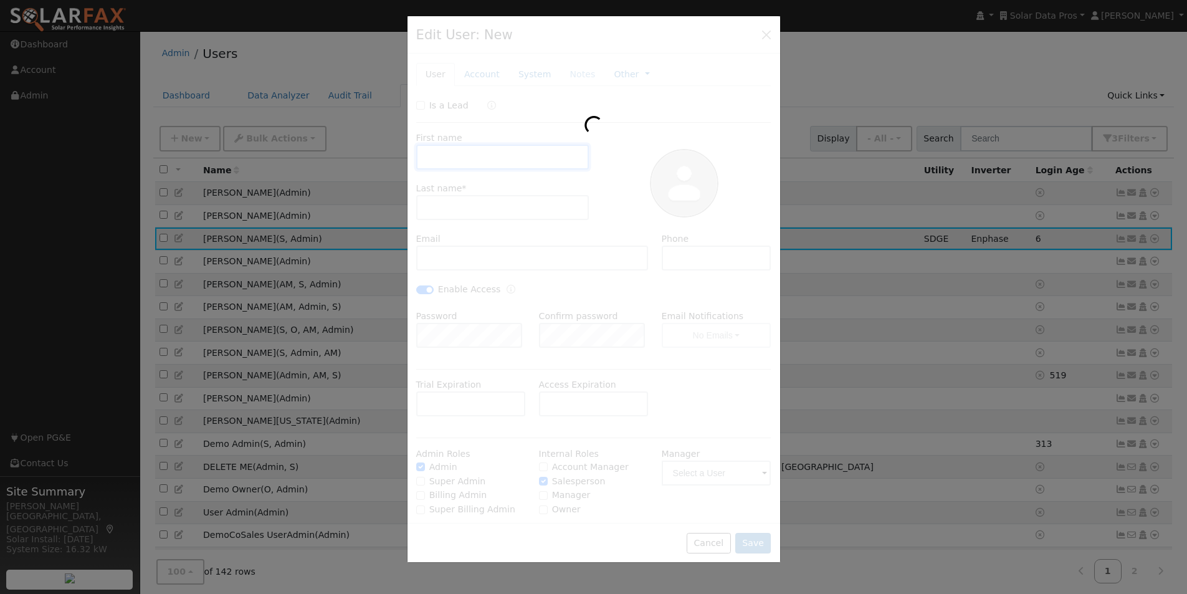
type input "Walter"
type input "Simon"
type input "walter@save.energy"
type input "858-999-7152"
checkbox input "true"
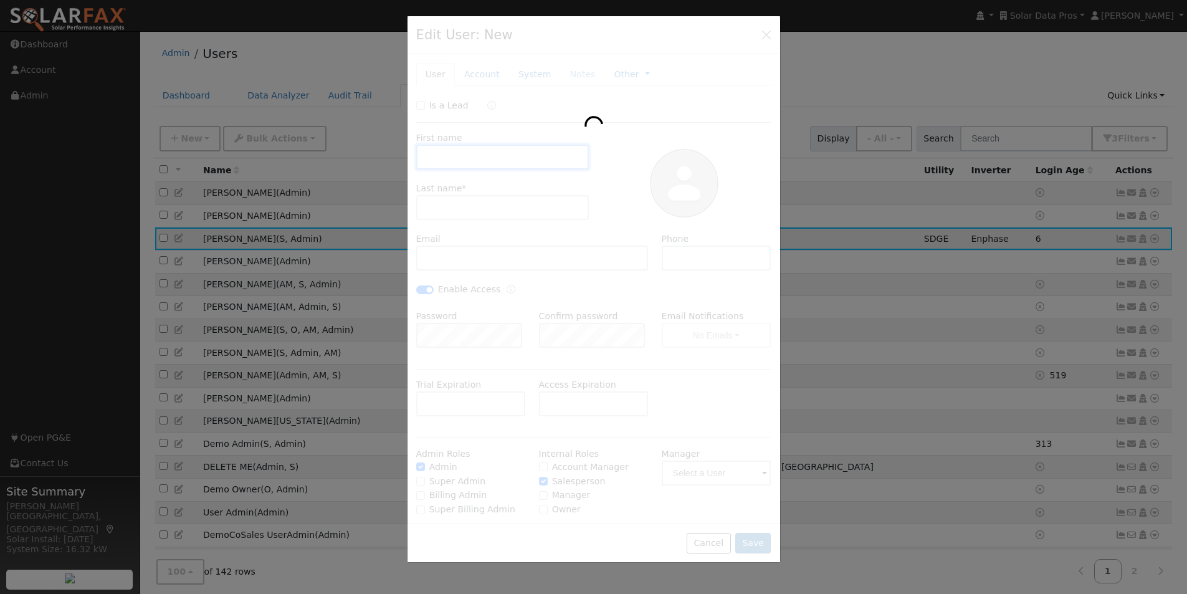
checkbox input "true"
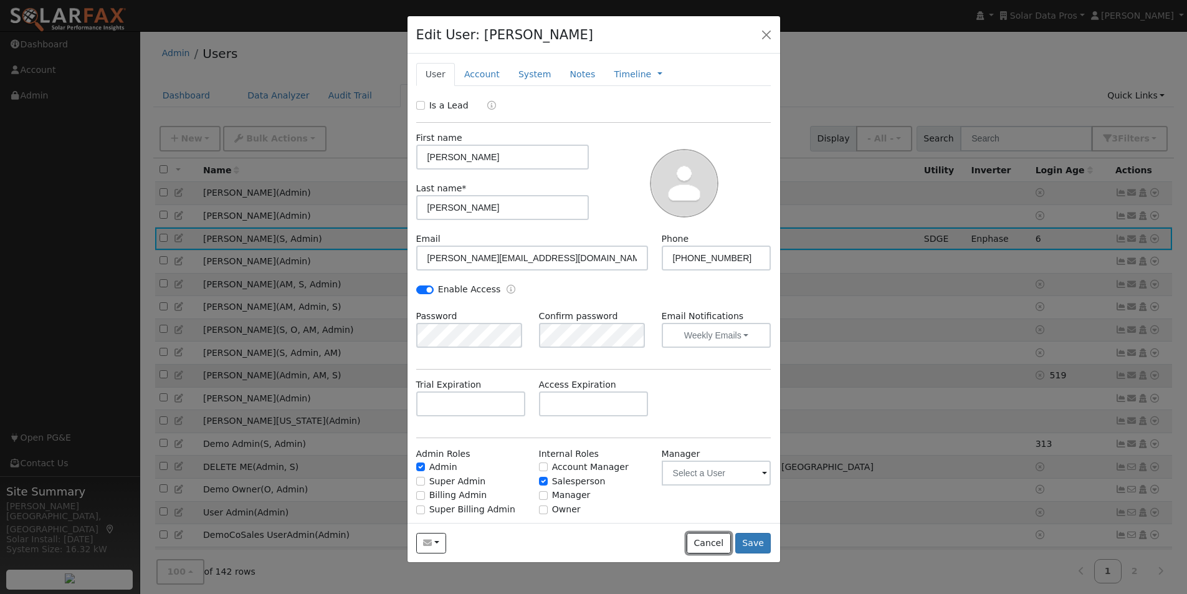
drag, startPoint x: 720, startPoint y: 546, endPoint x: 431, endPoint y: 392, distance: 328.1
click at [720, 541] on button "Cancel" at bounding box center [709, 543] width 44 height 21
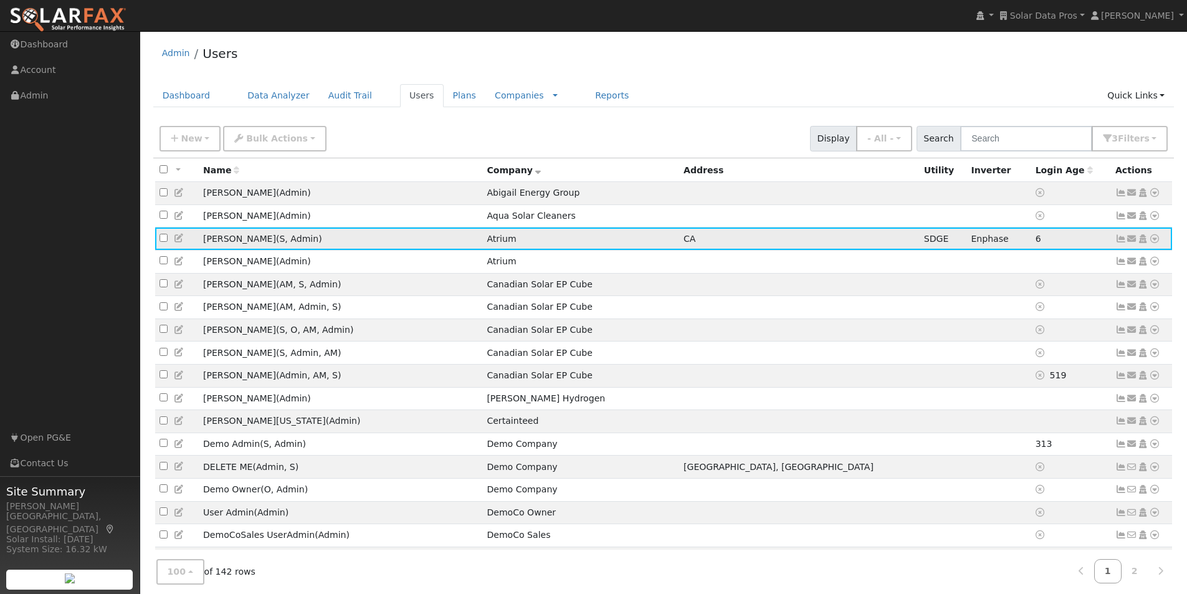
click at [164, 239] on input "checkbox" at bounding box center [164, 238] width 8 height 8
checkbox input "true"
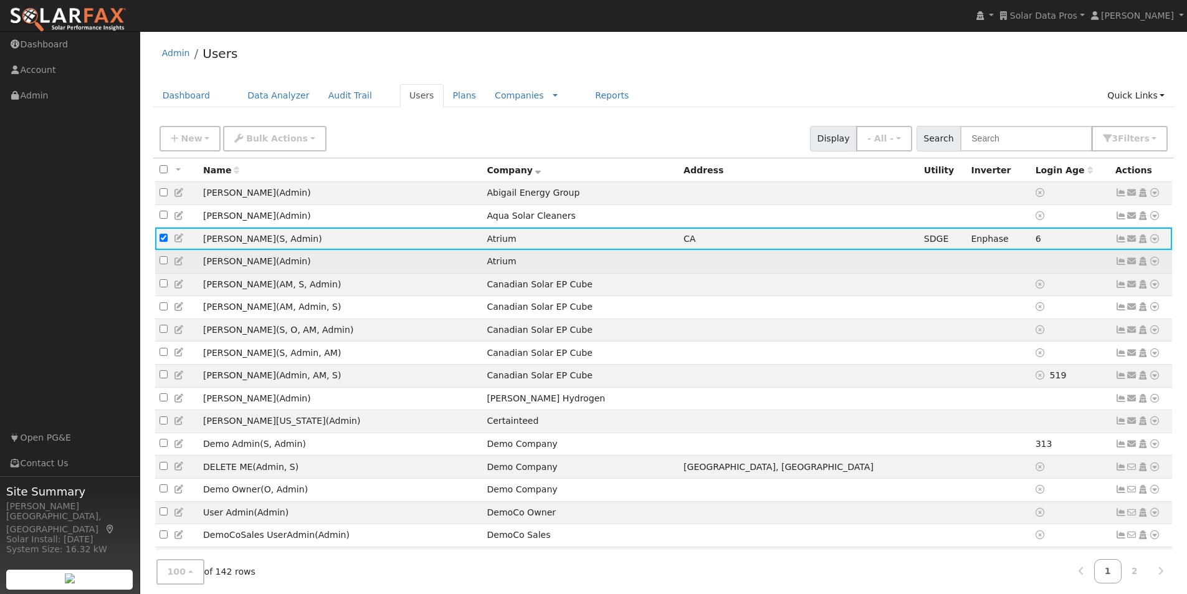
click at [164, 264] on input "checkbox" at bounding box center [164, 260] width 8 height 8
checkbox input "true"
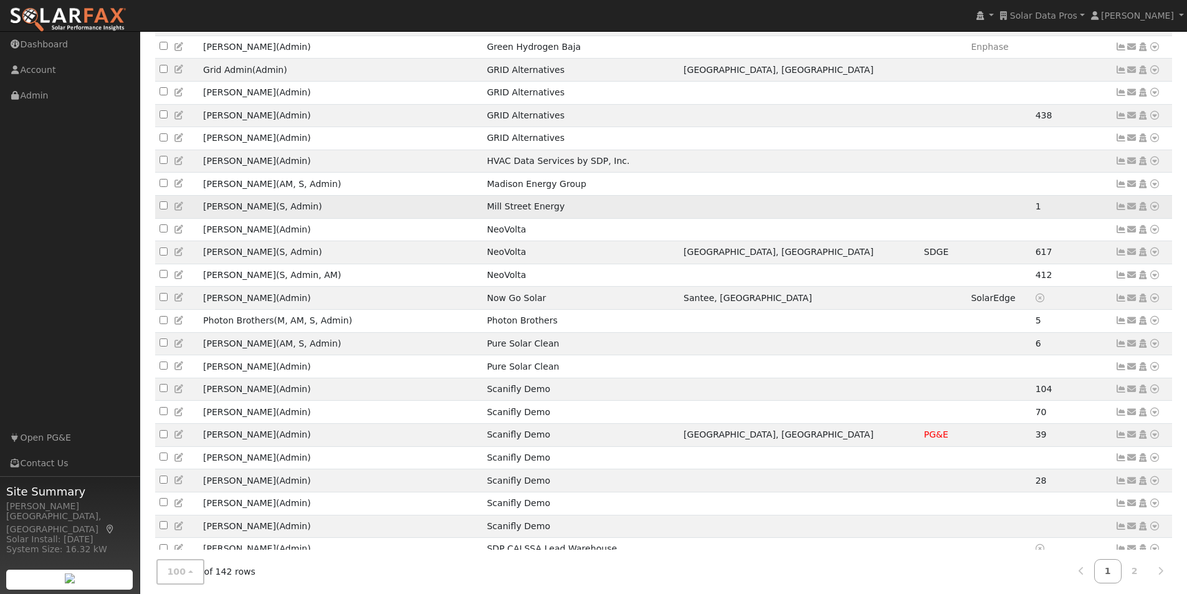
scroll to position [808, 0]
click at [164, 209] on input "checkbox" at bounding box center [164, 205] width 8 height 8
checkbox input "true"
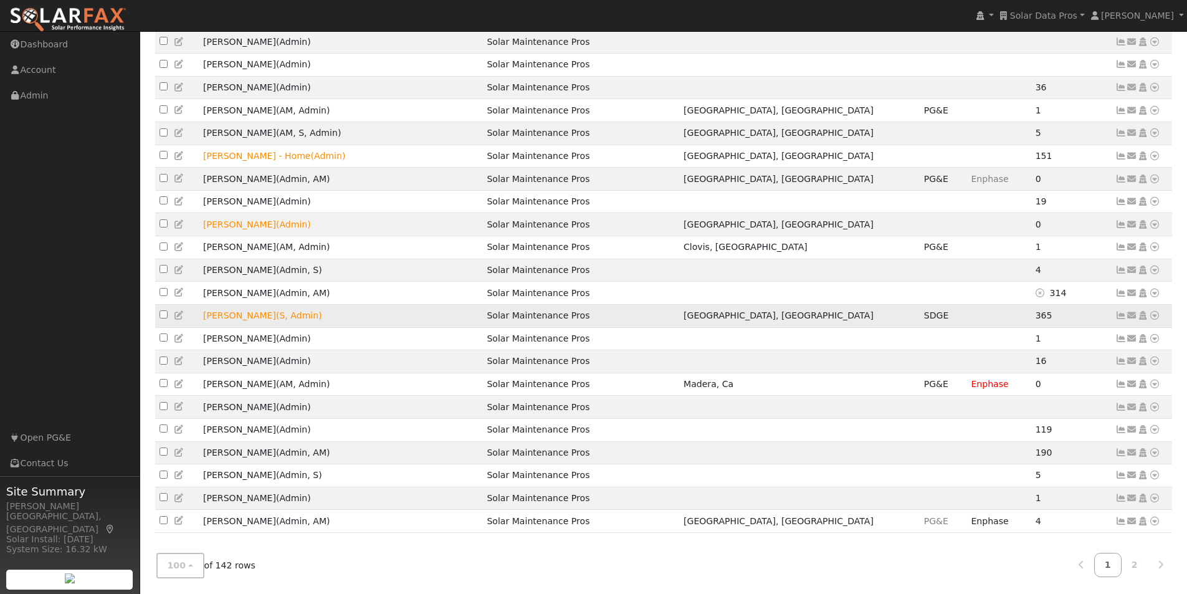
scroll to position [2024, 0]
click at [1136, 566] on link "2" at bounding box center [1134, 565] width 27 height 24
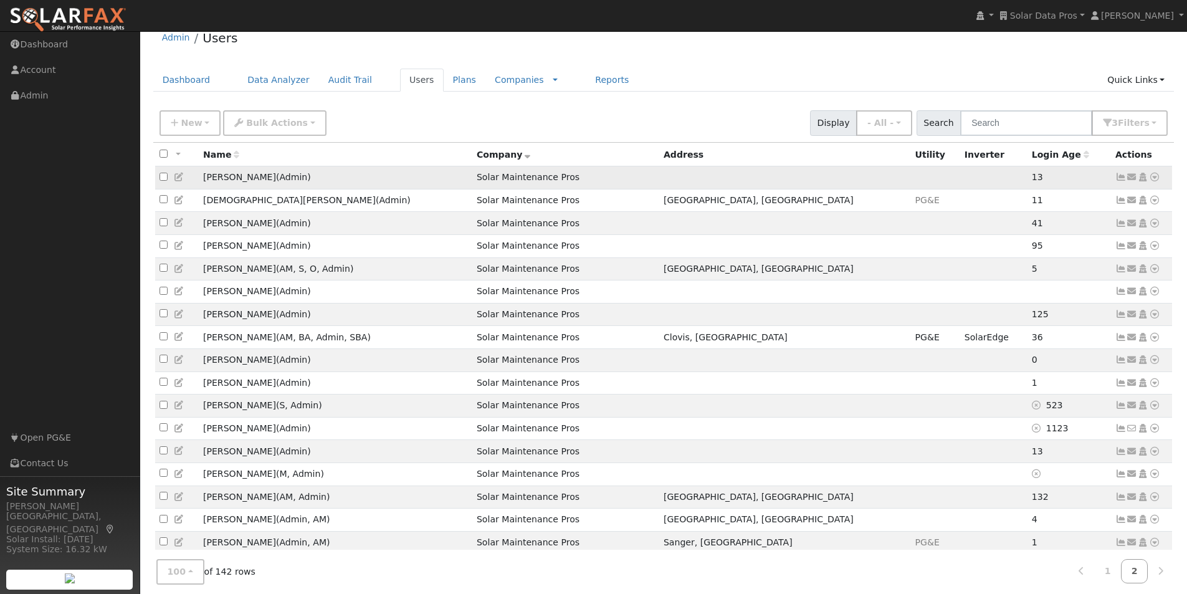
scroll to position [0, 0]
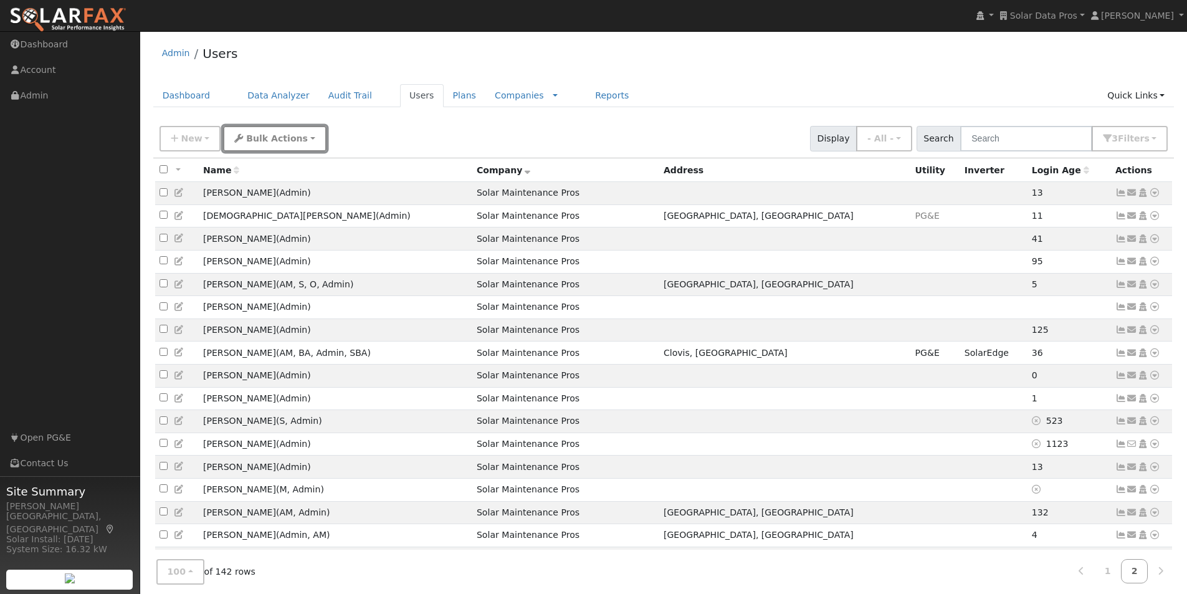
click at [291, 139] on span "Bulk Actions" at bounding box center [277, 138] width 62 height 10
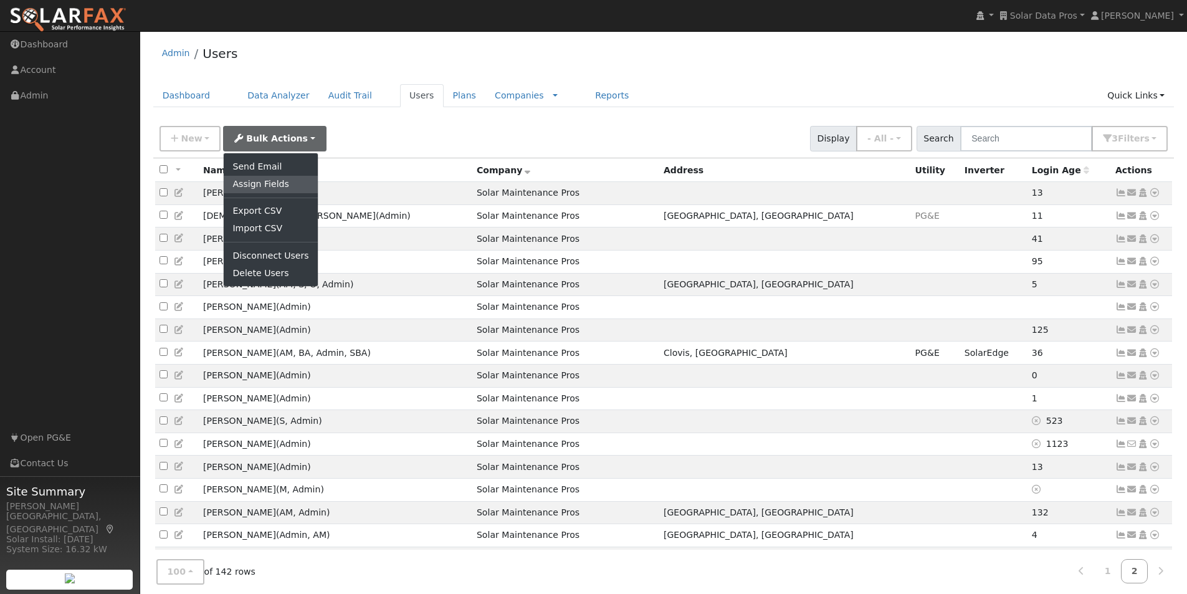
click at [252, 184] on link "Assign Fields" at bounding box center [270, 184] width 93 height 17
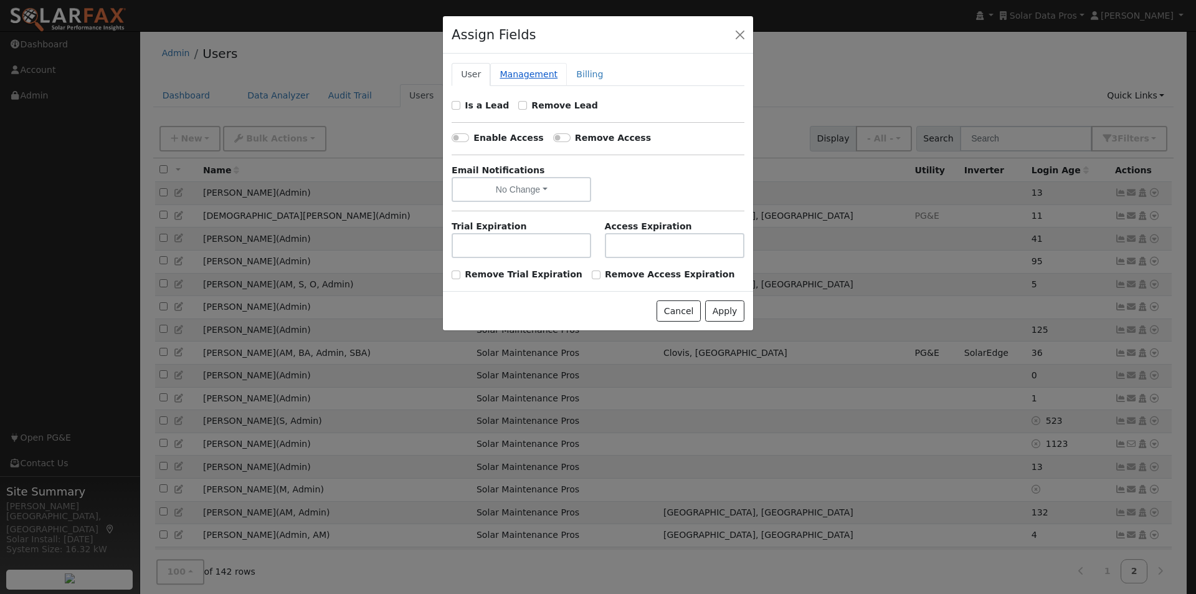
click at [526, 74] on link "Management" at bounding box center [528, 74] width 77 height 23
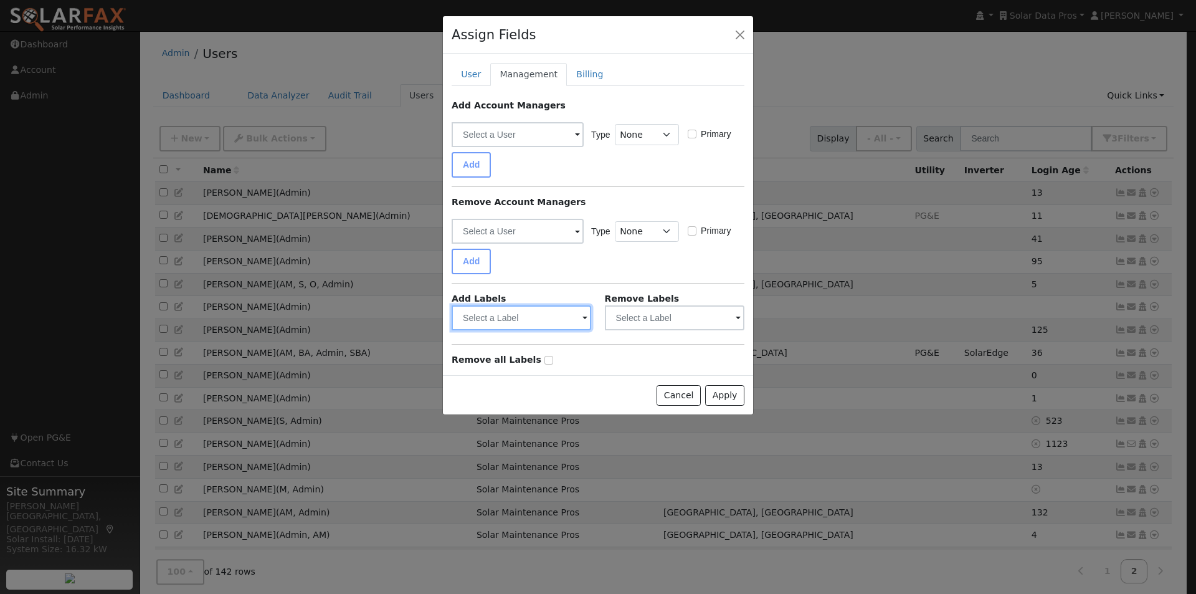
click at [565, 317] on input "text" at bounding box center [522, 317] width 140 height 25
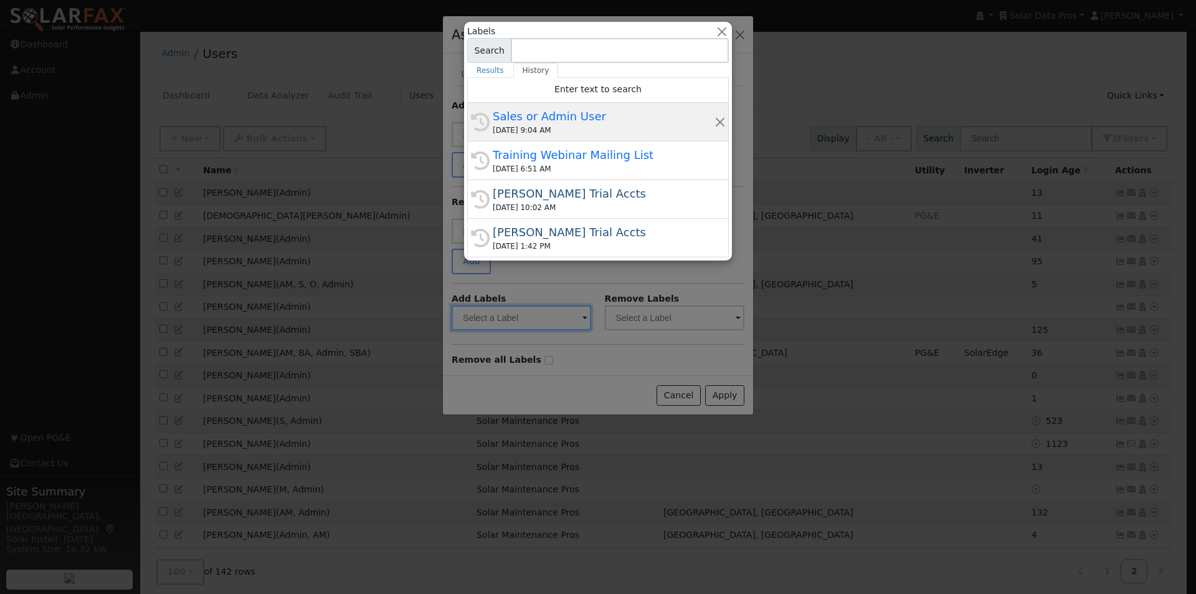
click at [505, 119] on div "Sales or Admin User" at bounding box center [604, 116] width 222 height 17
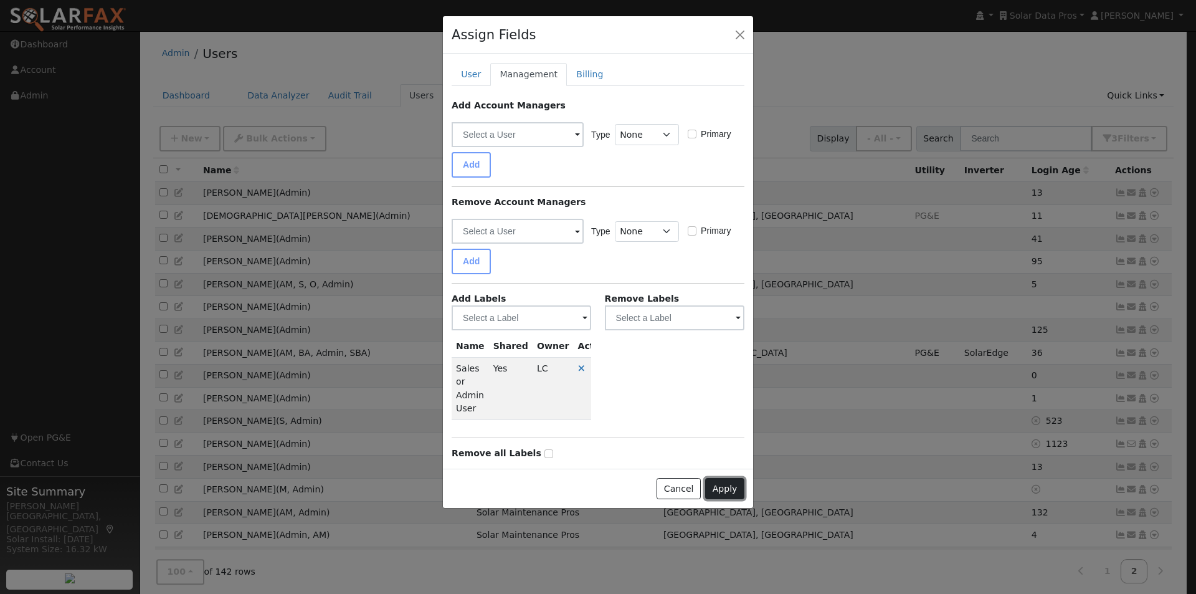
click at [726, 493] on button "Apply" at bounding box center [724, 488] width 39 height 21
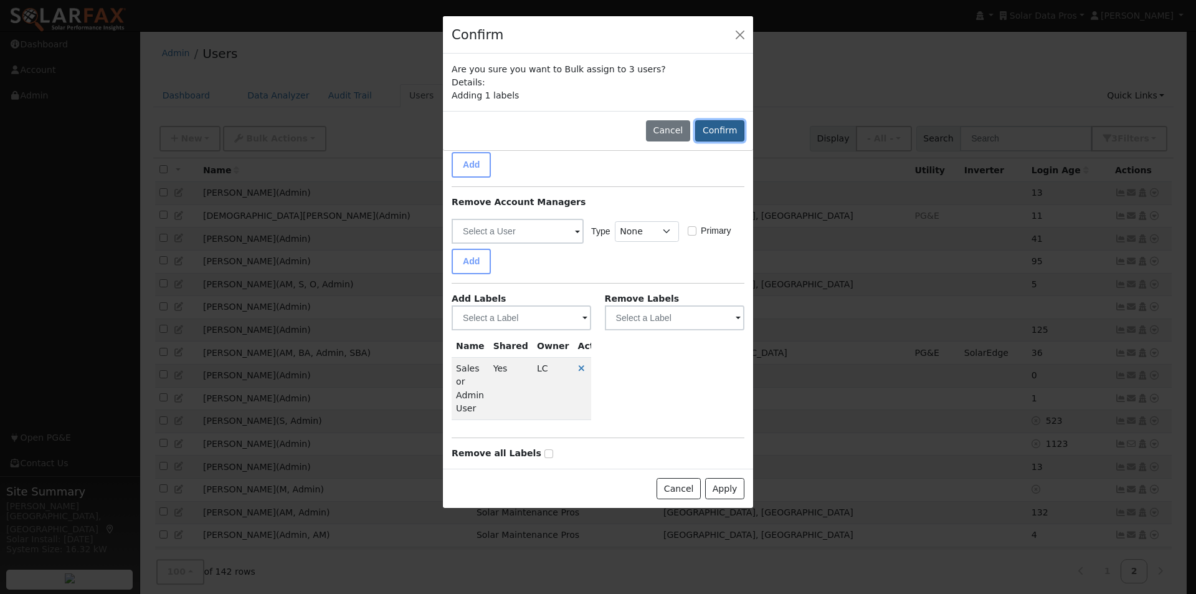
click at [723, 135] on button "Confirm" at bounding box center [719, 130] width 49 height 21
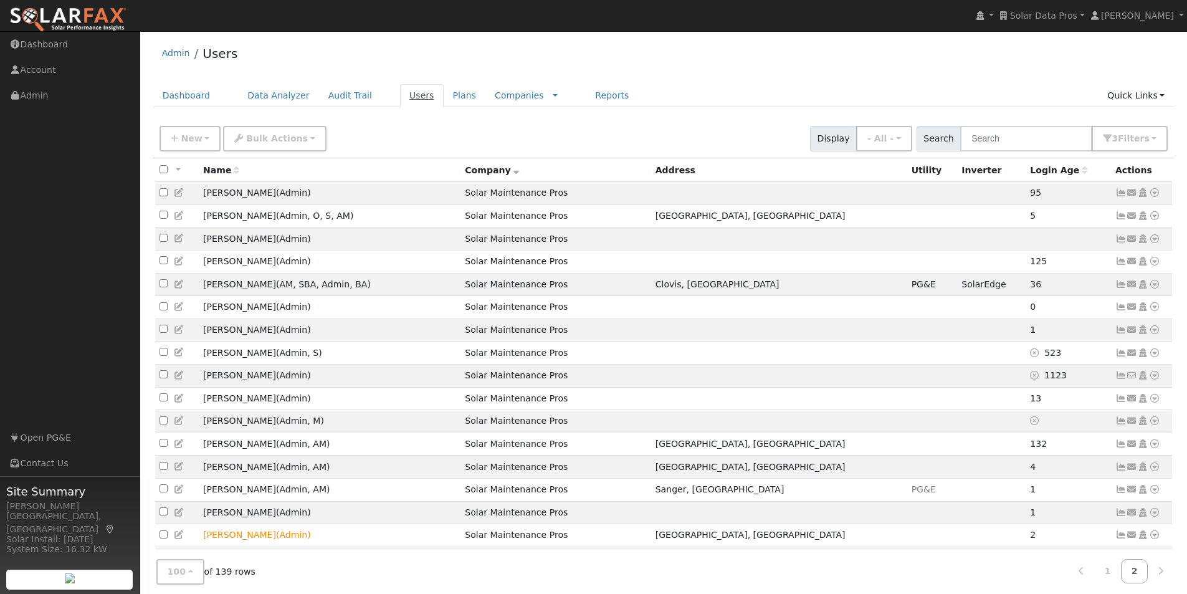
click at [400, 95] on link "Users" at bounding box center [422, 95] width 44 height 23
